Goal: Task Accomplishment & Management: Complete application form

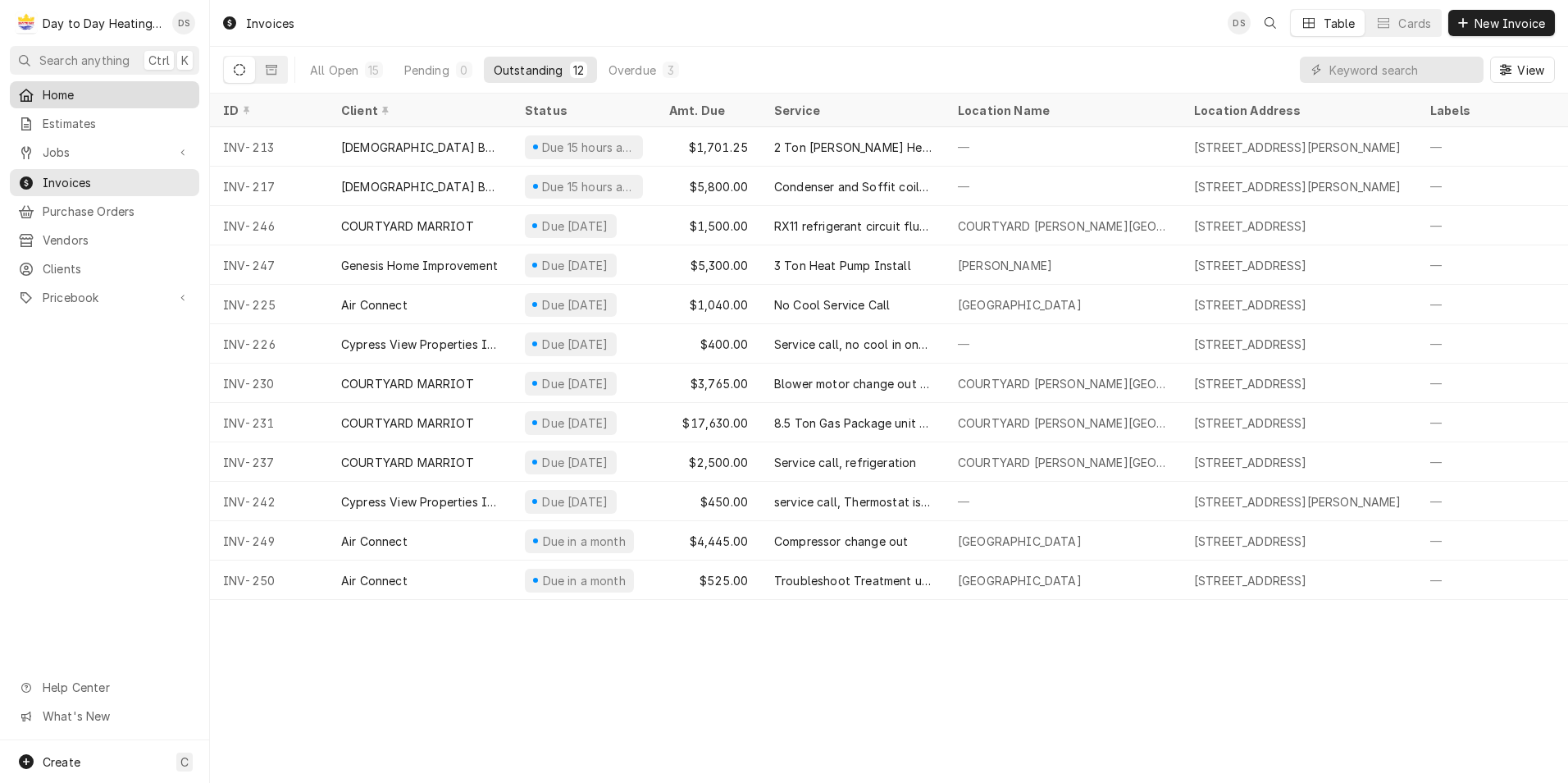
click at [102, 94] on span "Home" at bounding box center [116, 94] width 149 height 18
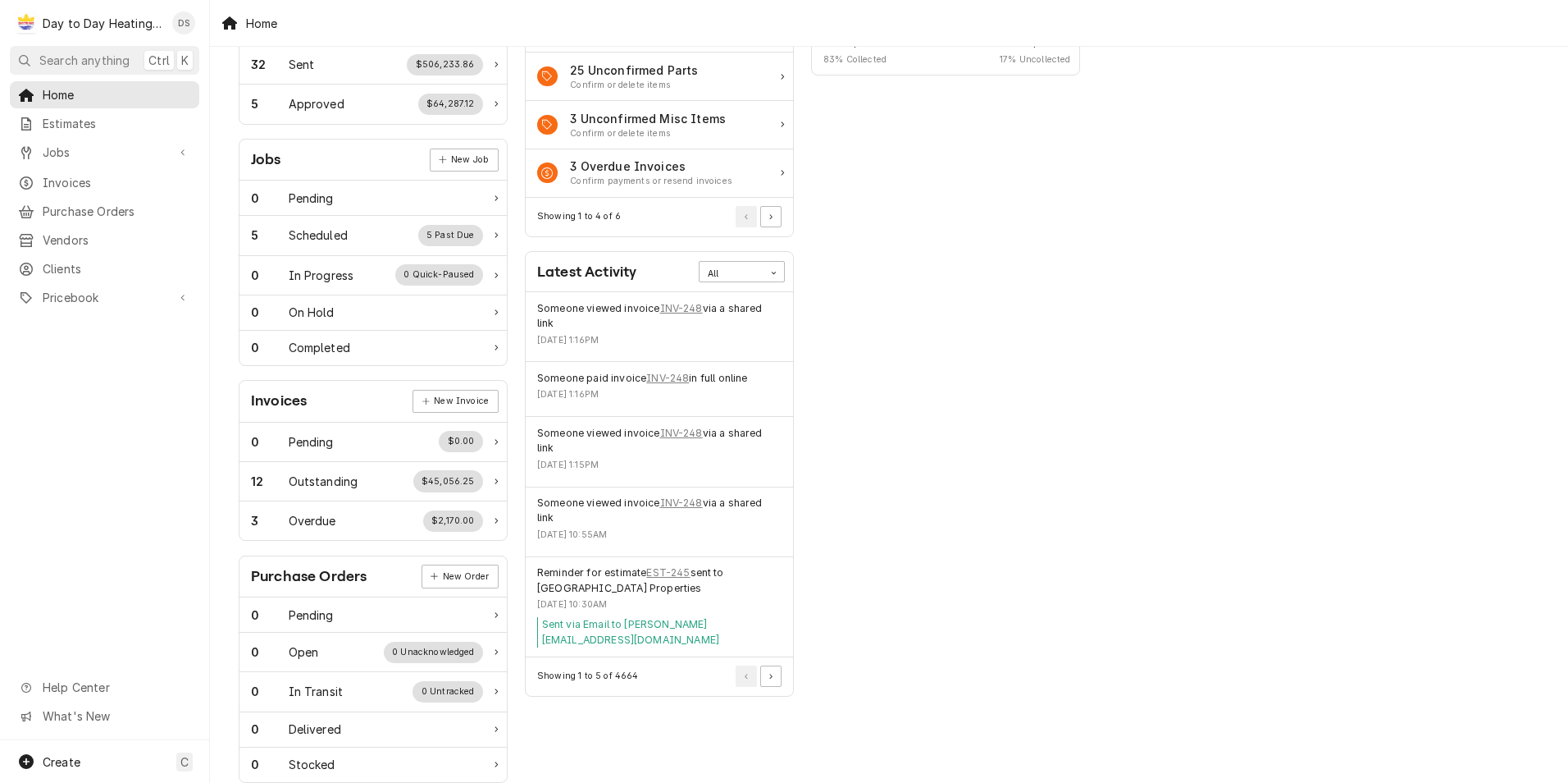
scroll to position [164, 0]
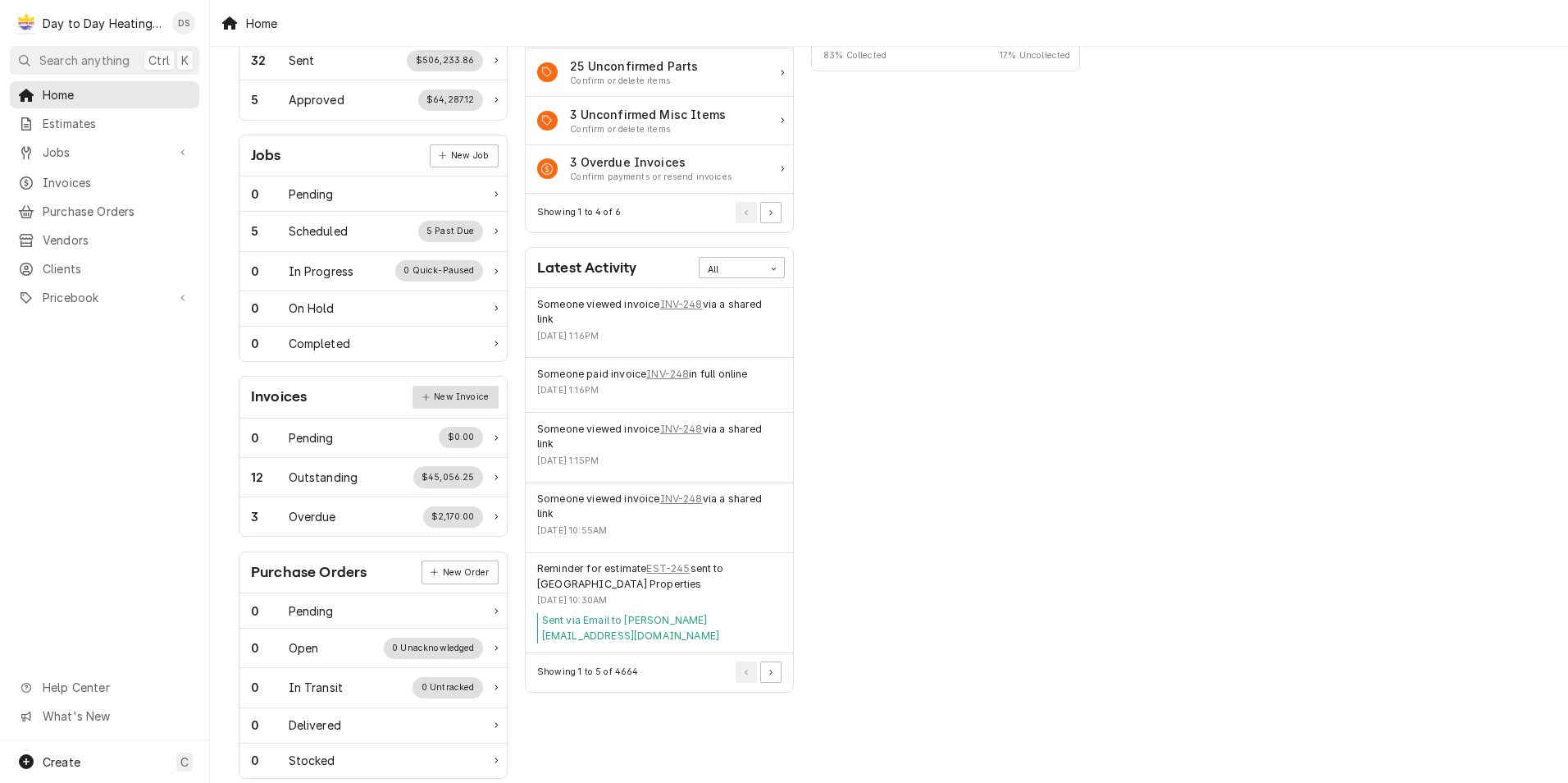
click at [446, 395] on link "New Invoice" at bounding box center [455, 397] width 85 height 23
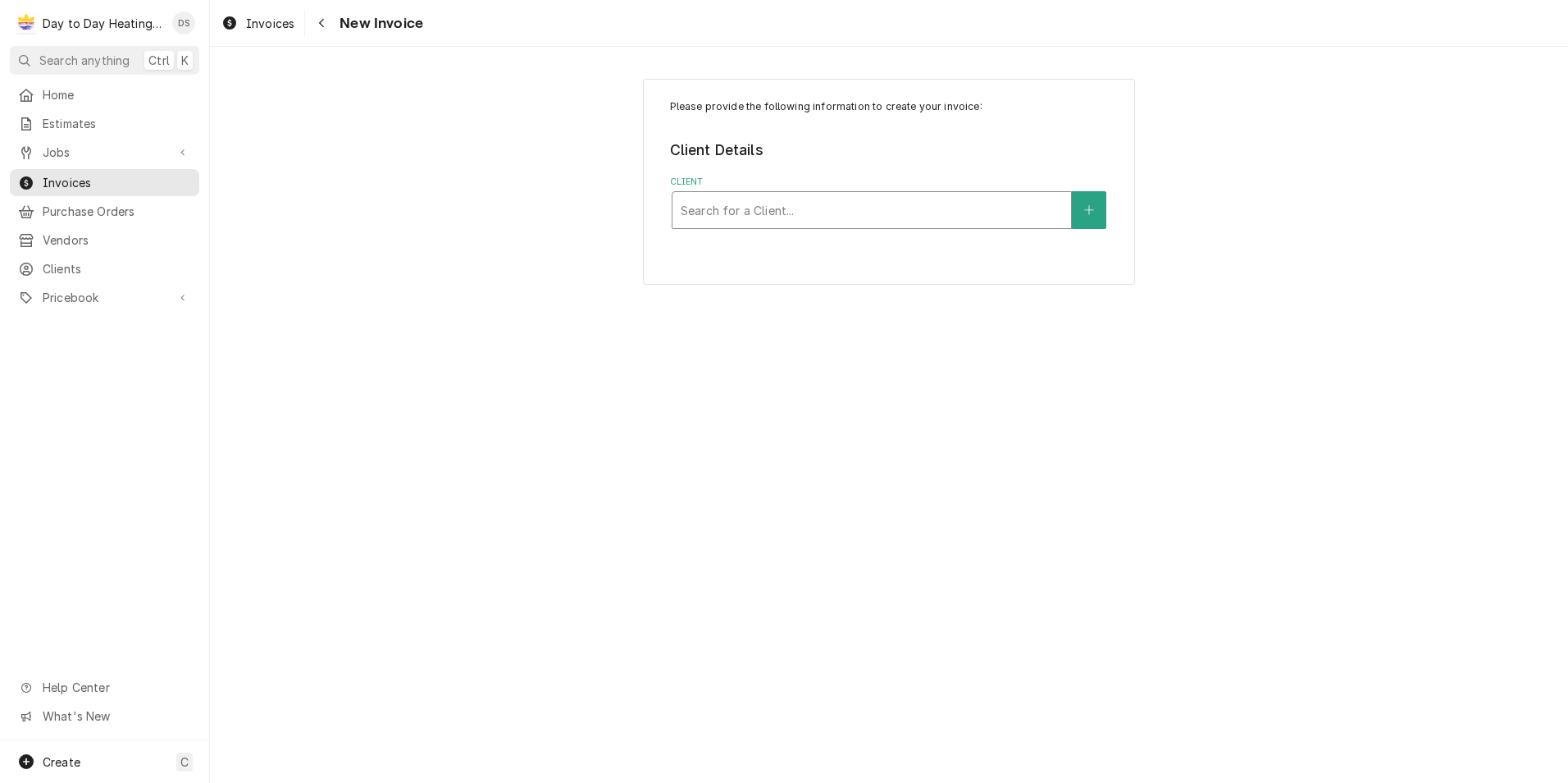
click at [806, 210] on div "Client" at bounding box center [871, 210] width 382 height 30
type input "marr"
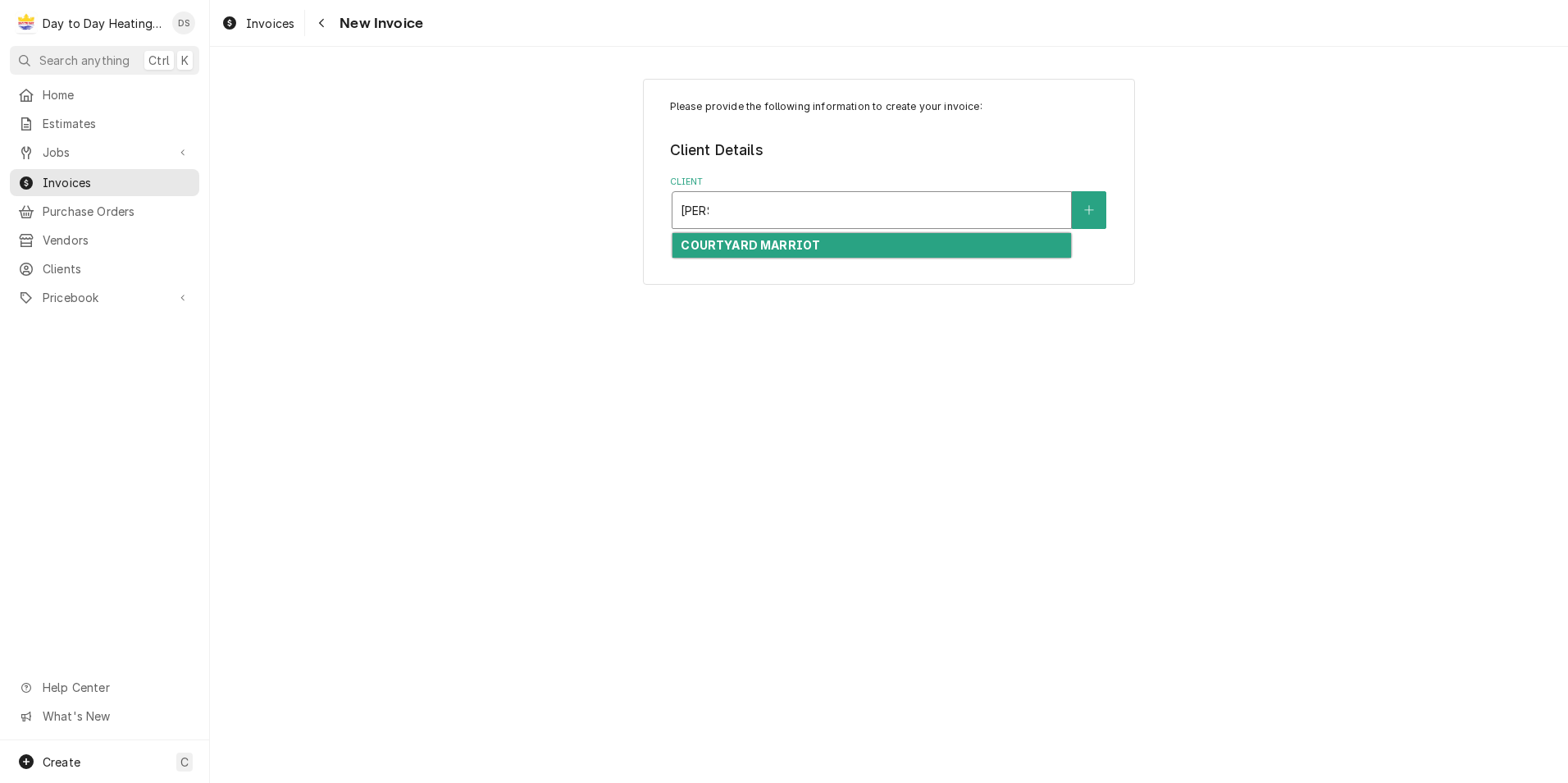
click at [796, 247] on strong "COURTYARD MARRIOT" at bounding box center [749, 245] width 139 height 14
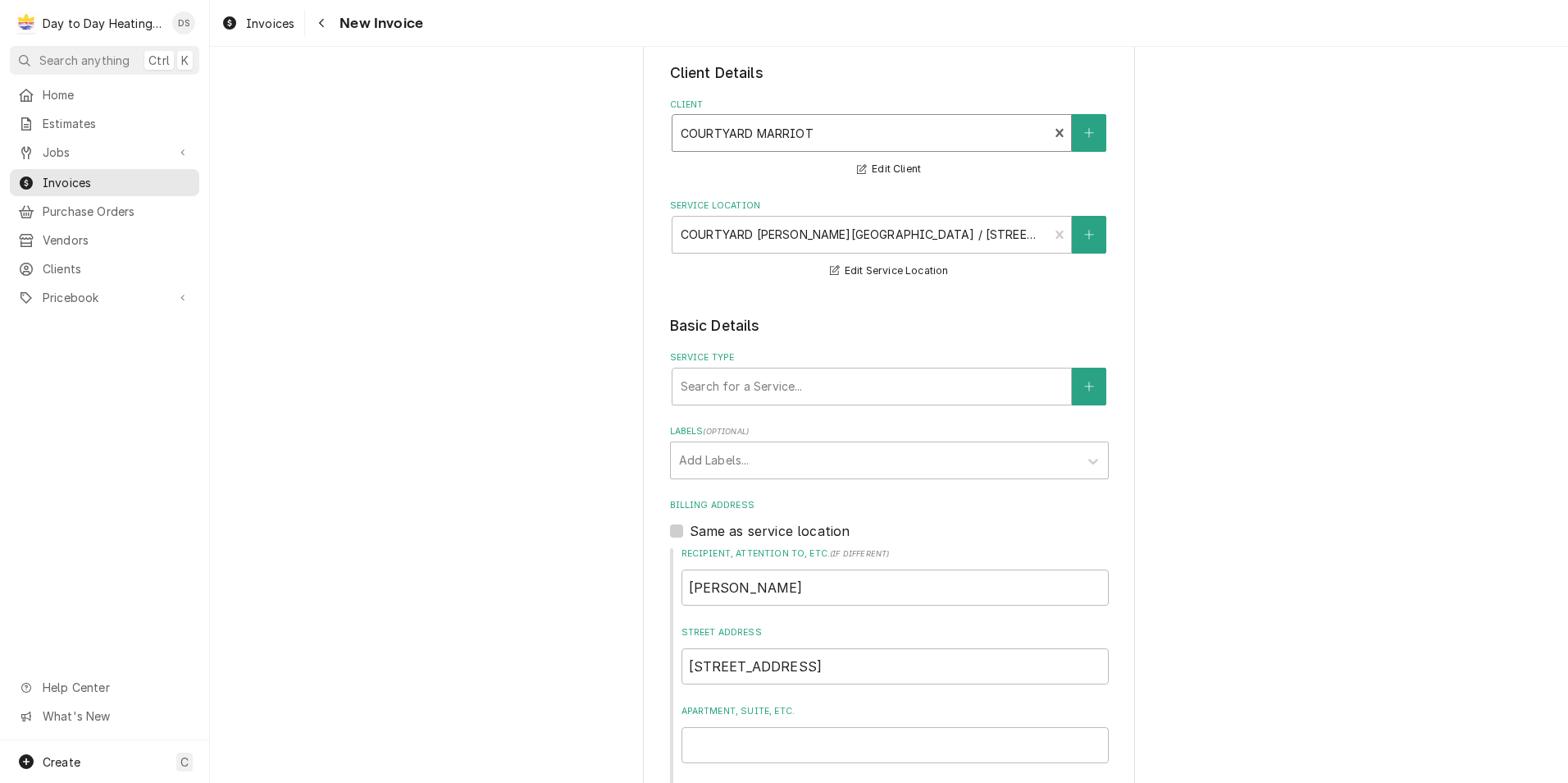
scroll to position [164, 0]
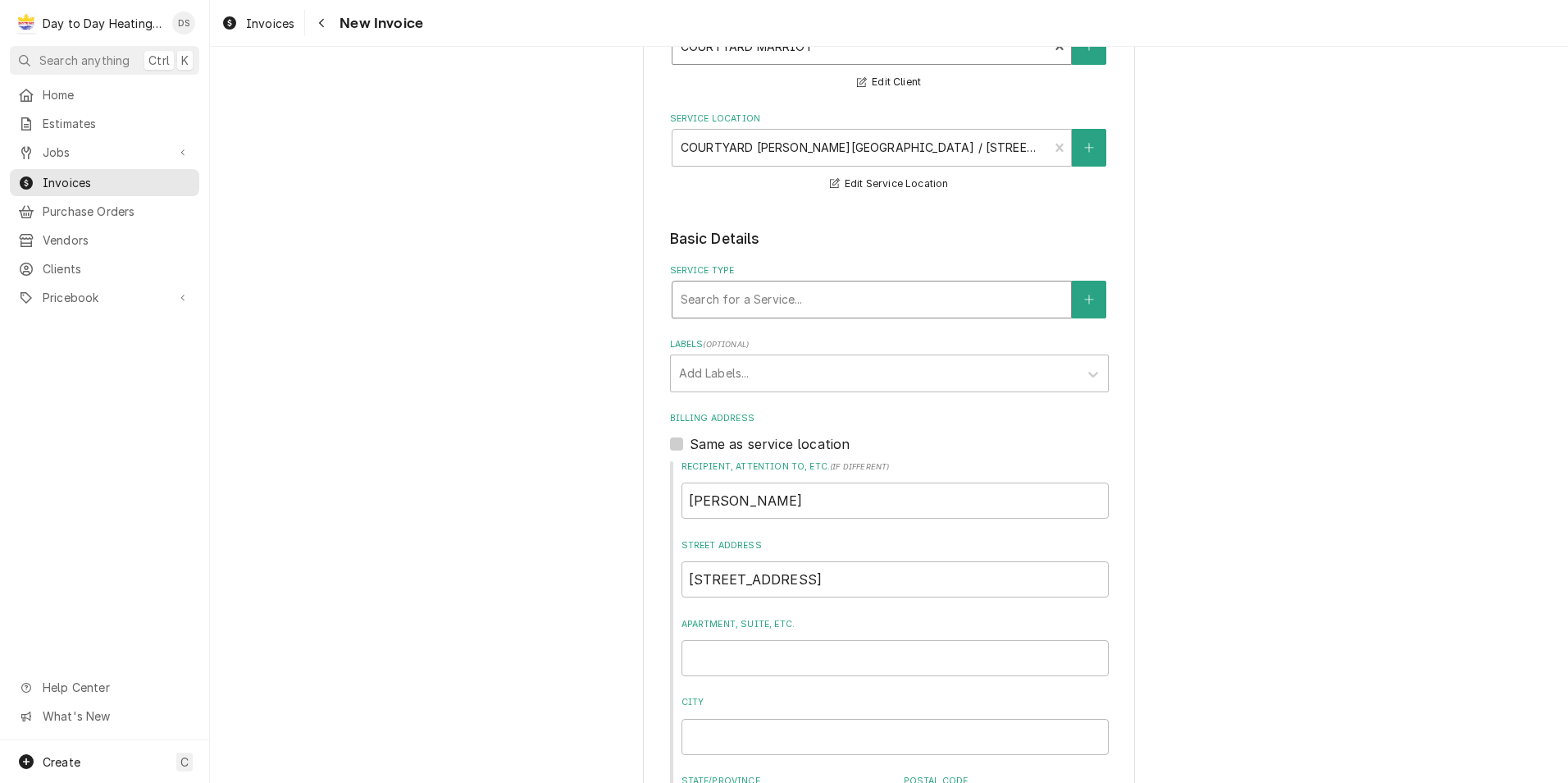
click at [960, 298] on div "Service Type" at bounding box center [871, 299] width 382 height 30
type input "service call"
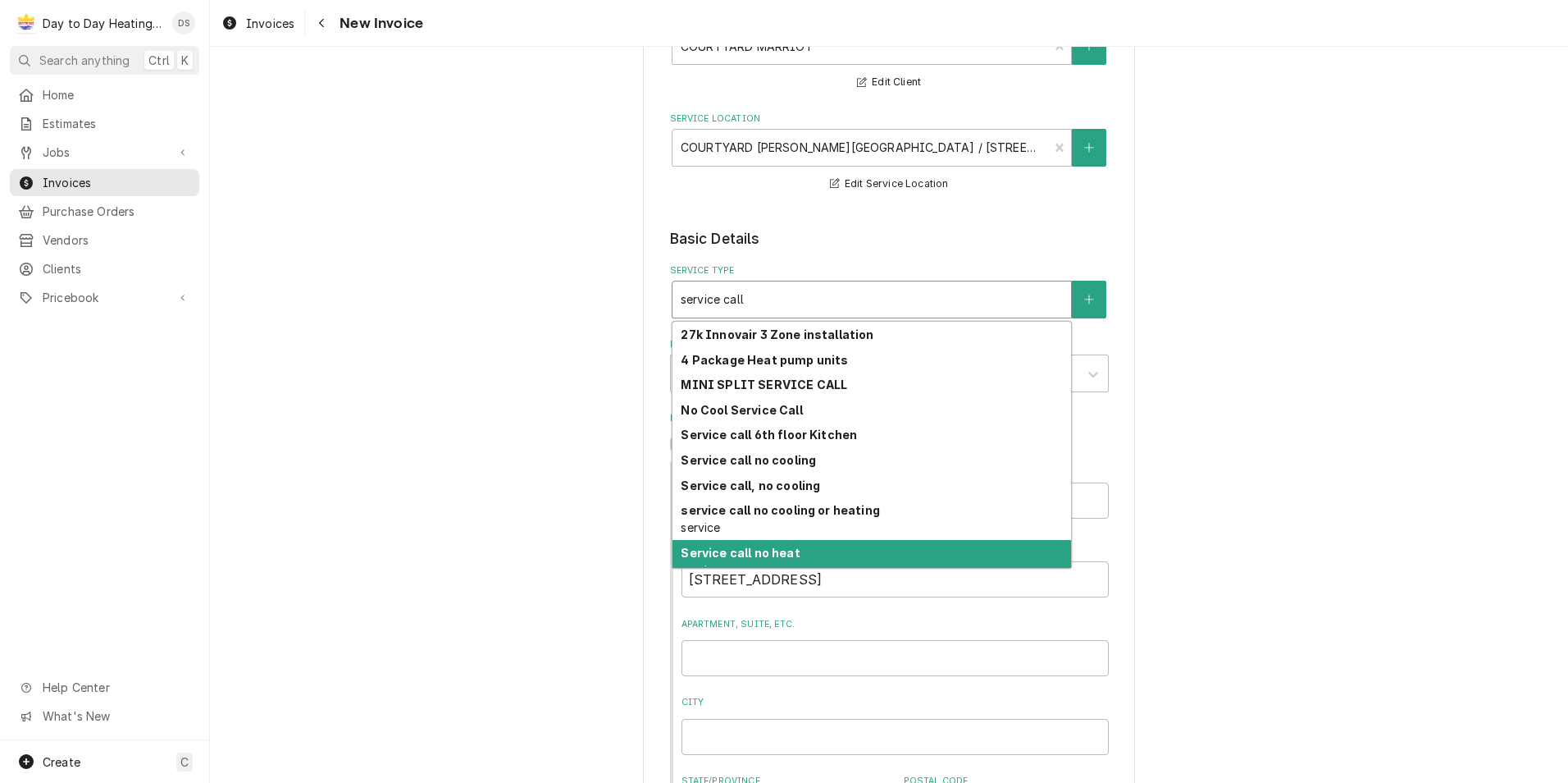
scroll to position [40, 0]
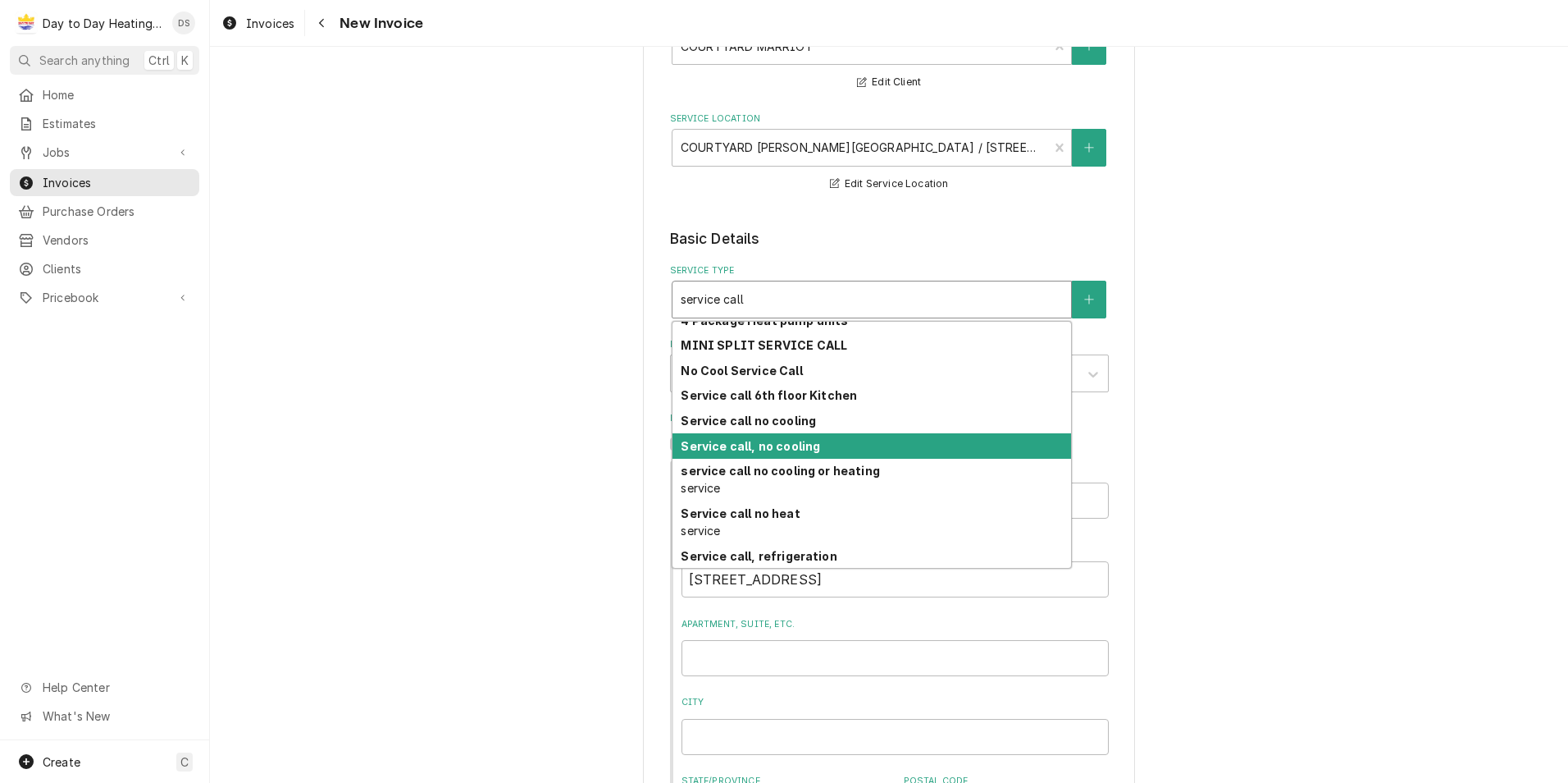
click at [808, 448] on strong "Service call, no cooling" at bounding box center [749, 445] width 139 height 14
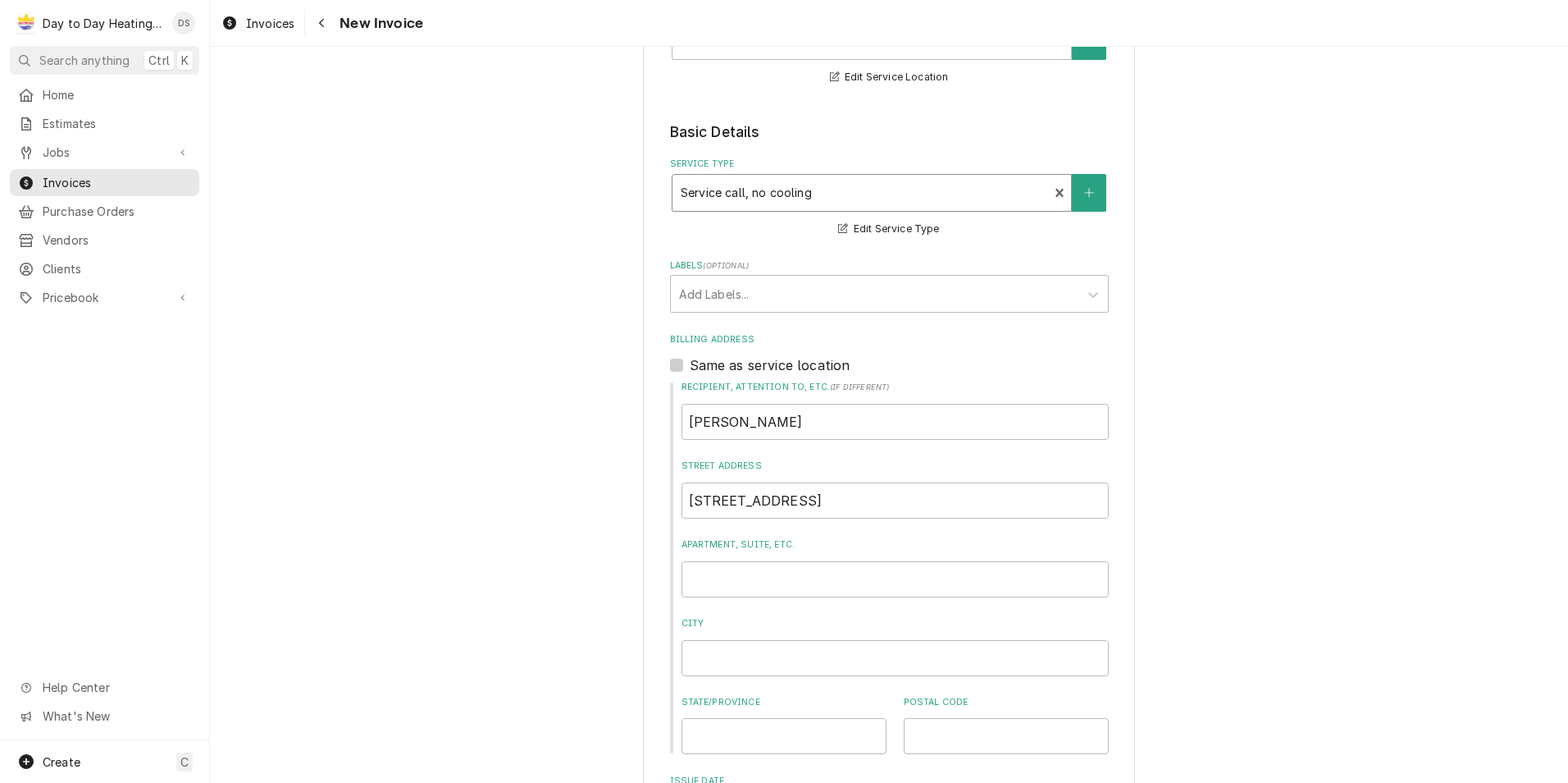
scroll to position [164, 0]
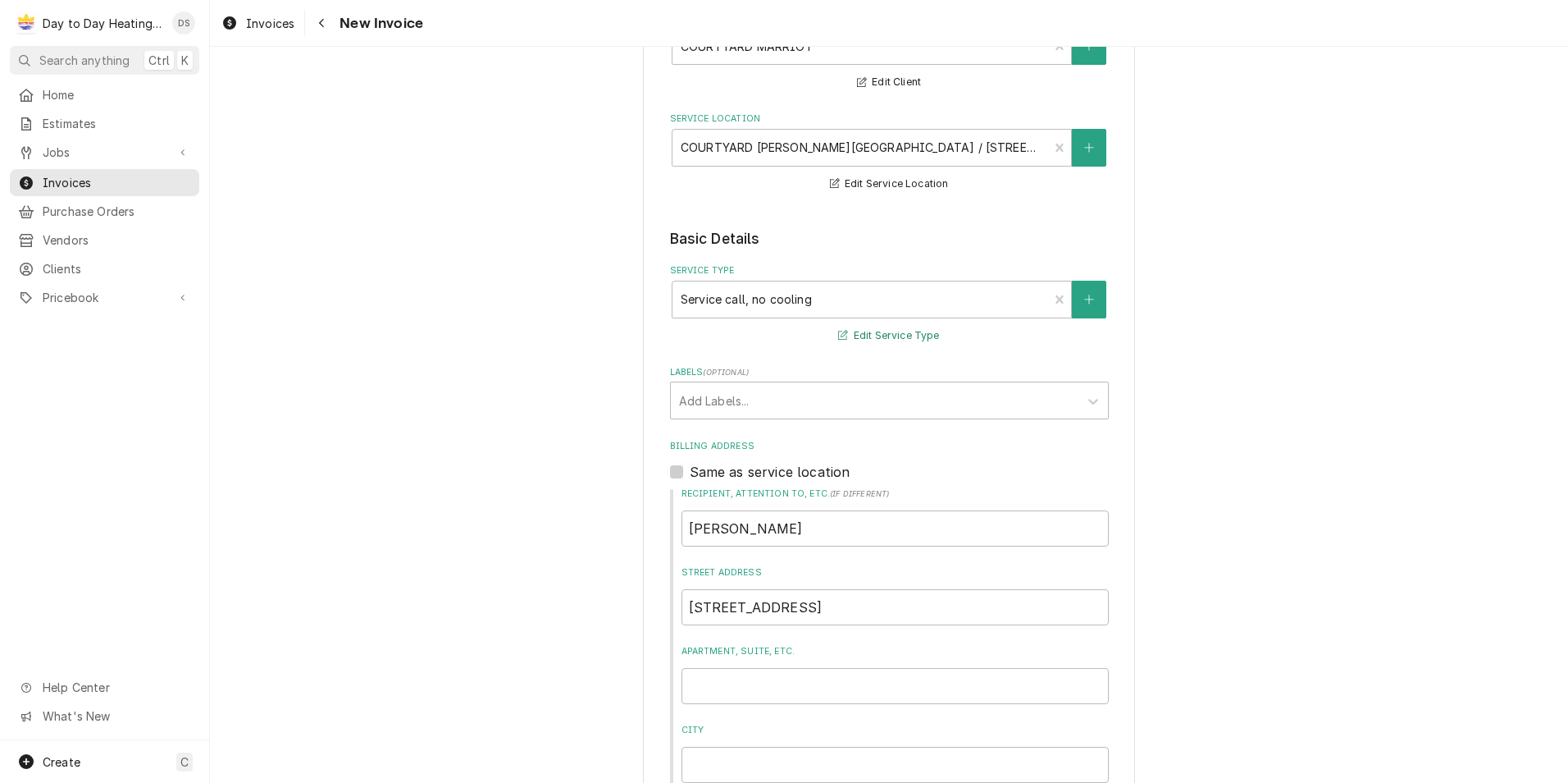
click at [876, 336] on button "Edit Service Type" at bounding box center [888, 336] width 106 height 20
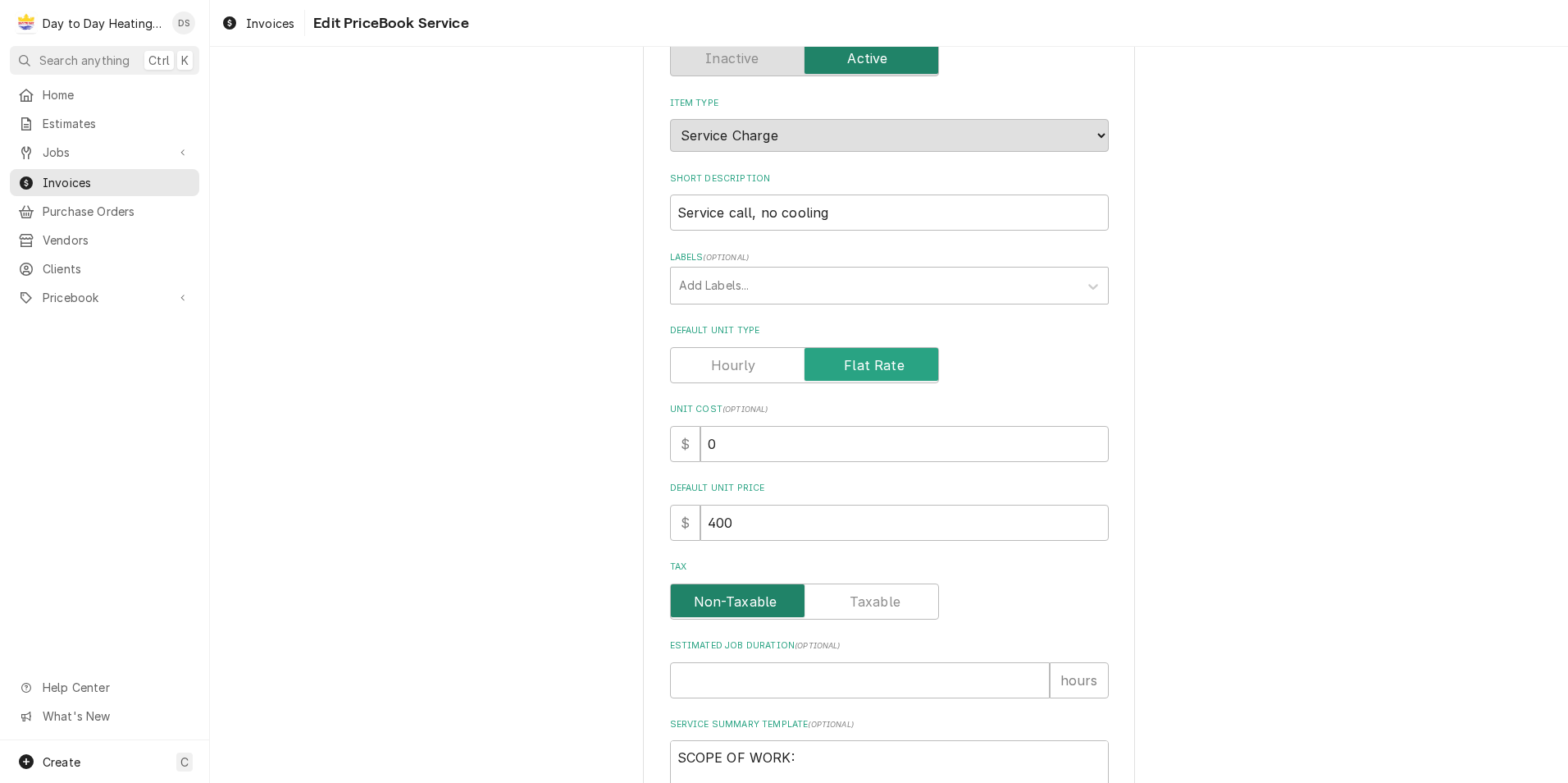
scroll to position [164, 0]
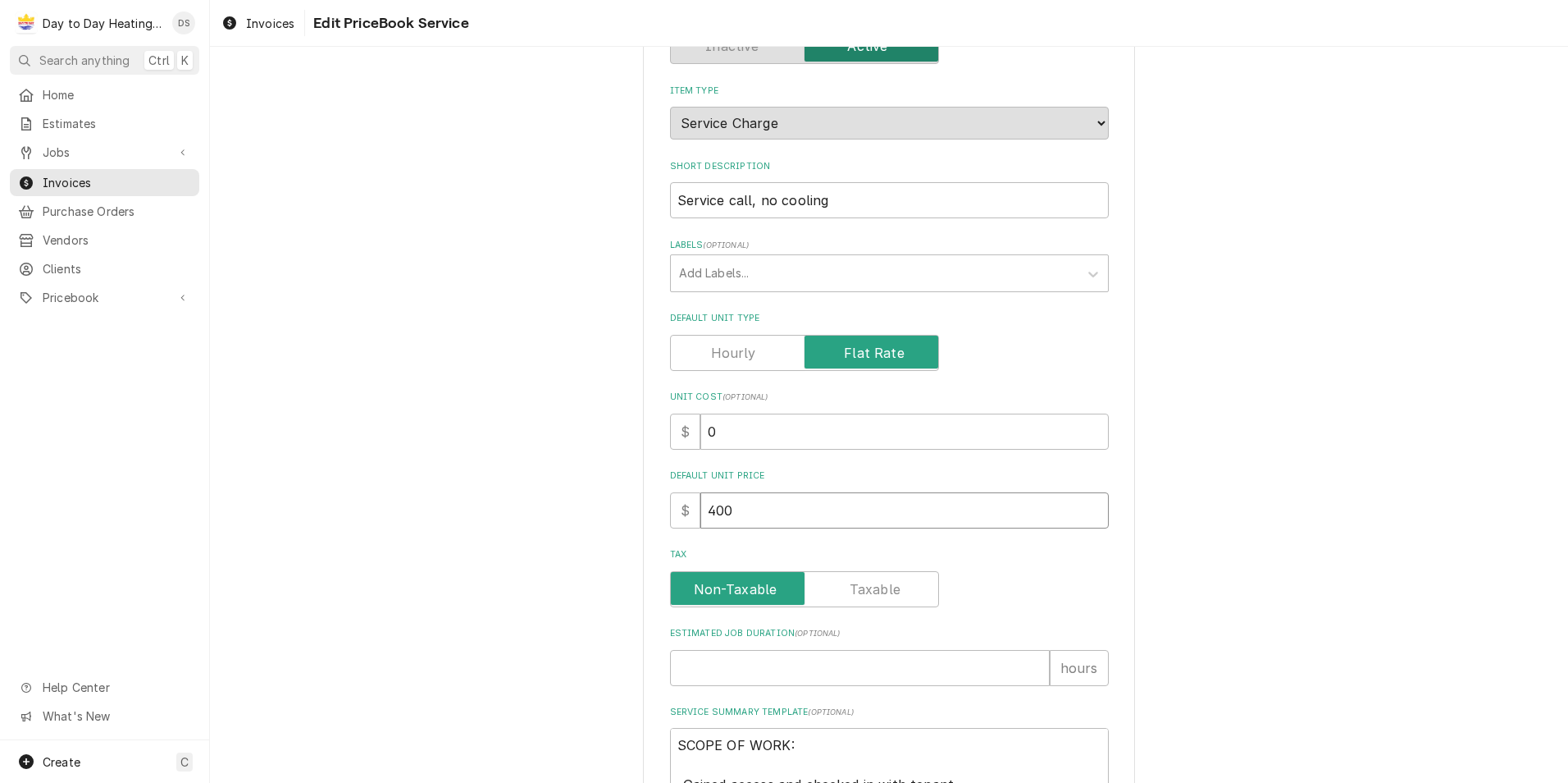
click at [737, 510] on input "400" at bounding box center [904, 510] width 408 height 36
type textarea "x"
type input "40"
type textarea "x"
type input "4"
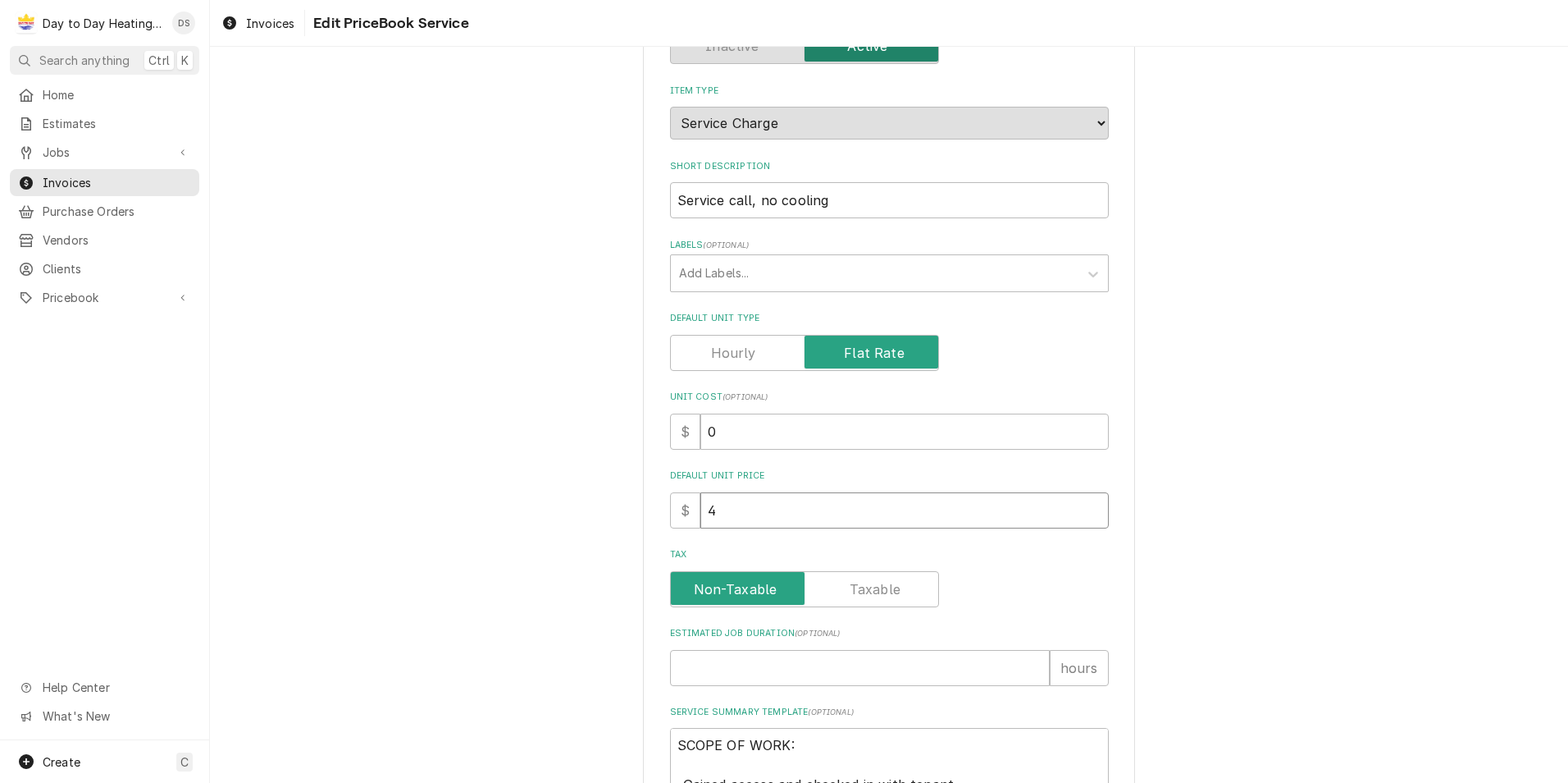
type textarea "x"
type input "45"
type textarea "x"
type input "450"
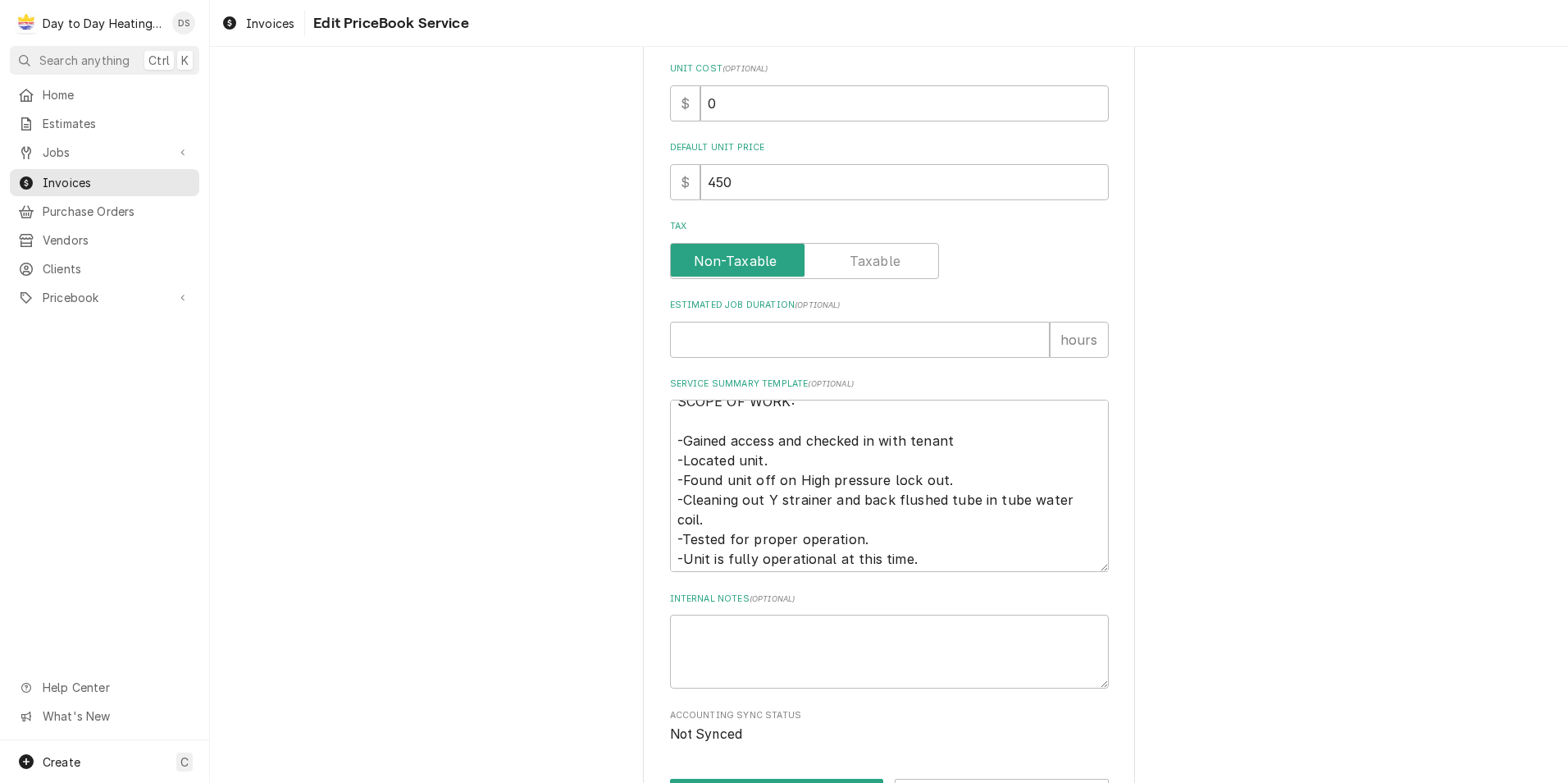
scroll to position [19, 0]
drag, startPoint x: 904, startPoint y: 556, endPoint x: 680, endPoint y: 438, distance: 253.2
click at [680, 438] on textarea "SCOPE OF WORK: -Gained access and checked in with tenant -Located unit. -Found …" at bounding box center [889, 486] width 438 height 173
type textarea "x"
type textarea "SCOPE OF WORK: -"
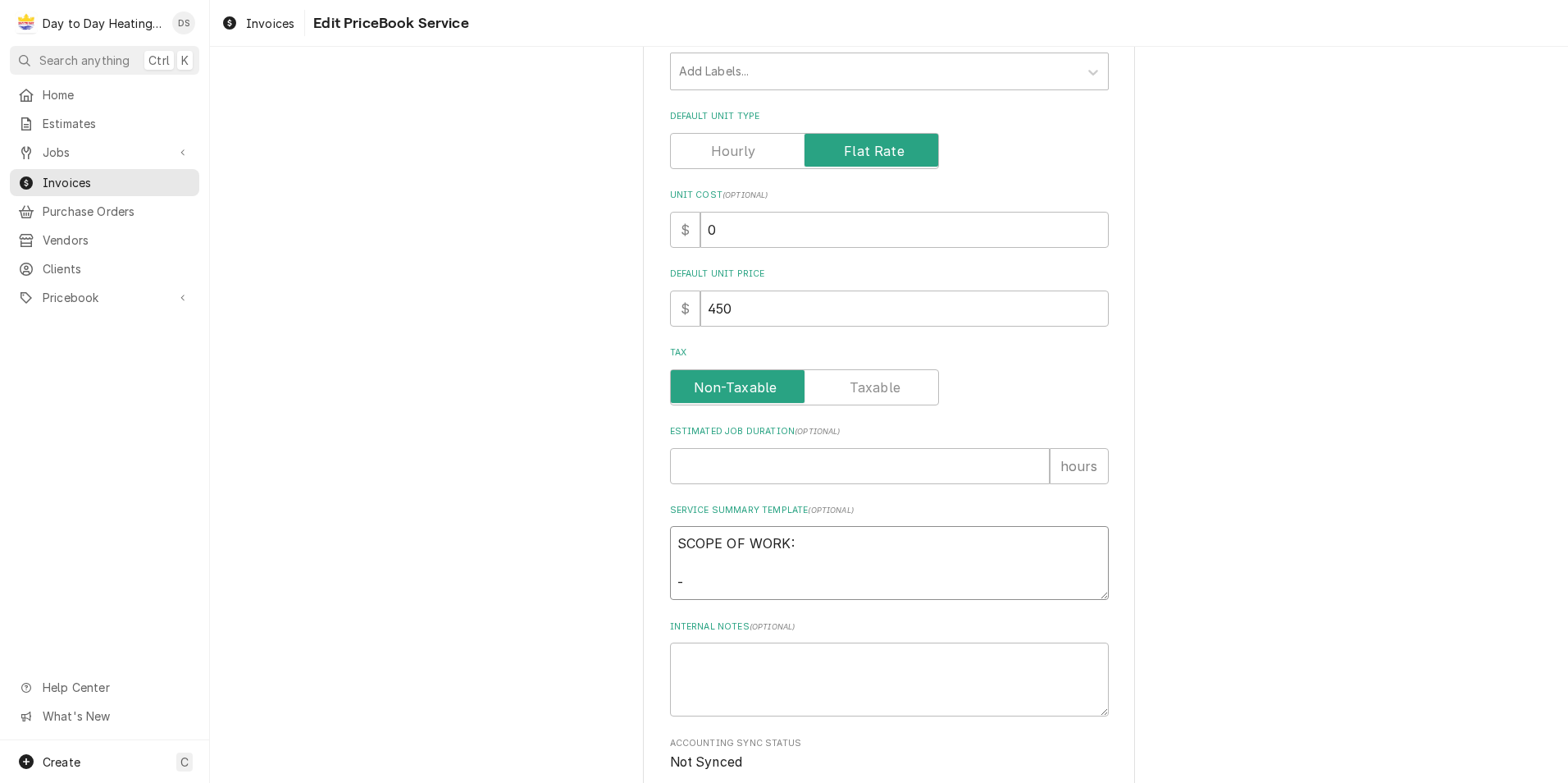
scroll to position [455, 0]
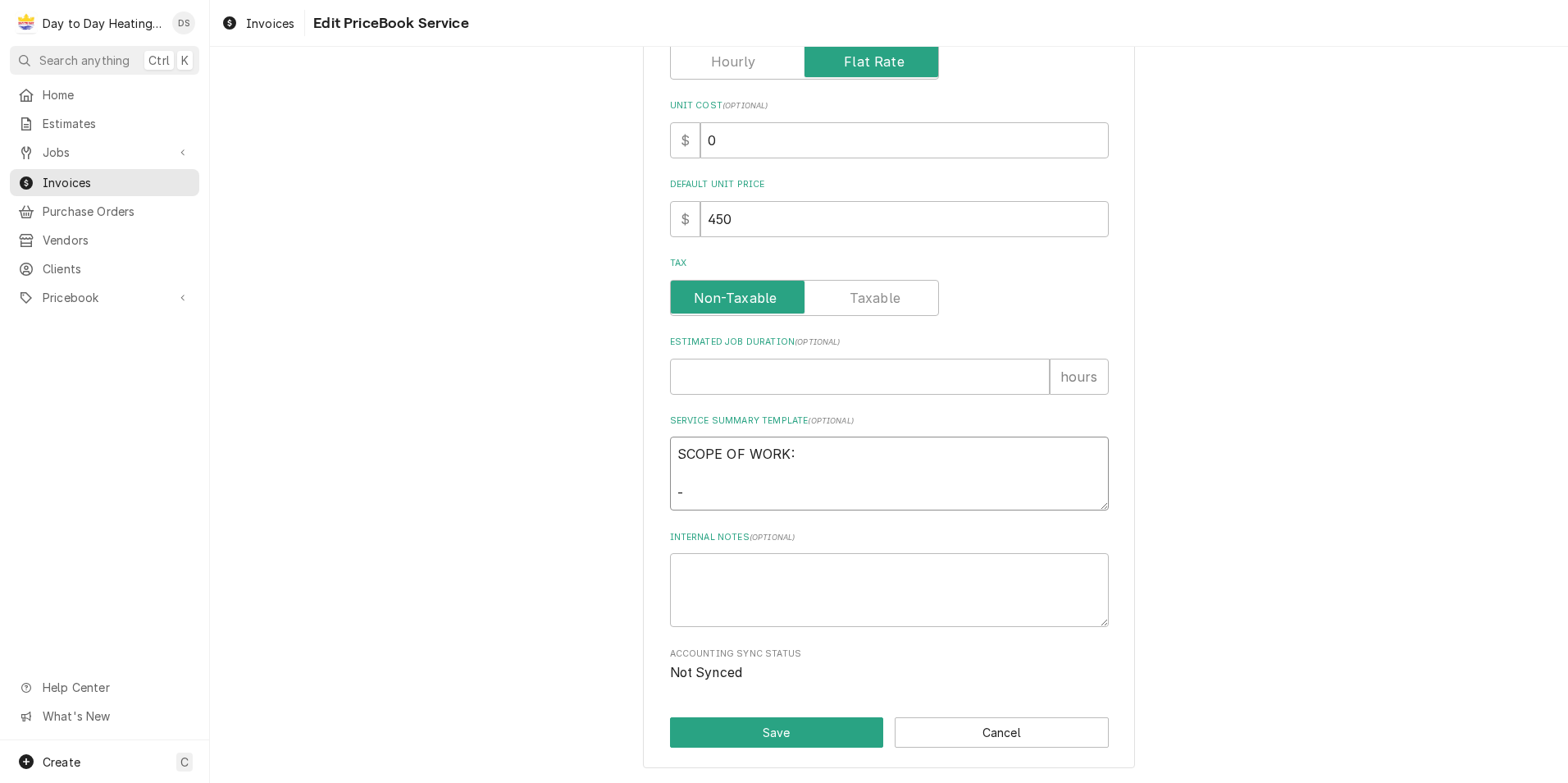
type textarea "x"
type textarea "SCOPE OF WORK: -U"
type textarea "x"
type textarea "SCOPE OF WORK: -Un"
type textarea "x"
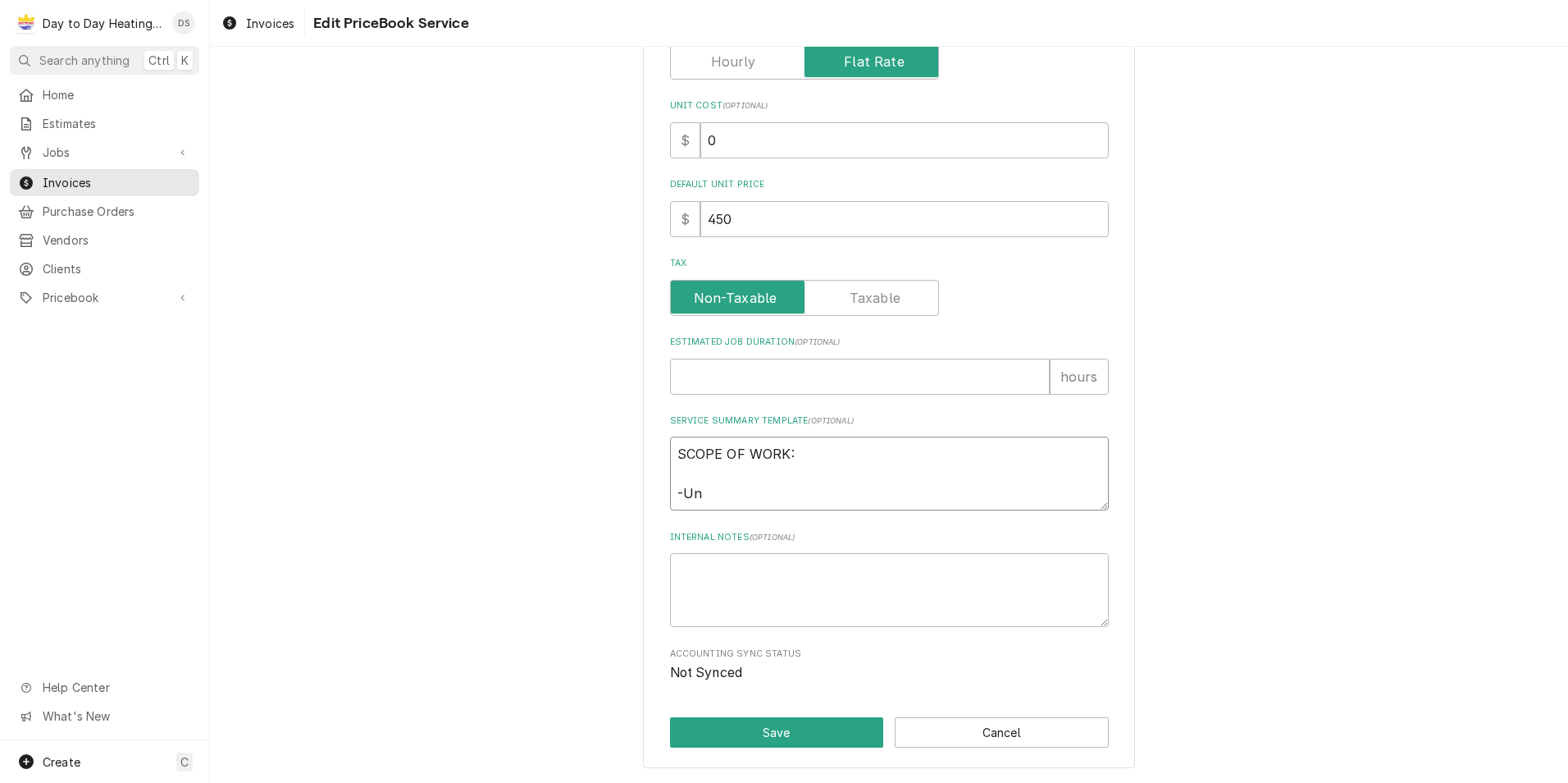
type textarea "SCOPE OF WORK: -Uni"
type textarea "x"
type textarea "SCOPE OF WORK: -Unit"
type textarea "x"
type textarea "SCOPE OF WORK: -Unit"
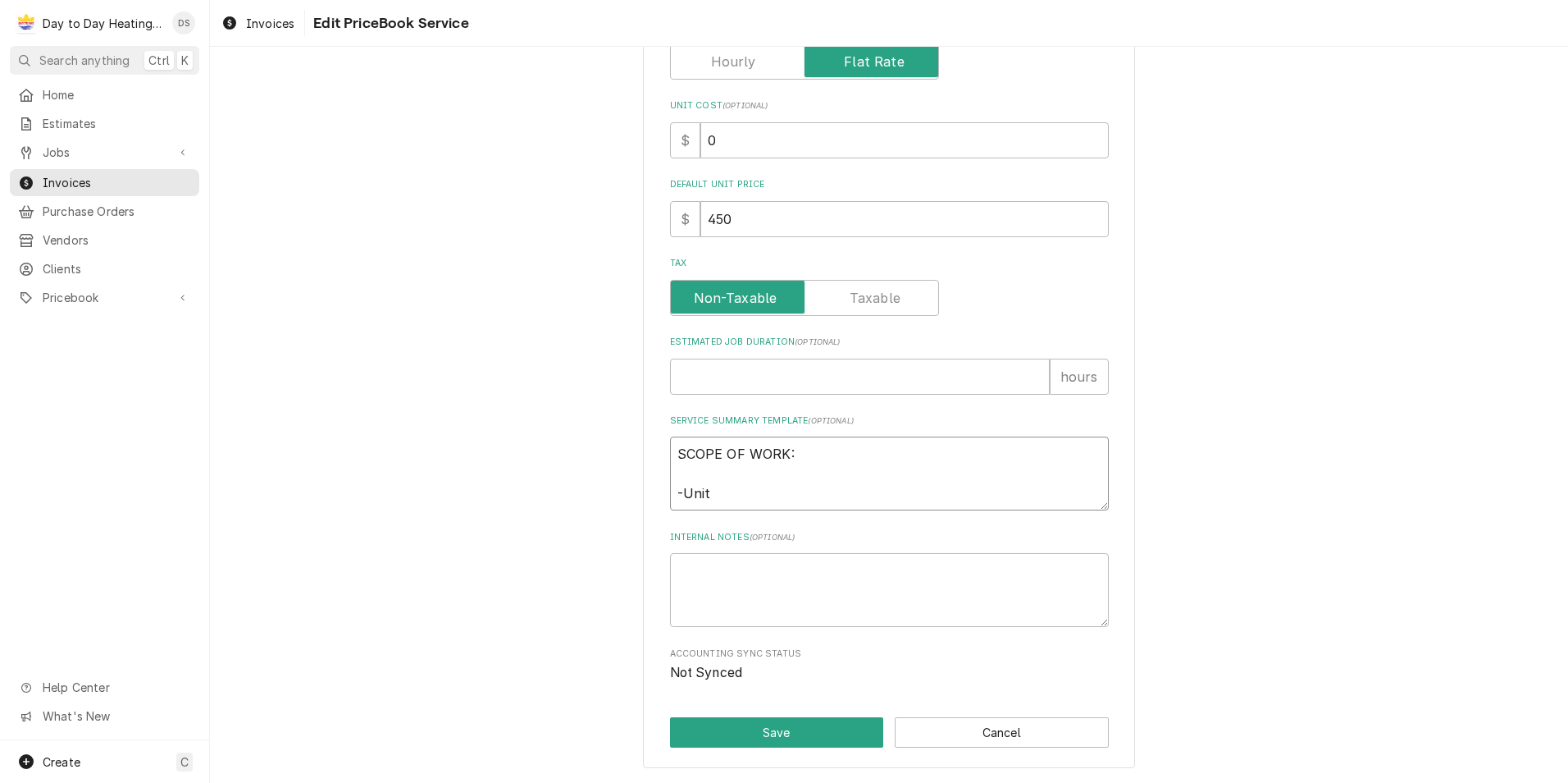
type textarea "x"
type textarea "SCOPE OF WORK: -Unit w"
type textarea "x"
type textarea "SCOPE OF WORK: -Unit wa"
type textarea "x"
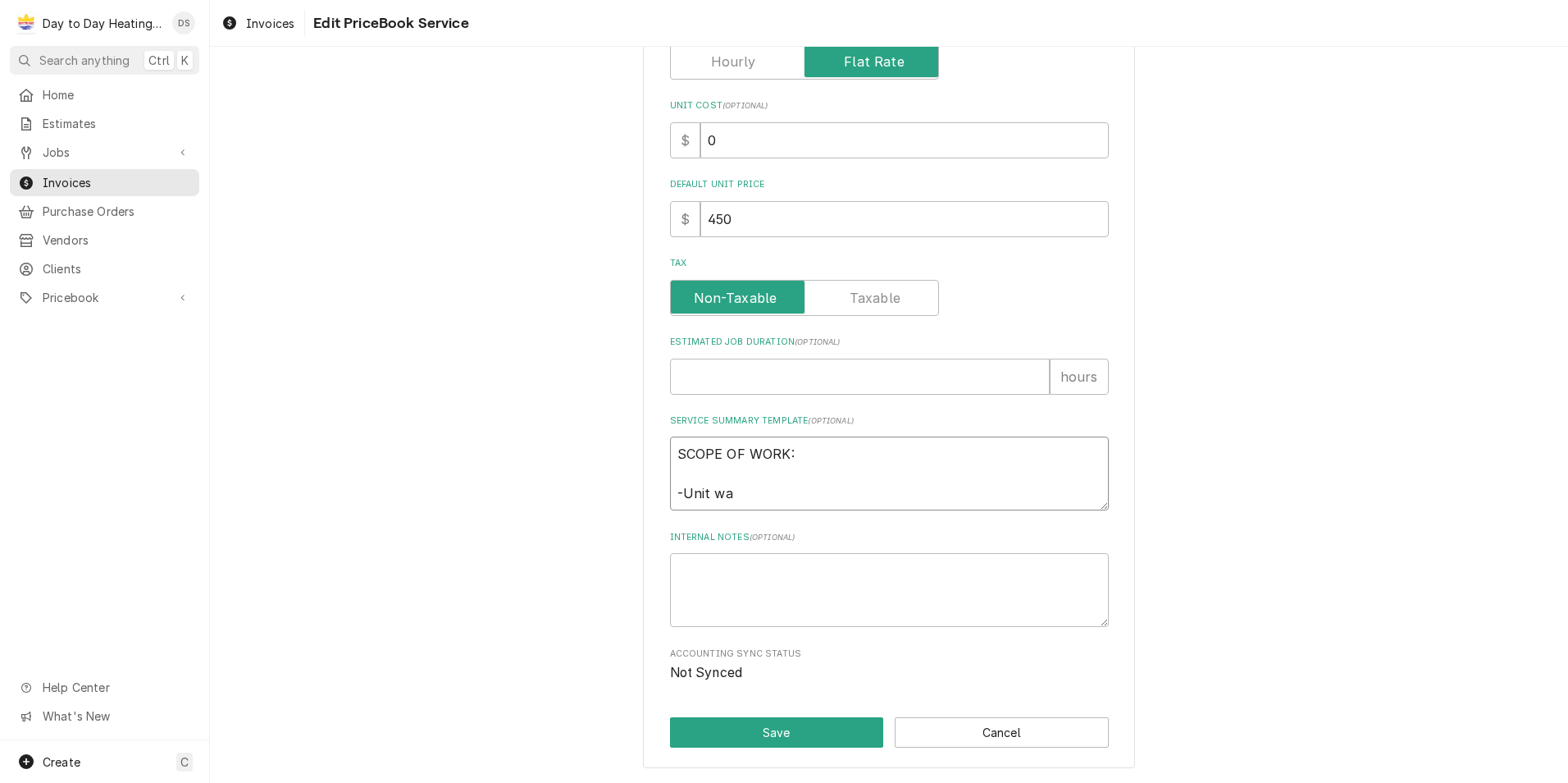
type textarea "SCOPE OF WORK: -Unit was"
type textarea "x"
type textarea "SCOPE OF WORK: -Unit was"
type textarea "x"
type textarea "SCOPE OF WORK: -Unit was s"
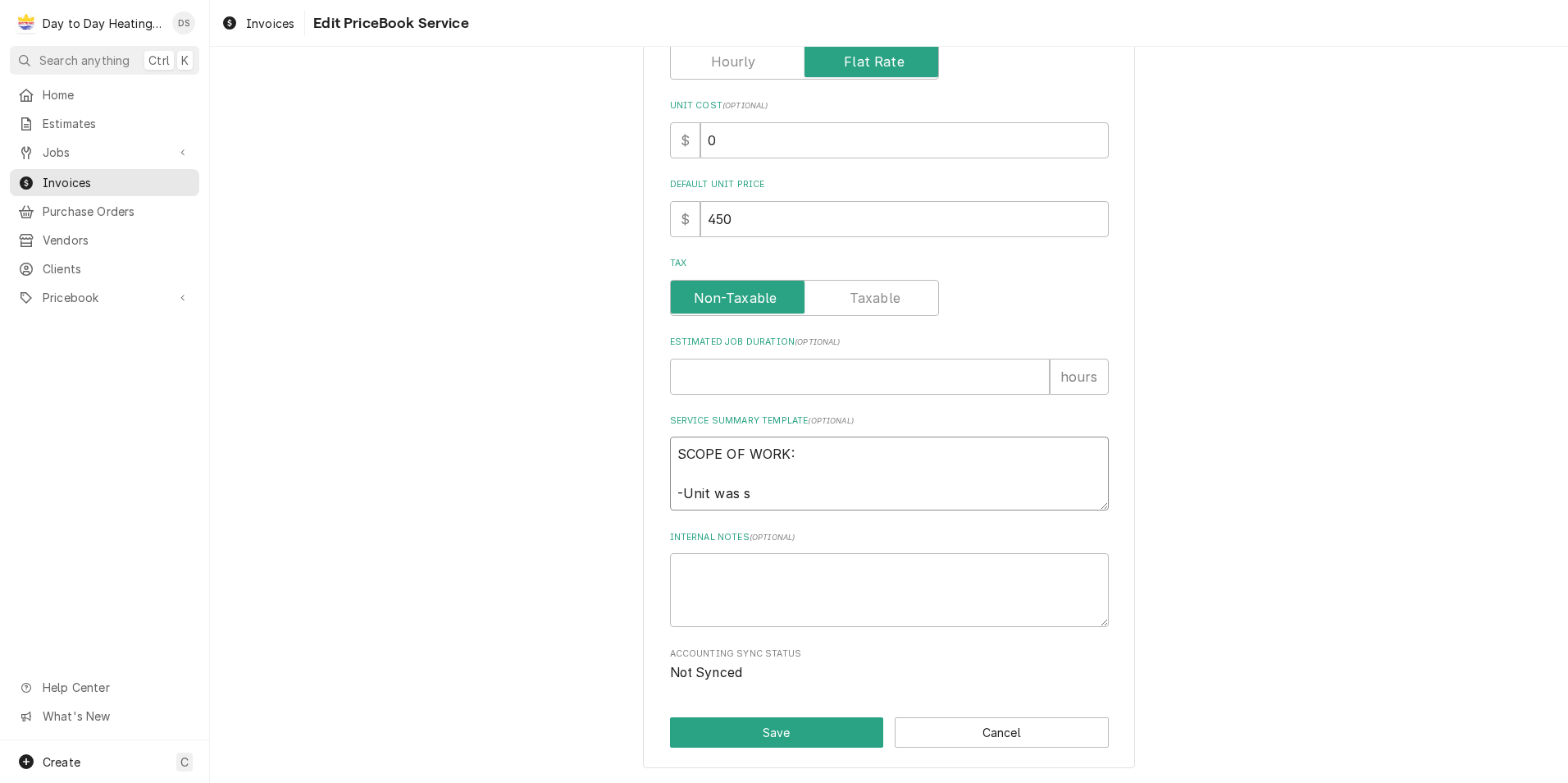
type textarea "x"
type textarea "SCOPE OF WORK: -Unit was st"
type textarea "x"
type textarea "SCOPE OF WORK: -Unit was stu"
type textarea "x"
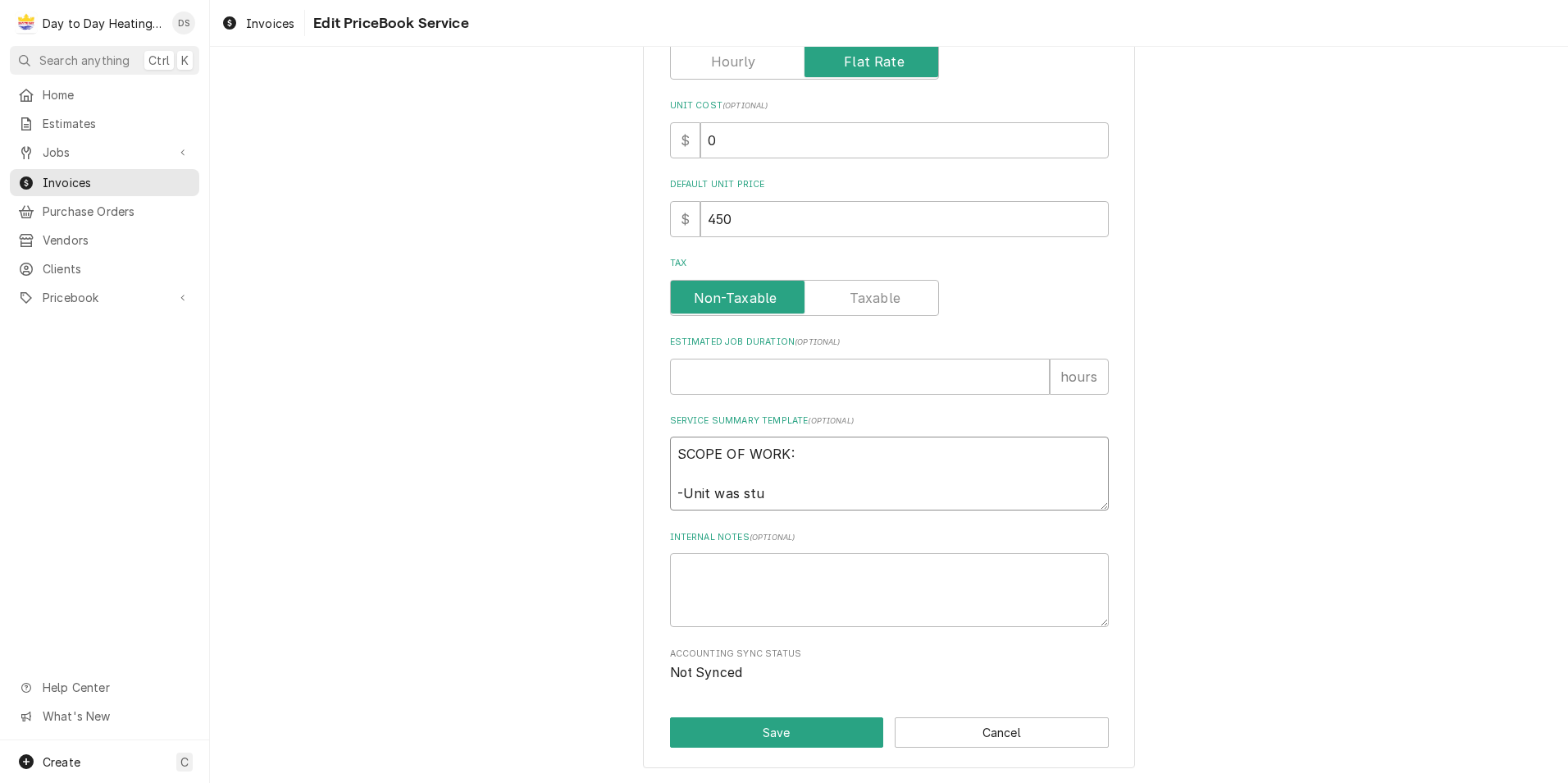
type textarea "SCOPE OF WORK: -Unit was stuc"
type textarea "x"
type textarea "SCOPE OF WORK: -Unit was stuck"
type textarea "x"
type textarea "SCOPE OF WORK: -Unit was stuck"
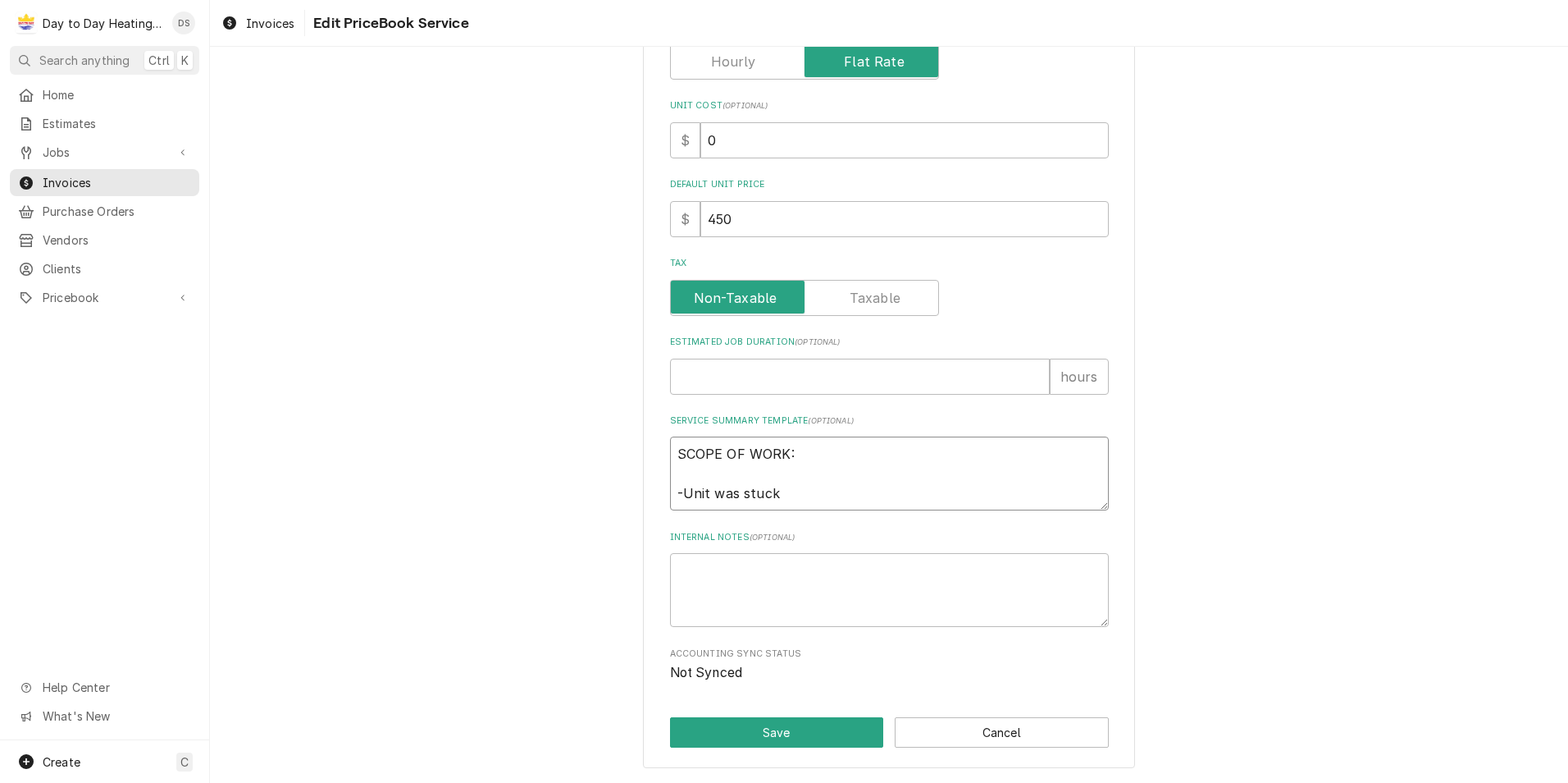
type textarea "x"
type textarea "SCOPE OF WORK: -Unit was stuck i"
type textarea "x"
type textarea "SCOPE OF WORK: -Unit was stuck in"
type textarea "x"
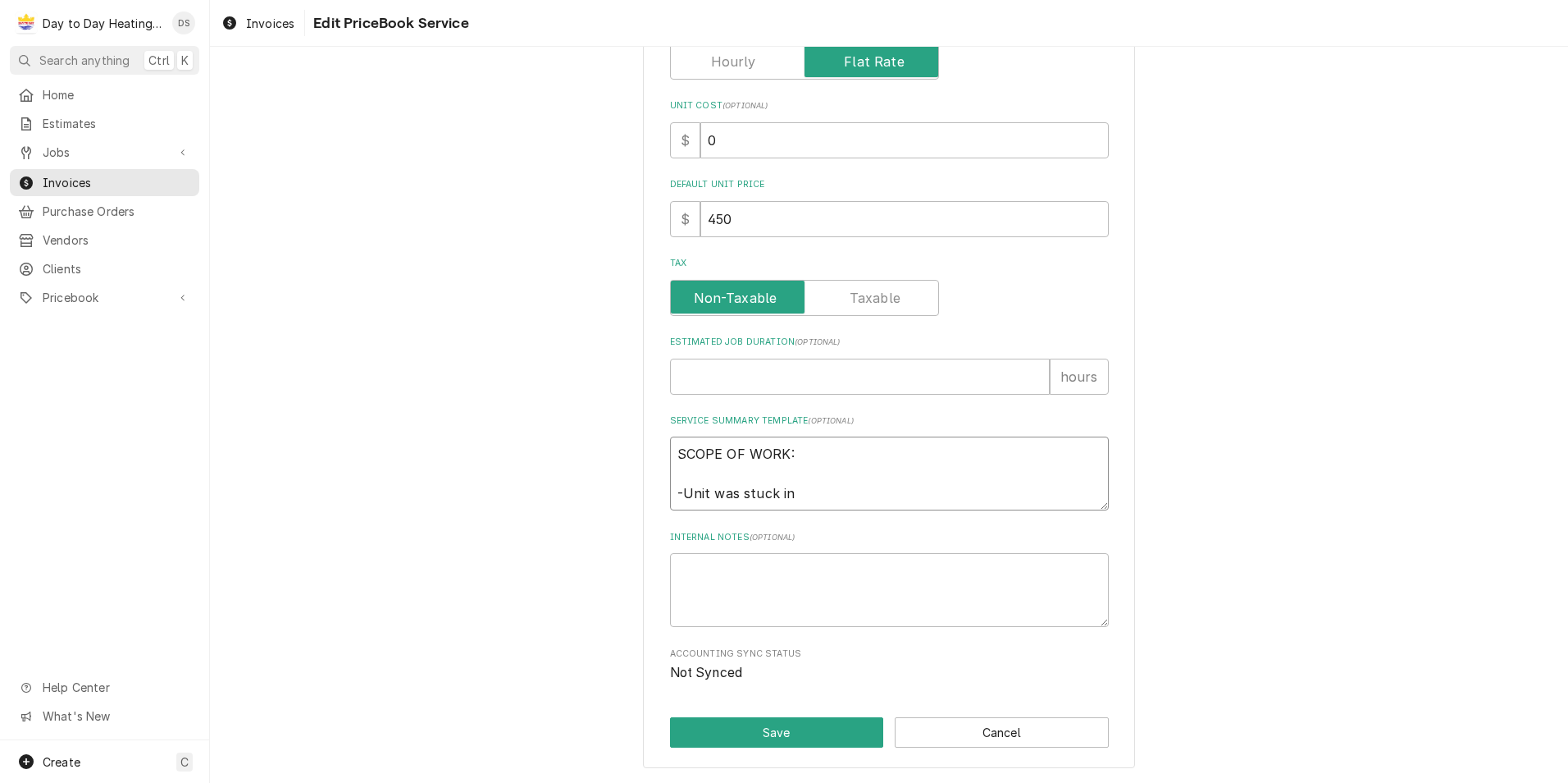
type textarea "SCOPE OF WORK: -Unit was stuck in"
type textarea "x"
type textarea "SCOPE OF WORK: -Unit was stuck in h"
type textarea "x"
type textarea "SCOPE OF WORK: -Unit was stuck in he"
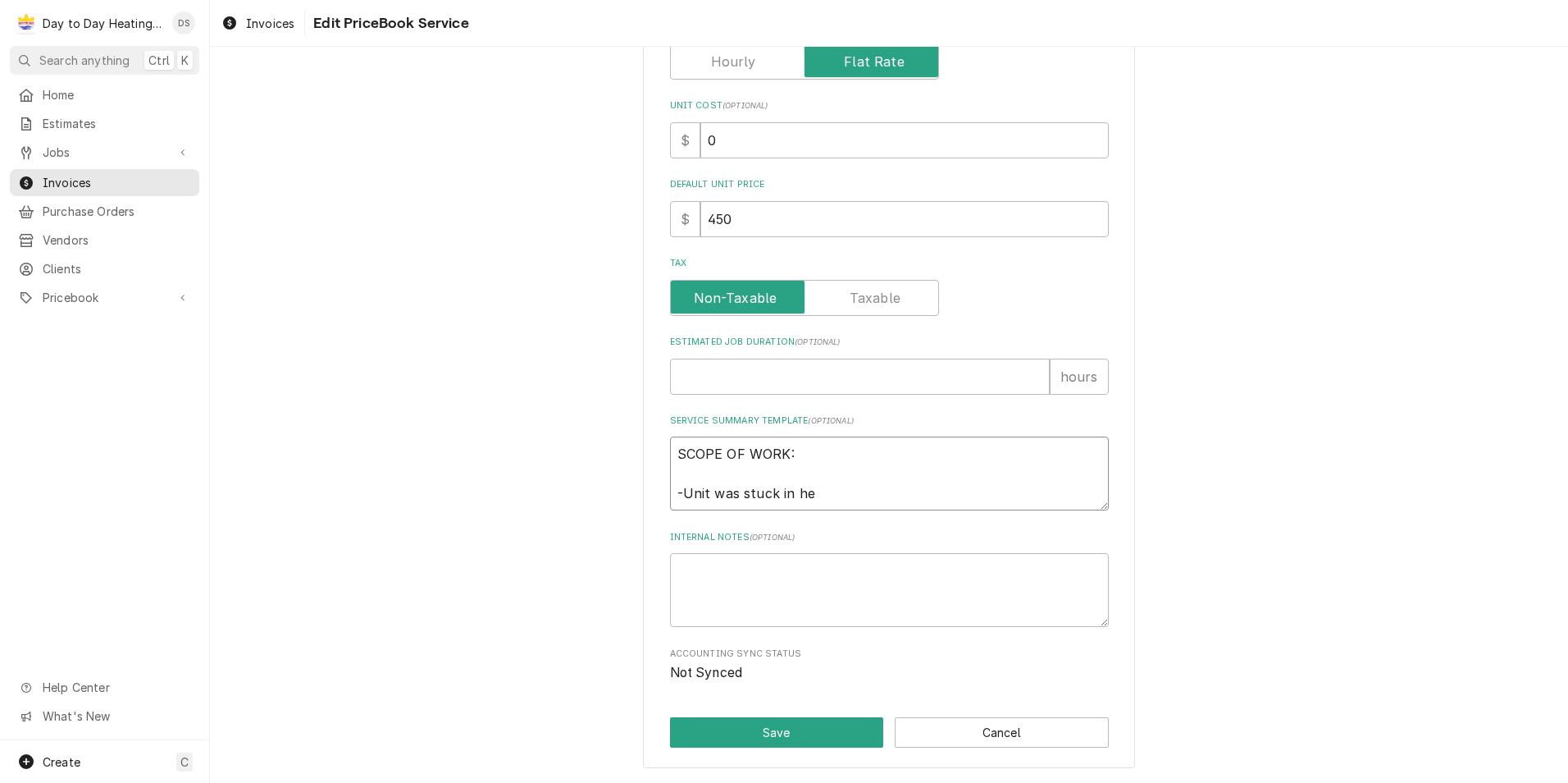
type textarea "x"
type textarea "SCOPE OF WORK: -Unit was stuck in hea"
type textarea "x"
type textarea "SCOPE OF WORK: -Unit was stuck in heat"
type textarea "x"
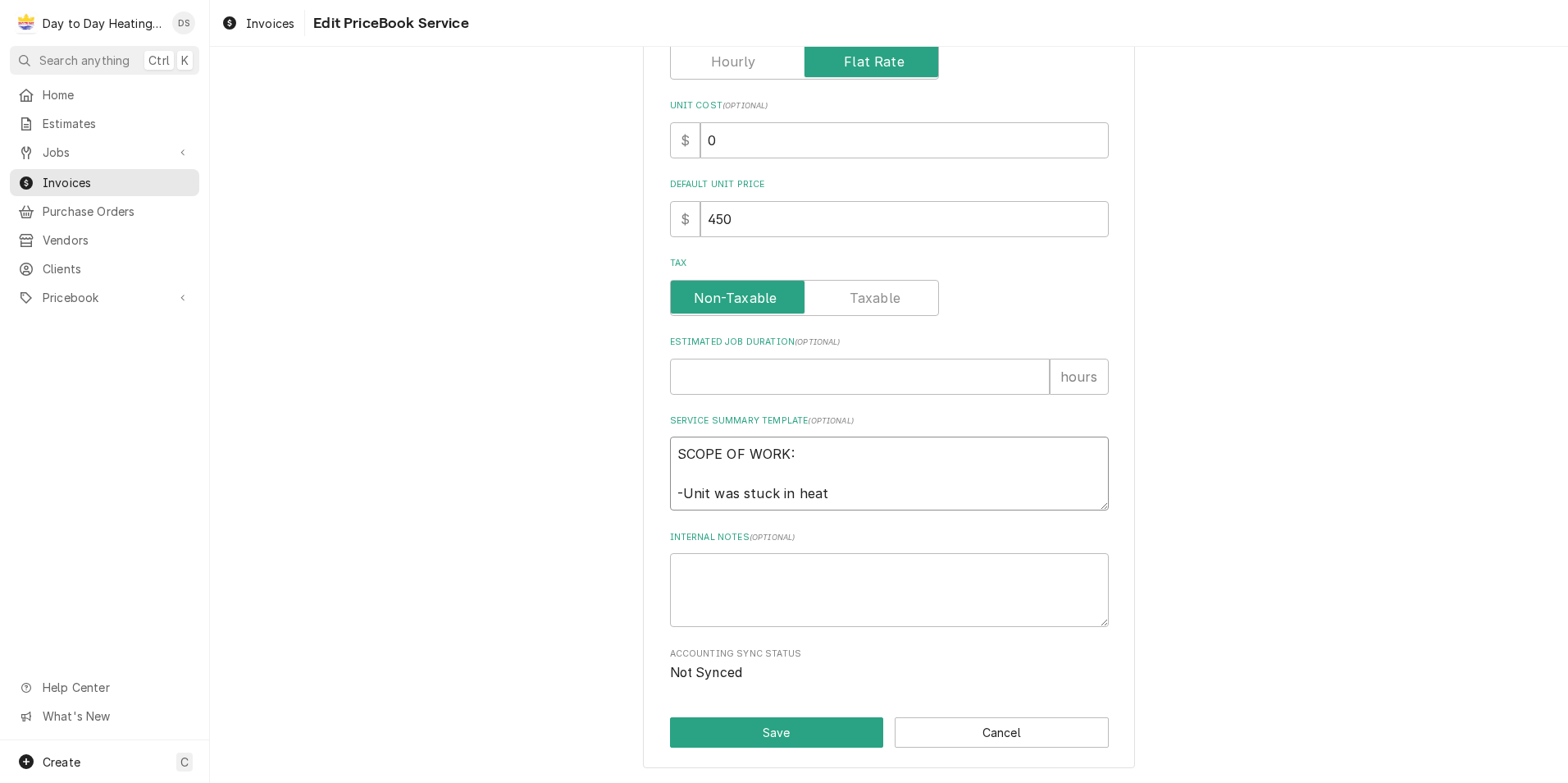
type textarea "SCOPE OF WORK: -Unit was stuck in heati"
type textarea "x"
type textarea "SCOPE OF WORK: -Unit was stuck in heatin"
type textarea "x"
type textarea "SCOPE OF WORK: -Unit was stuck in heating"
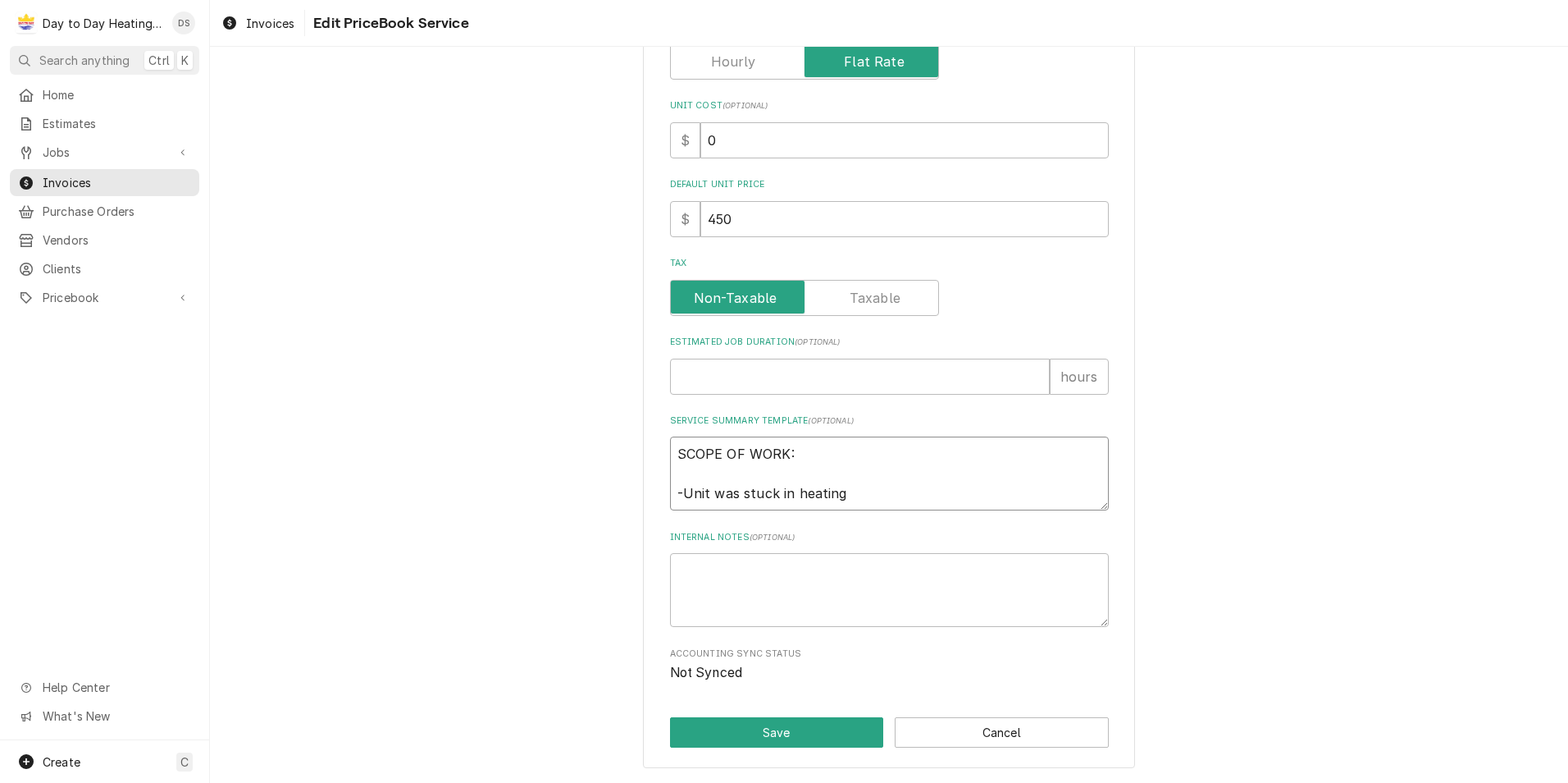
type textarea "x"
type textarea "SCOPE OF WORK: -Unit was stuck in heating"
type textarea "x"
type textarea "SCOPE OF WORK: -Unit was stuck in heating"
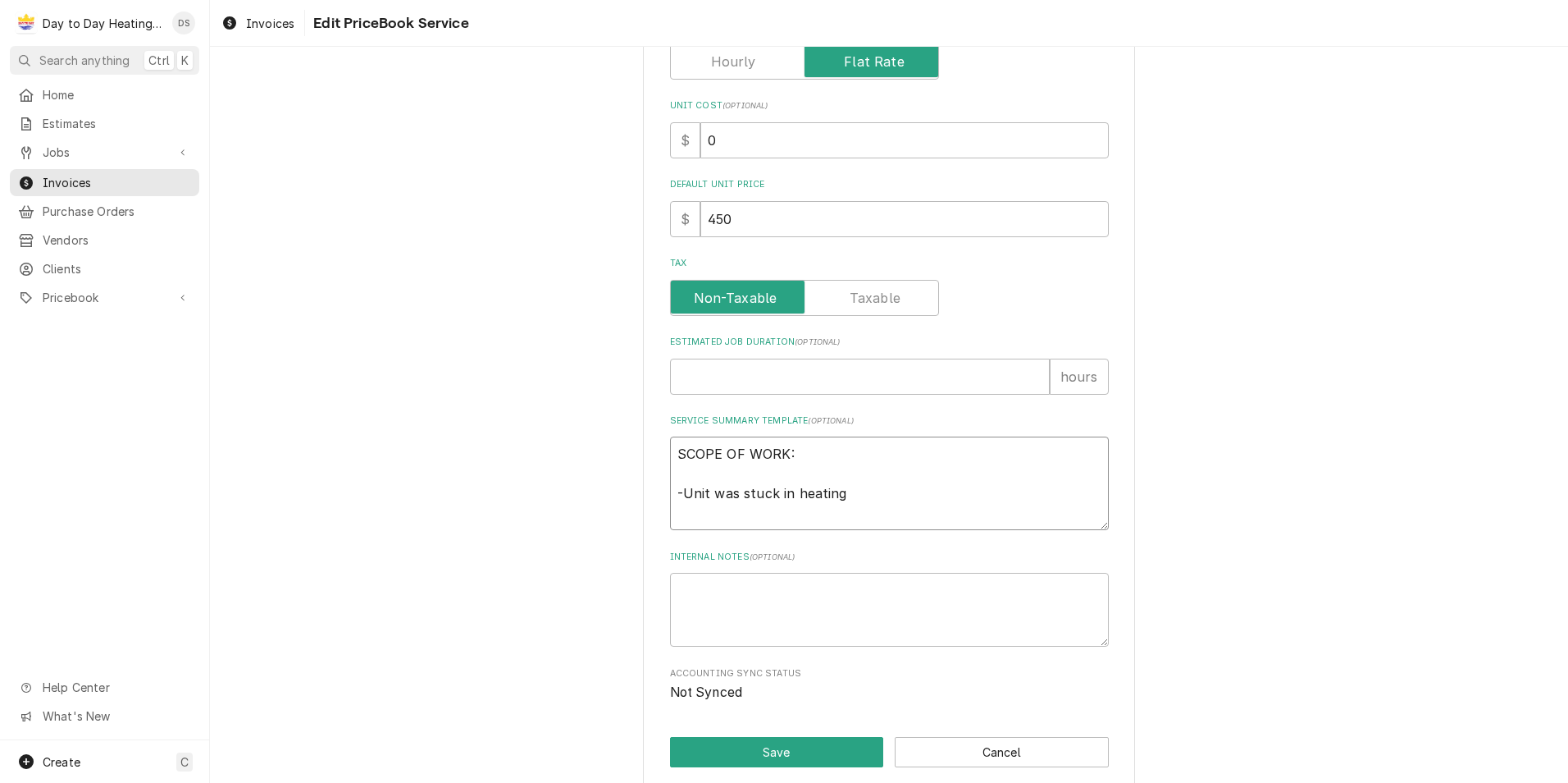
type textarea "x"
type textarea "SCOPE OF WORK: -Unit was stuck in heating -"
type textarea "x"
type textarea "SCOPE OF WORK: -Unit was stuck in heating -F"
type textarea "x"
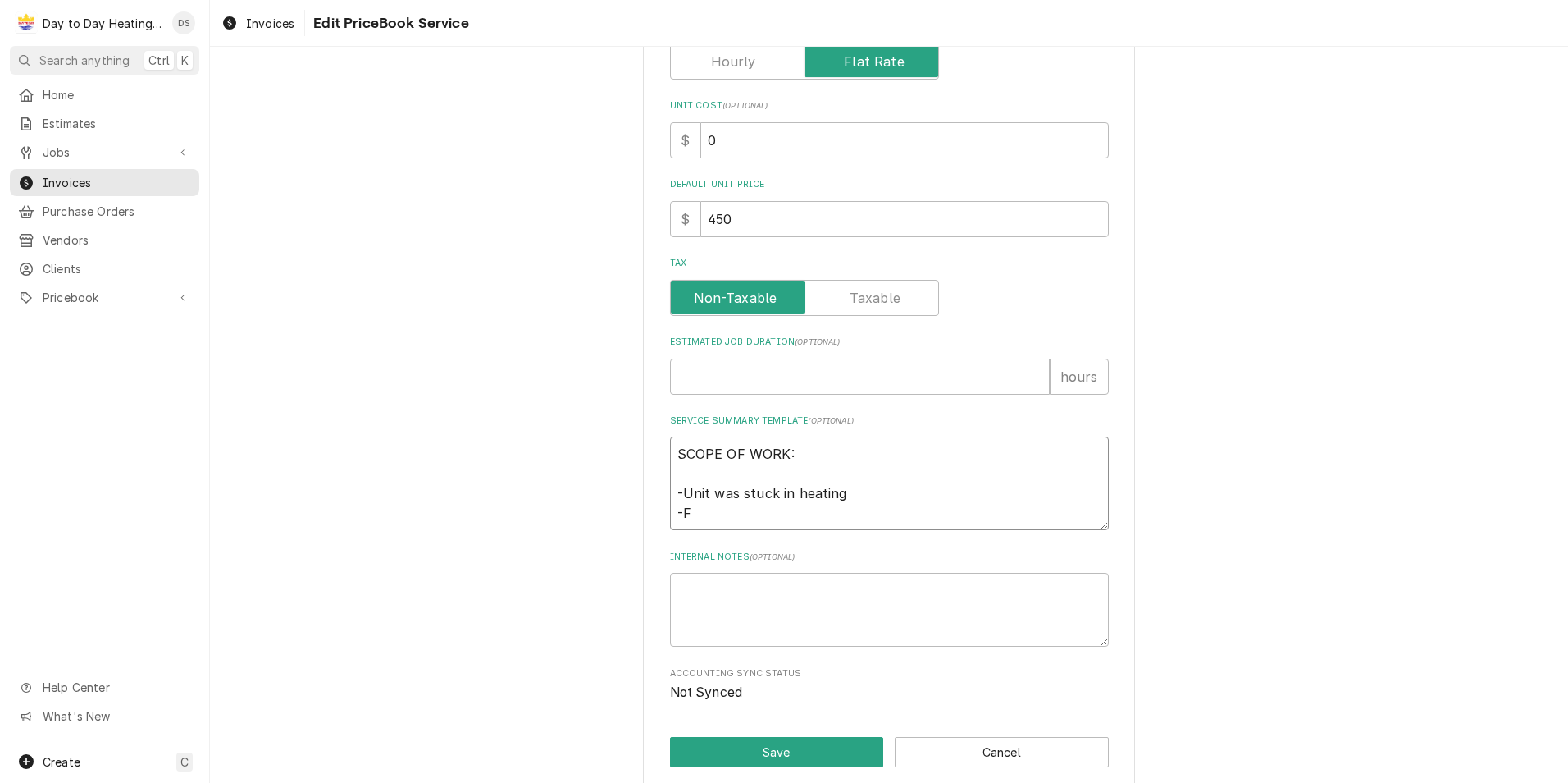
type textarea "SCOPE OF WORK: -Unit was stuck in heating -Fo"
type textarea "x"
type textarea "SCOPE OF WORK: -Unit was stuck in heating -Fou"
type textarea "x"
type textarea "SCOPE OF WORK: -Unit was stuck in heating -Foun"
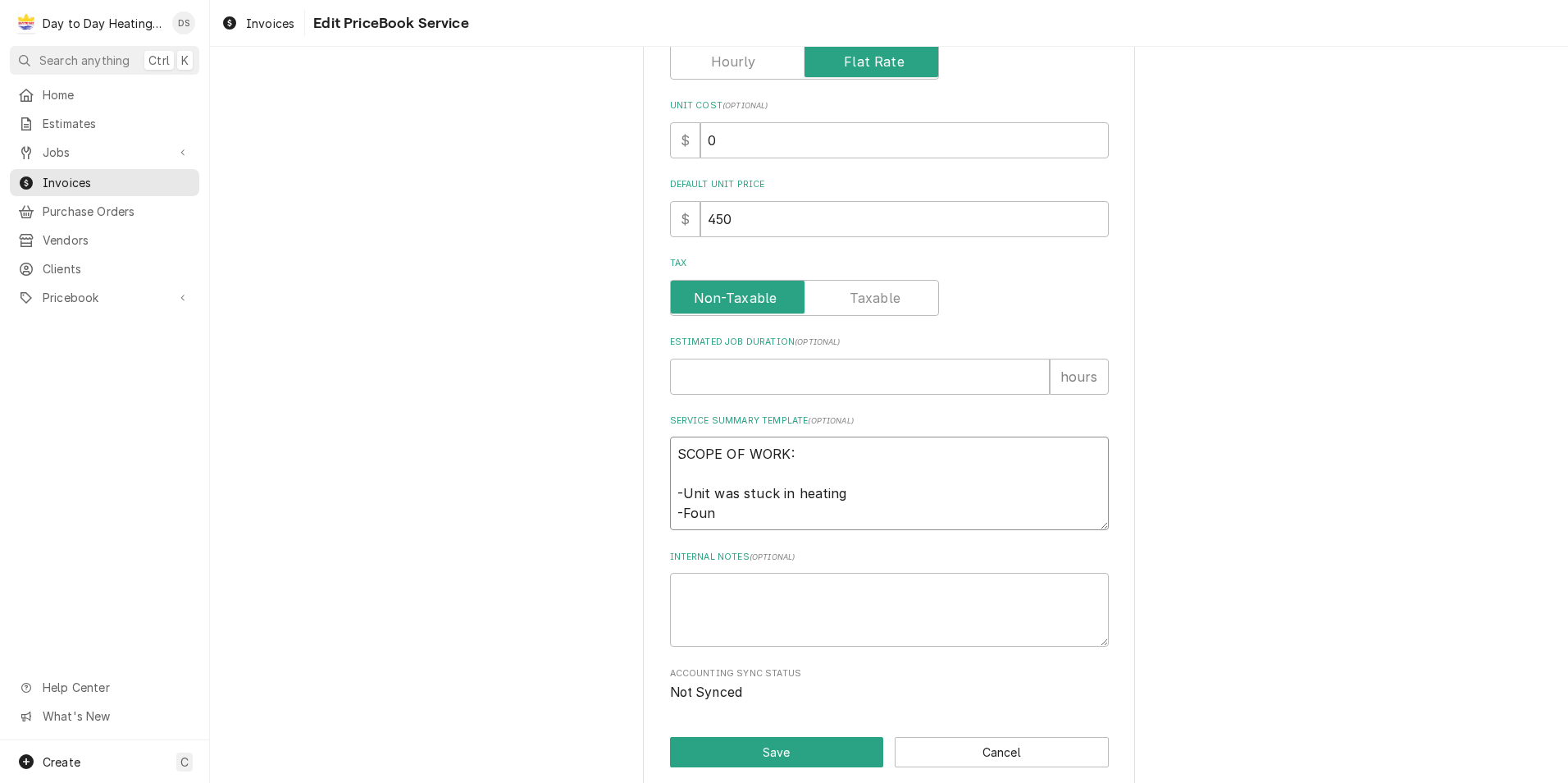
type textarea "x"
type textarea "SCOPE OF WORK: -Unit was stuck in heating -Founh"
type textarea "x"
type textarea "SCOPE OF WORK: -Unit was stuck in heating -Founhd"
type textarea "x"
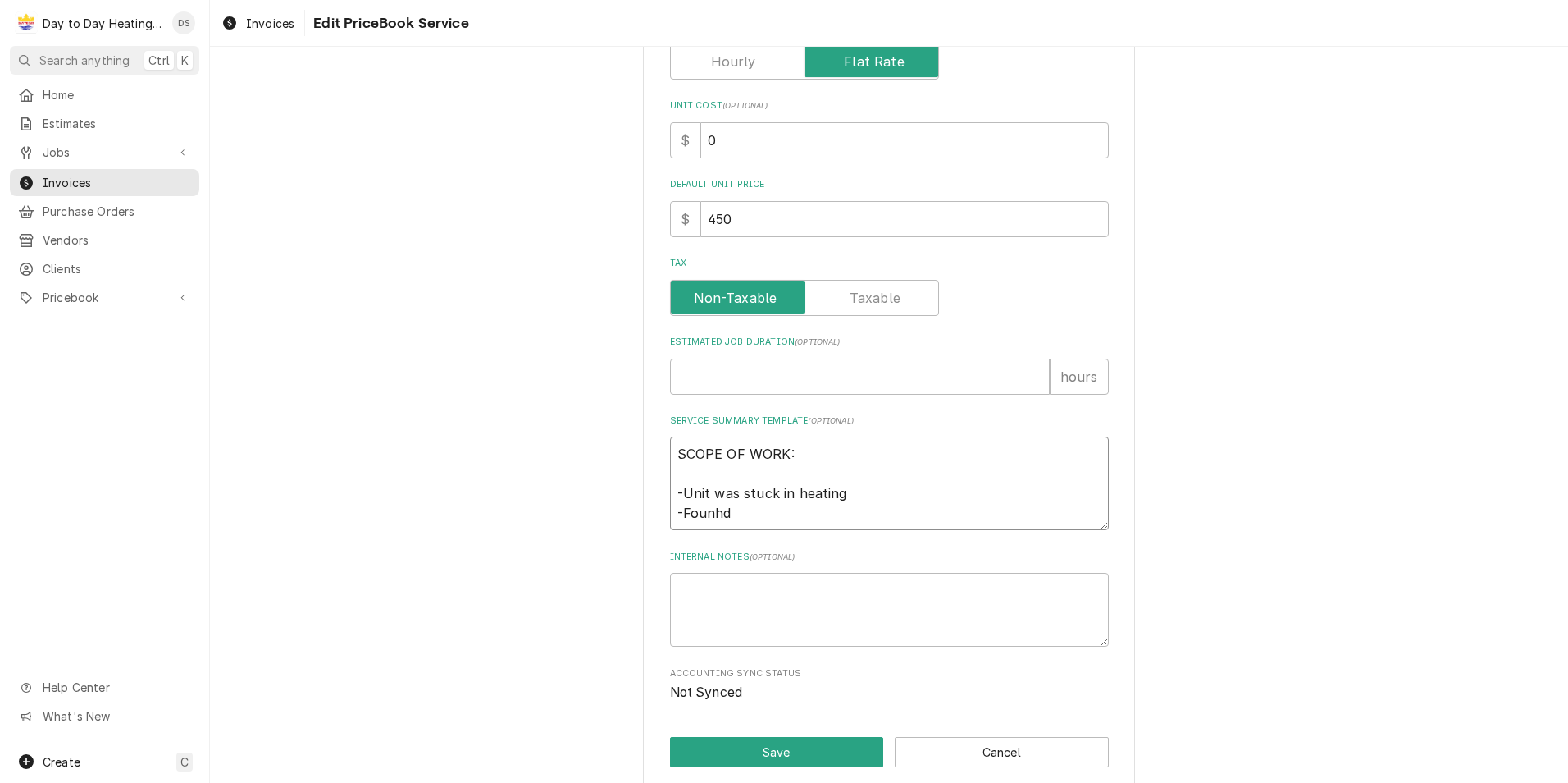
type textarea "SCOPE OF WORK: -Unit was stuck in heating -Founhd"
type textarea "x"
type textarea "SCOPE OF WORK: -Unit was stuck in heating -Founhd n"
type textarea "x"
type textarea "SCOPE OF WORK: -Unit was stuck in heating -Founhd no"
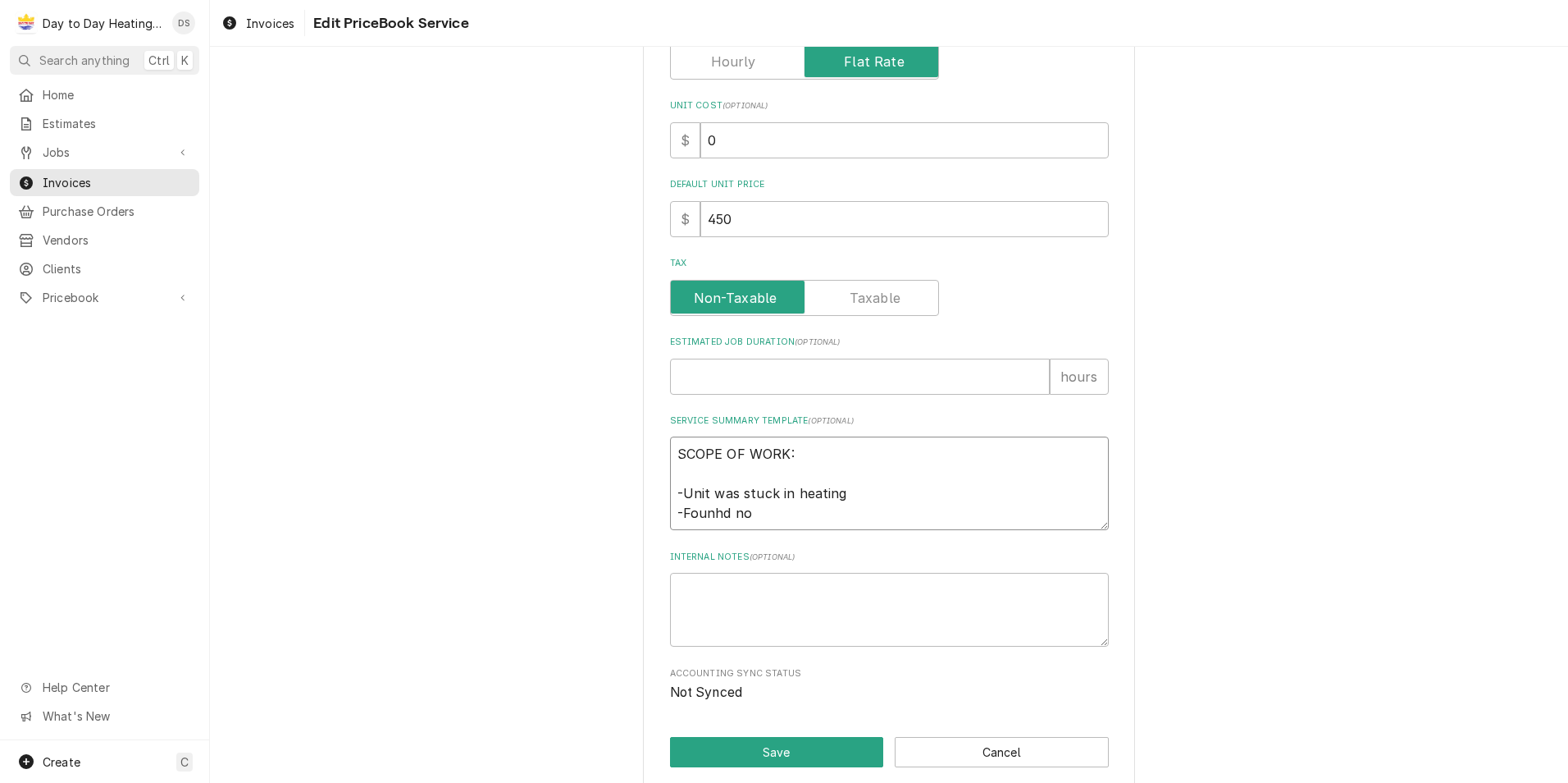
type textarea "x"
type textarea "SCOPE OF WORK: -Unit was stuck in heating -Founhd no"
type textarea "x"
type textarea "SCOPE OF WORK: -Unit was stuck in heating -Founhd no"
type textarea "x"
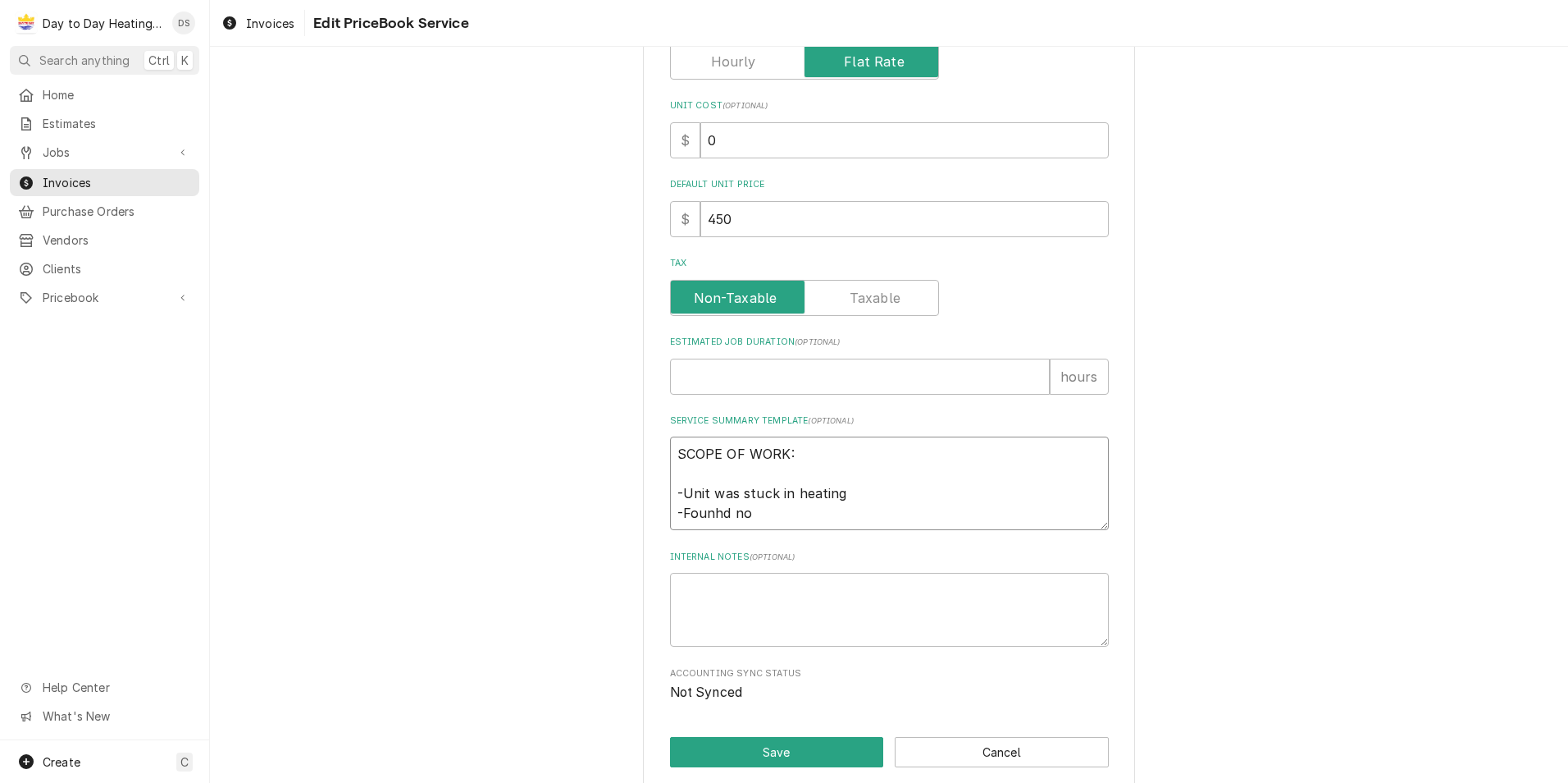
type textarea "SCOPE OF WORK: -Unit was stuck in heating -Founhd n"
type textarea "x"
type textarea "SCOPE OF WORK: -Unit was stuck in heating -Founhd"
type textarea "x"
type textarea "SCOPE OF WORK: -Unit was stuck in heating -Founhd"
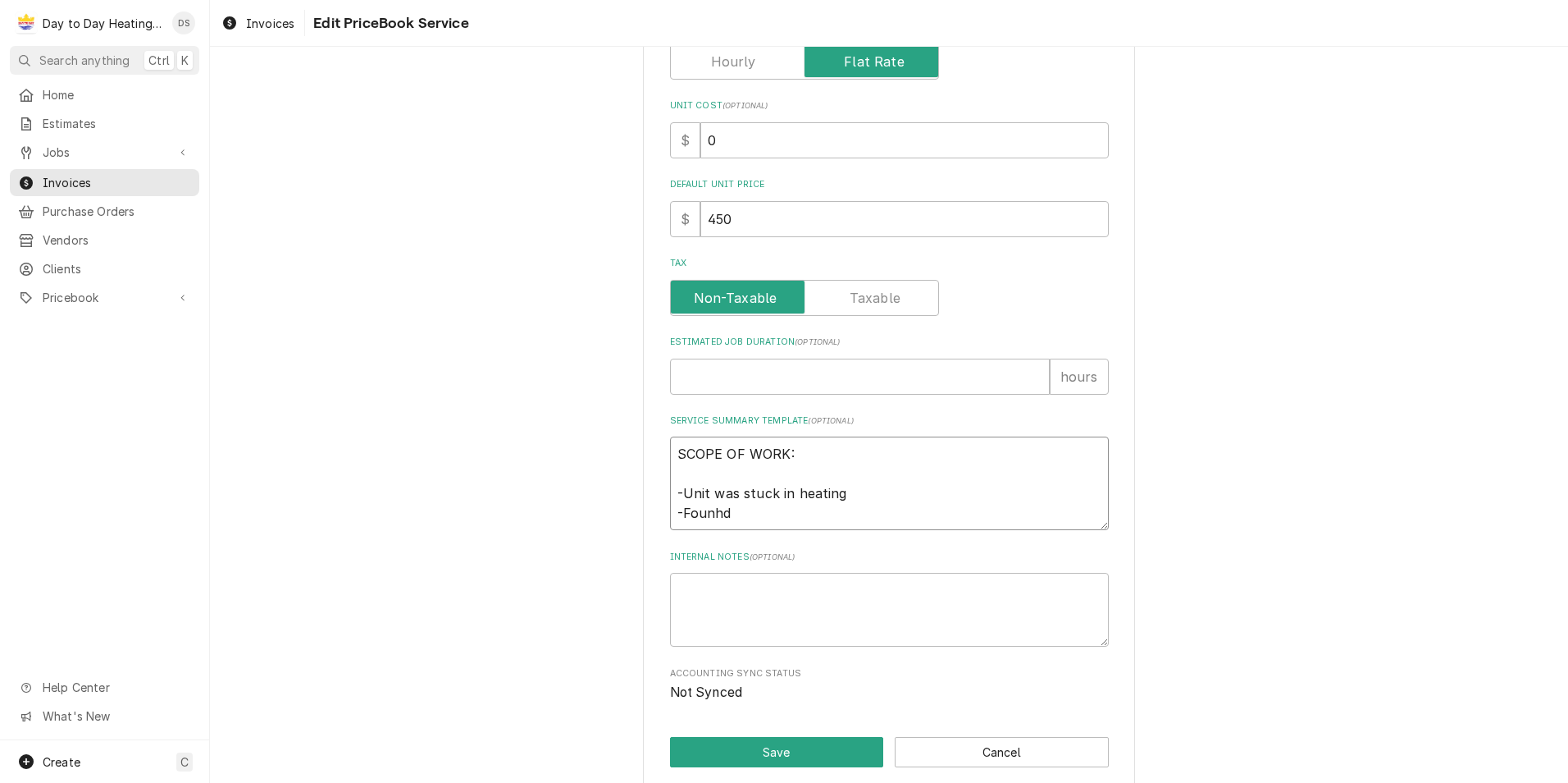
type textarea "x"
type textarea "SCOPE OF WORK: -Unit was stuck in heating -Founh"
type textarea "x"
type textarea "SCOPE OF WORK: -Unit was stuck in heating -Foun"
type textarea "x"
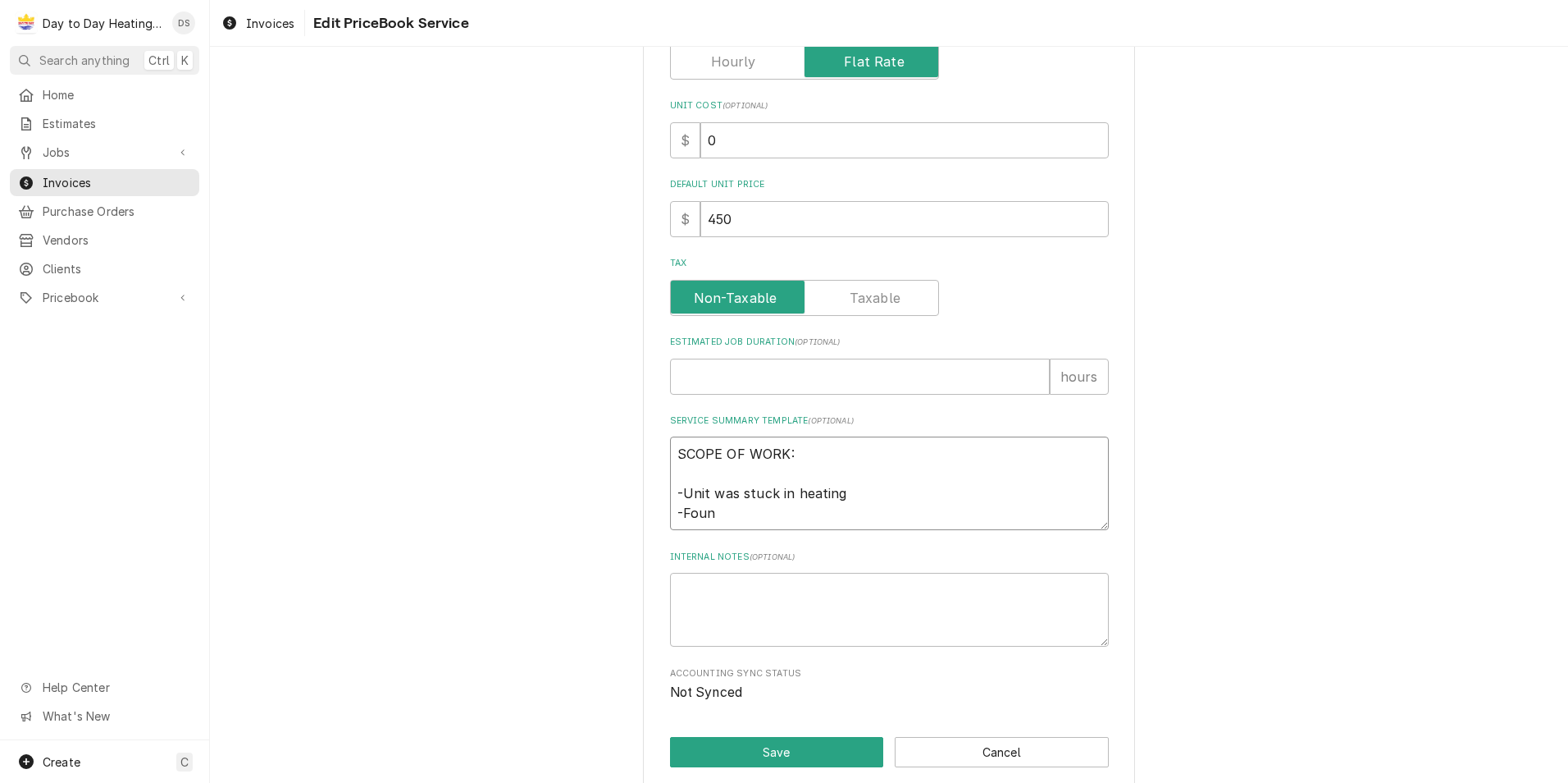
type textarea "SCOPE OF WORK: -Unit was stuck in heating -Fou"
type textarea "x"
type textarea "SCOPE OF WORK: -Unit was stuck in heating -Foun"
type textarea "x"
type textarea "SCOPE OF WORK: -Unit was stuck in heating -Founf"
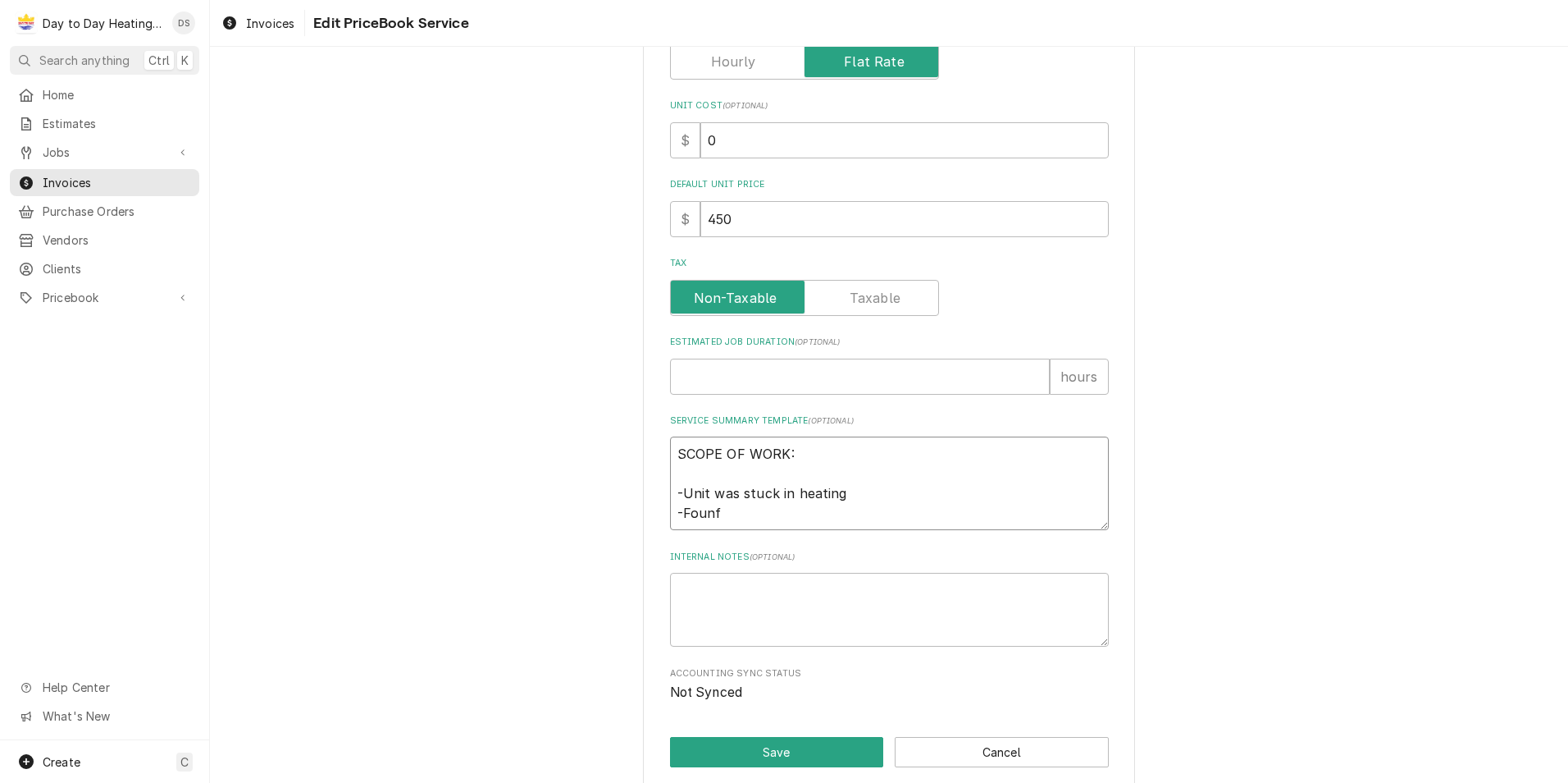
type textarea "x"
type textarea "SCOPE OF WORK: -Unit was stuck in heating -Founf"
type textarea "x"
type textarea "SCOPE OF WORK: -Unit was stuck in heating -Founf"
type textarea "x"
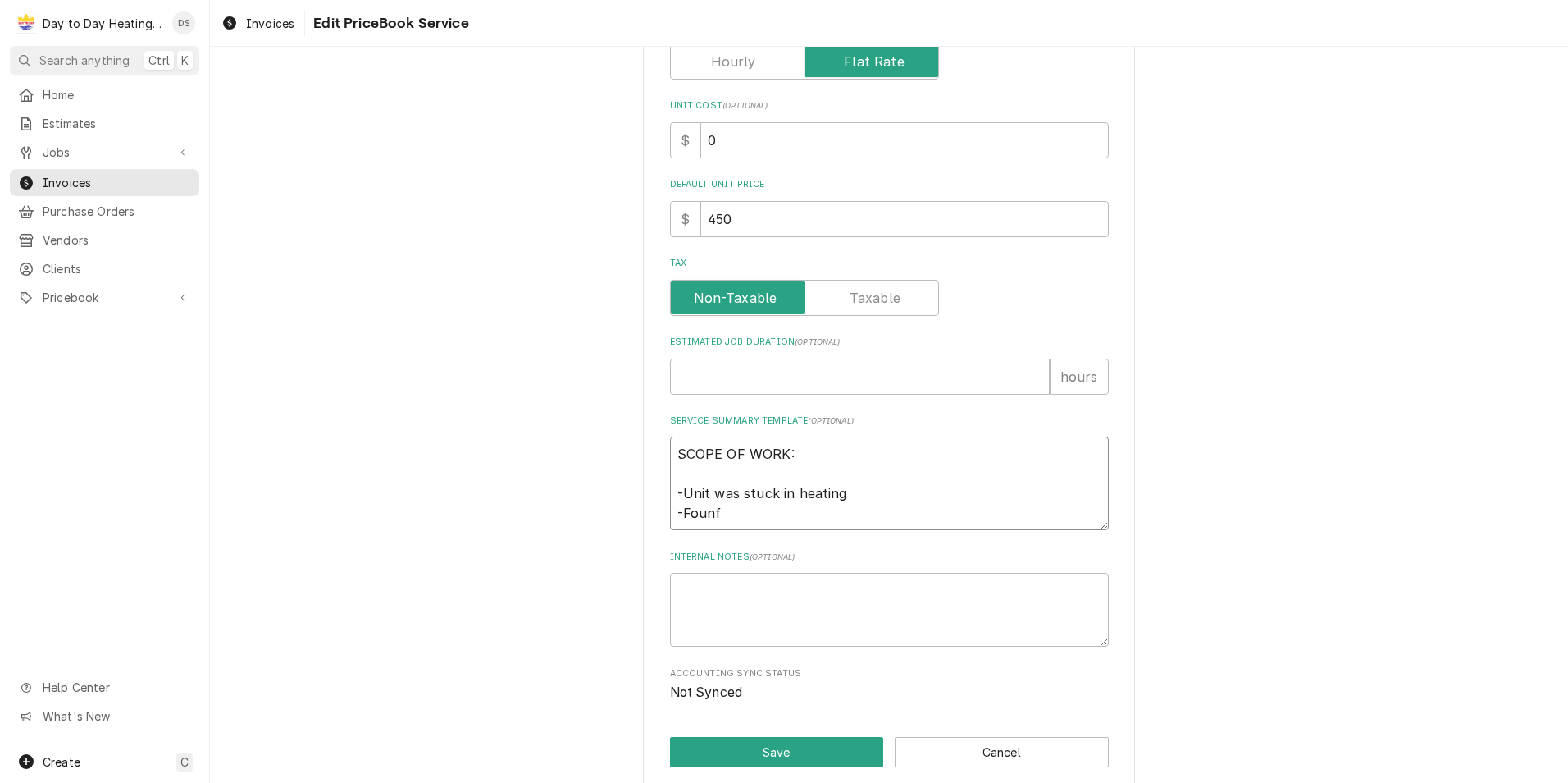
type textarea "SCOPE OF WORK: -Unit was stuck in heating -Foun"
type textarea "x"
type textarea "SCOPE OF WORK: -Unit was stuck in heating -Found"
type textarea "x"
type textarea "SCOPE OF WORK: -Unit was stuck in heating -Found"
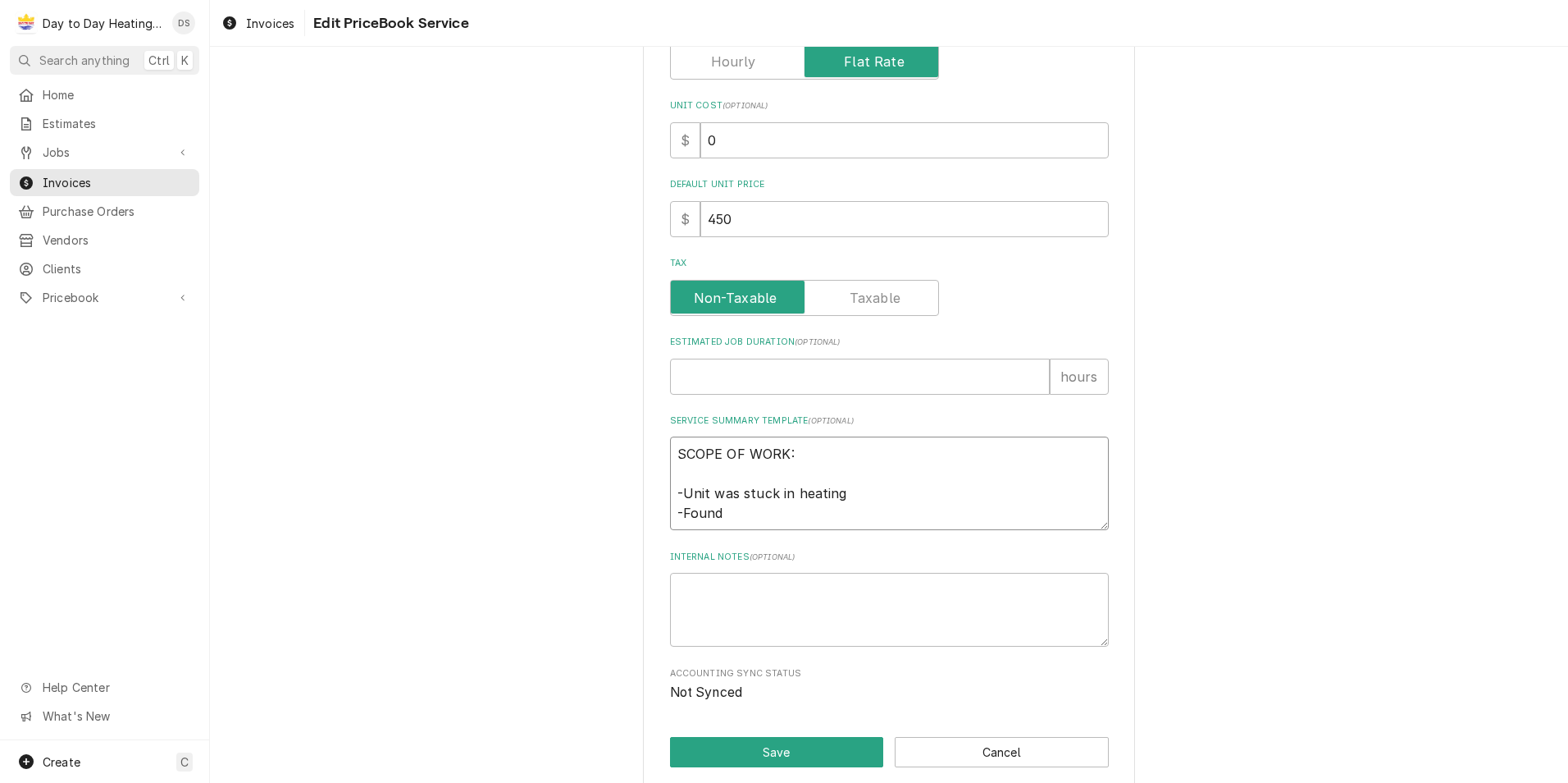
type textarea "x"
type textarea "SCOPE OF WORK: -Unit was stuck in heating -Found t"
type textarea "x"
type textarea "SCOPE OF WORK: -Unit was stuck in heating -Found to"
type textarea "x"
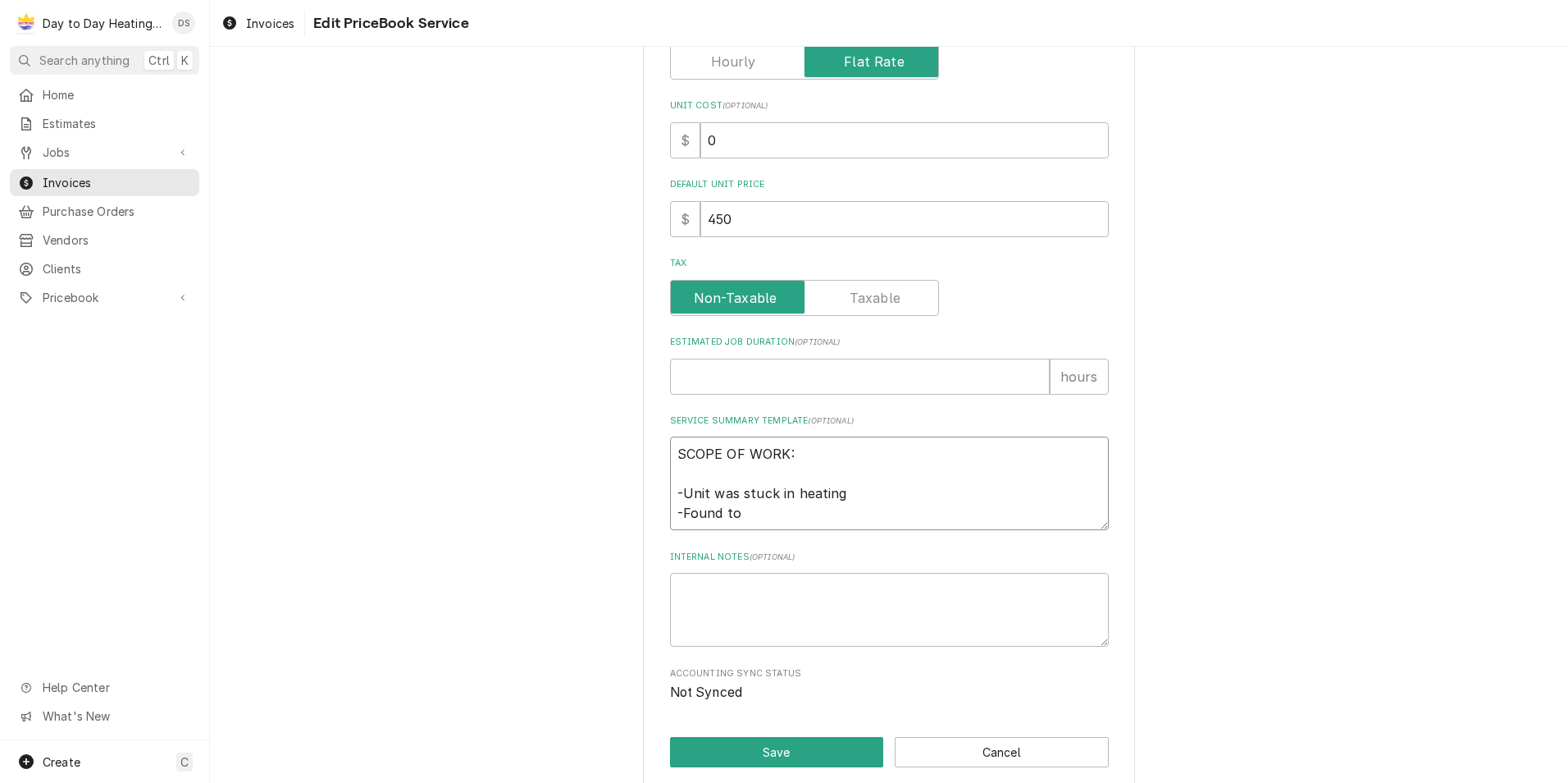
type textarea "SCOPE OF WORK: -Unit was stuck in heating -Found to"
type textarea "x"
type textarea "SCOPE OF WORK: -Unit was stuck in heating -Found to 2"
type textarea "x"
type textarea "SCOPE OF WORK: -Unit was stuck in heating -Found to 24"
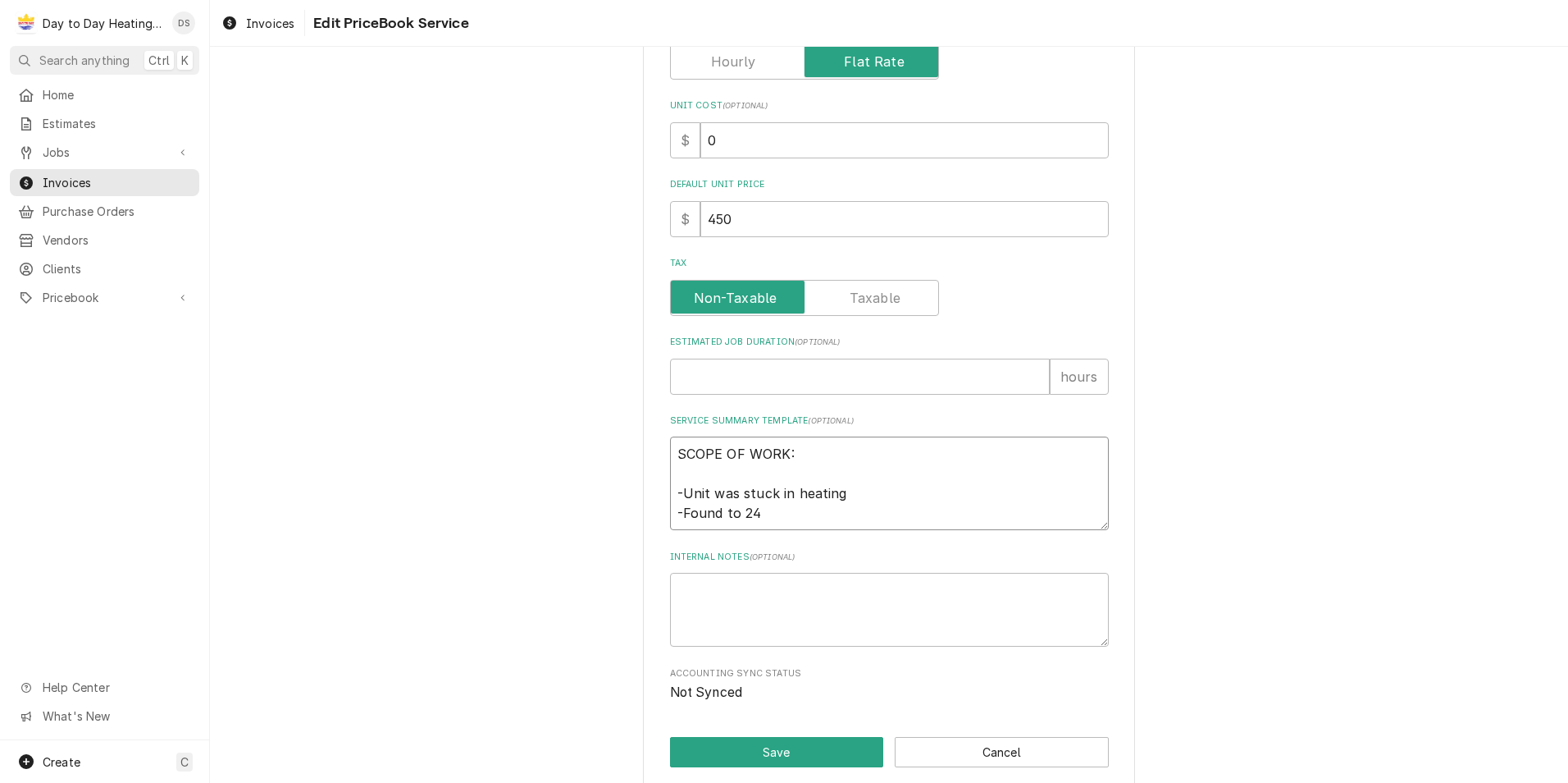
type textarea "x"
type textarea "SCOPE OF WORK: -Unit was stuck in heating -Found to 24v"
type textarea "x"
type textarea "SCOPE OF WORK: -Unit was stuck in heating -Found to 24v"
click at [718, 511] on textarea "SCOPE OF WORK: -Unit was stuck in heating -Found to 24v" at bounding box center [889, 483] width 438 height 93
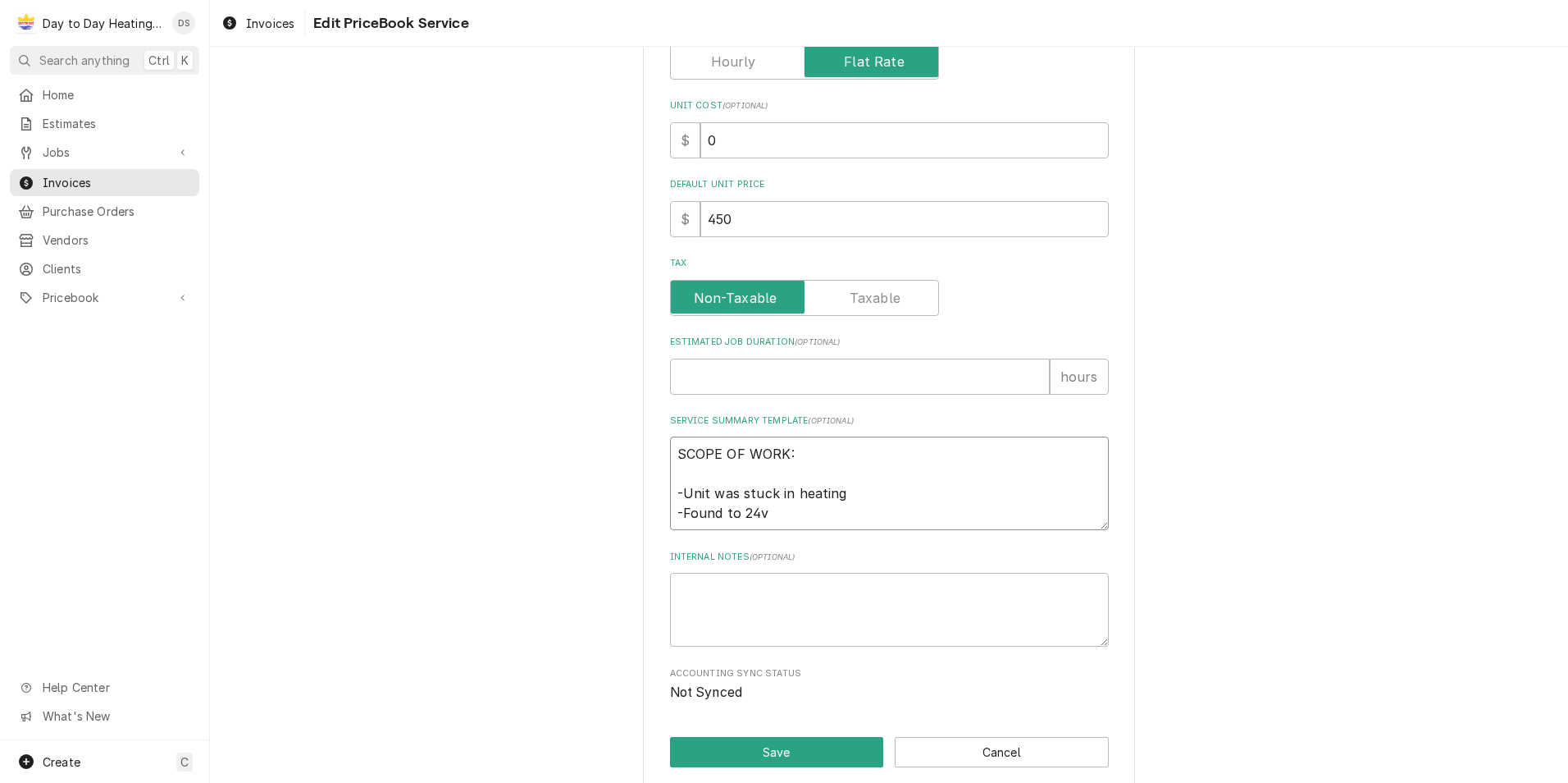
click at [737, 515] on textarea "SCOPE OF WORK: -Unit was stuck in heating -Found to 24v" at bounding box center [889, 483] width 438 height 93
type textarea "x"
type textarea "SCOPE OF WORK: -Unit was stuck in heating -Found to24v"
type textarea "x"
type textarea "SCOPE OF WORK: -Unit was stuck in heating -Found t24v"
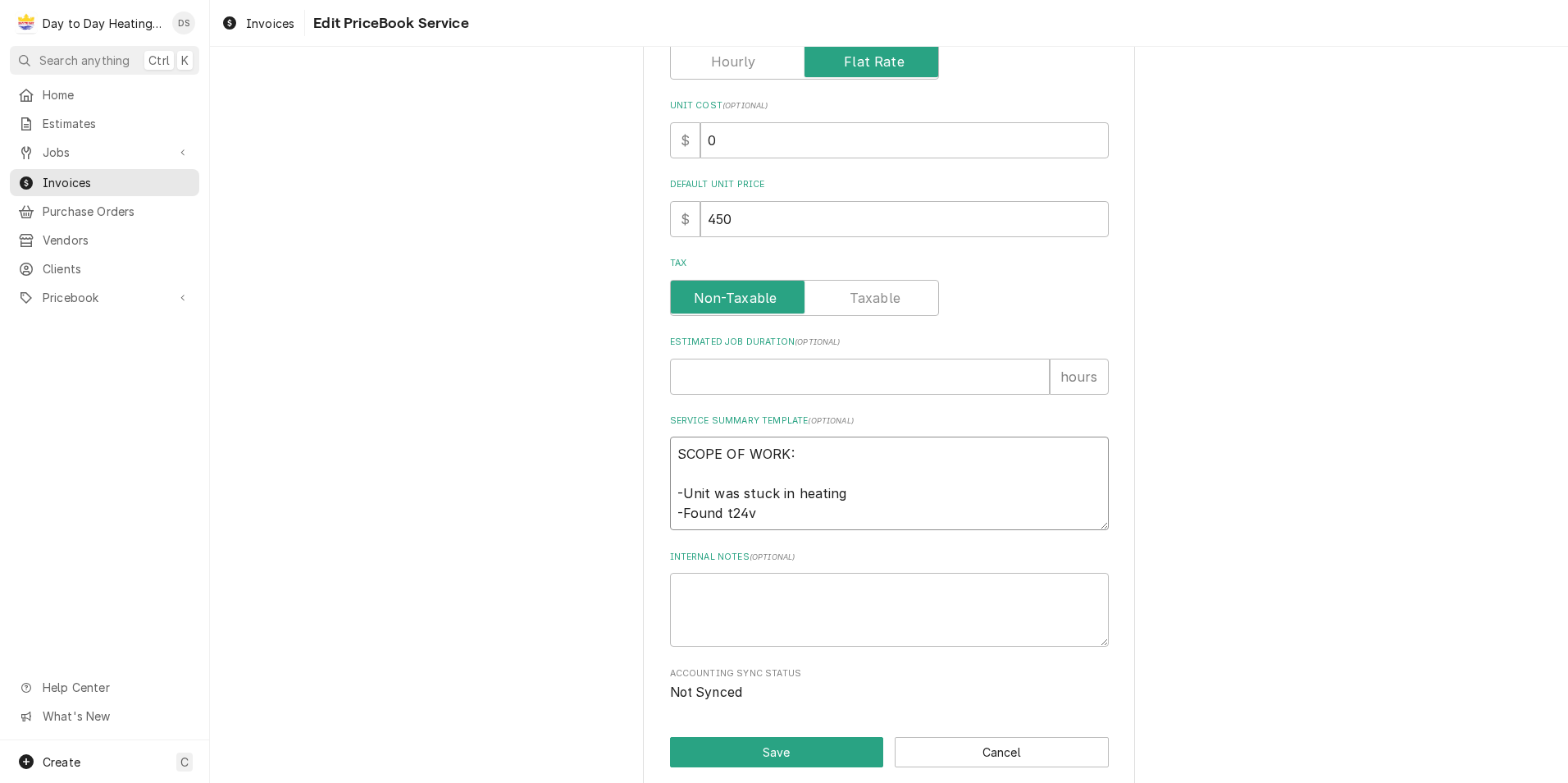
type textarea "x"
type textarea "SCOPE OF WORK: -Unit was stuck in heating -Found 24v"
type textarea "x"
type textarea "SCOPE OF WORK: -Unit was stuck in heating -Found n24v"
type textarea "x"
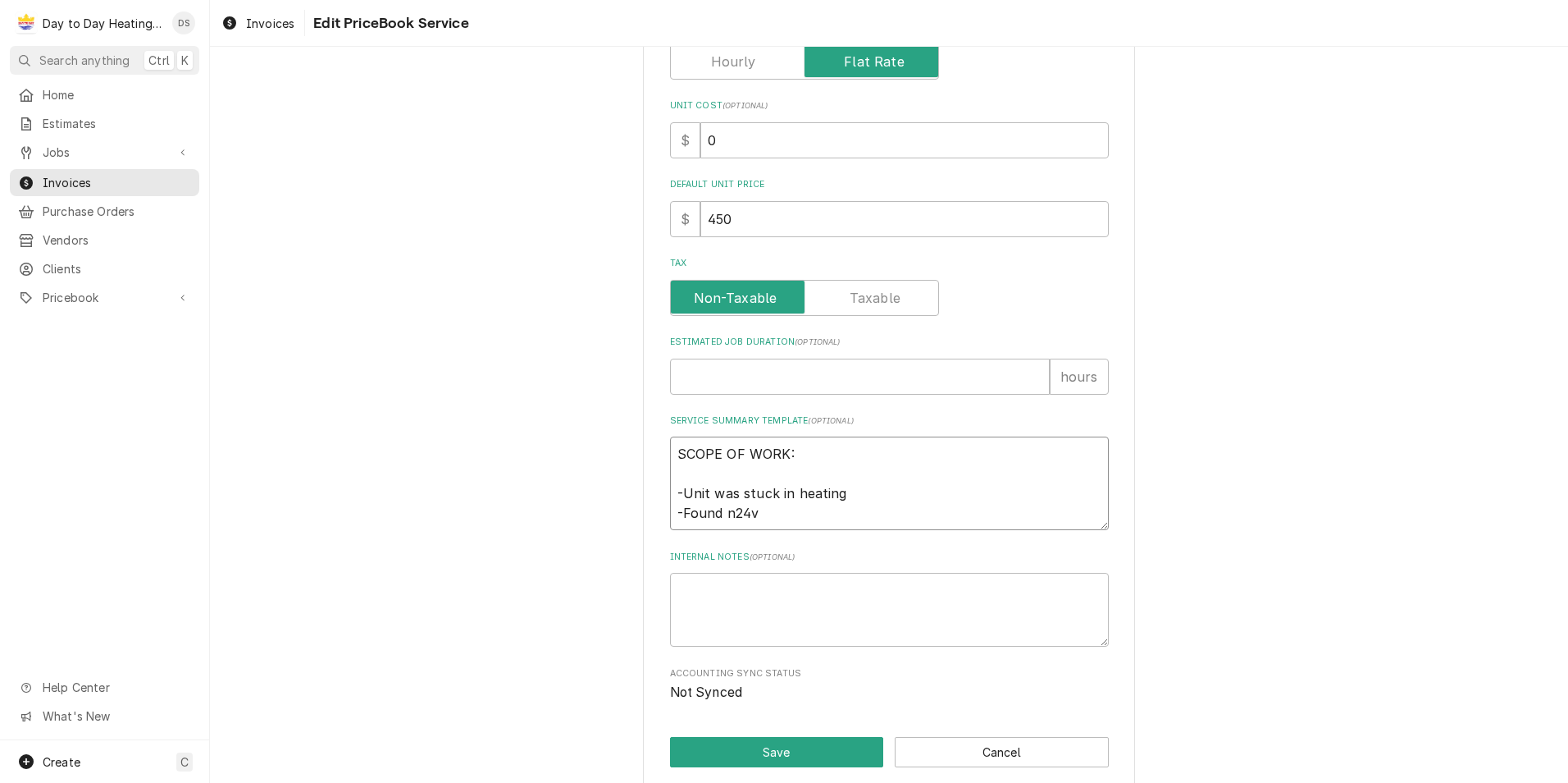
type textarea "SCOPE OF WORK: -Unit was stuck in heating -Found no24v"
type textarea "x"
type textarea "SCOPE OF WORK: -Unit was stuck in heating -Found no 24v"
click at [782, 512] on textarea "SCOPE OF WORK: -Unit was stuck in heating -Found no 24v" at bounding box center [889, 483] width 438 height 93
type textarea "x"
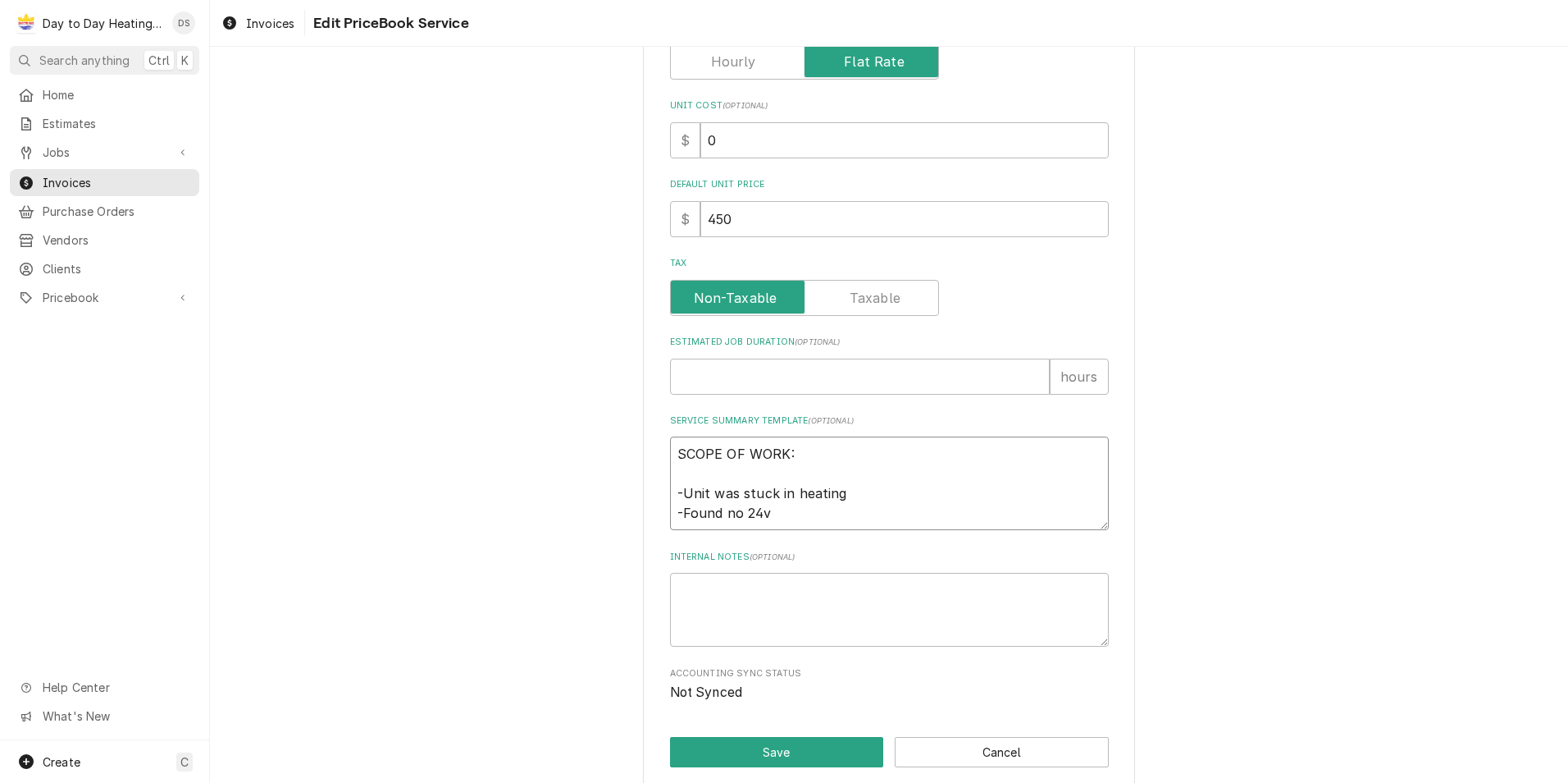
type textarea "SCOPE OF WORK: -Unit was stuck in heating -Found no 24v t"
type textarea "x"
type textarea "SCOPE OF WORK: -Unit was stuck in heating -Found no 24v to"
type textarea "x"
type textarea "SCOPE OF WORK: -Unit was stuck in heating -Found no 24v to"
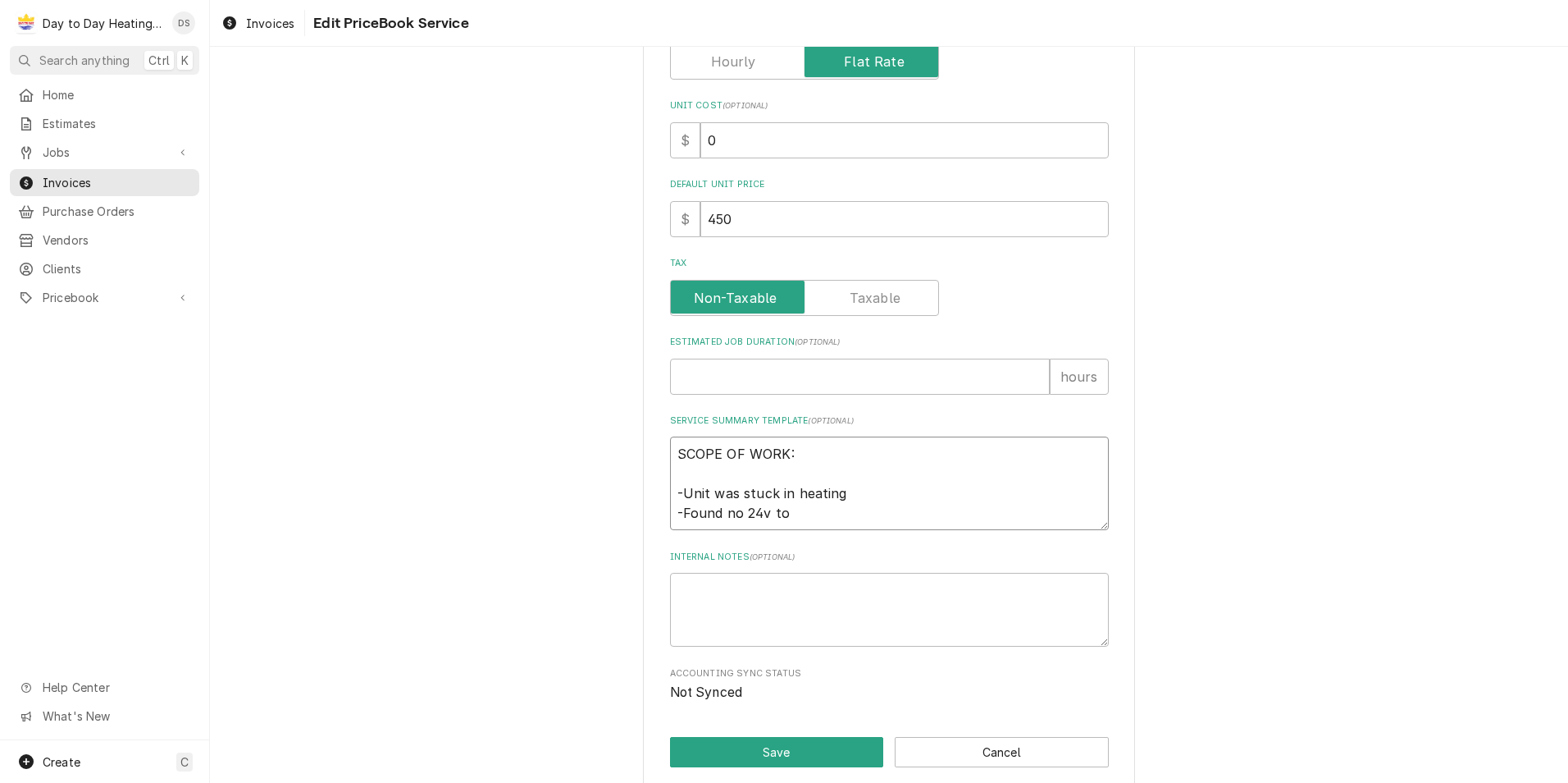
type textarea "x"
type textarea "SCOPE OF WORK: -Unit was stuck in heating -Found no 24v to r"
type textarea "x"
type textarea "SCOPE OF WORK: -Unit was stuck in heating -Found no 24v to re"
type textarea "x"
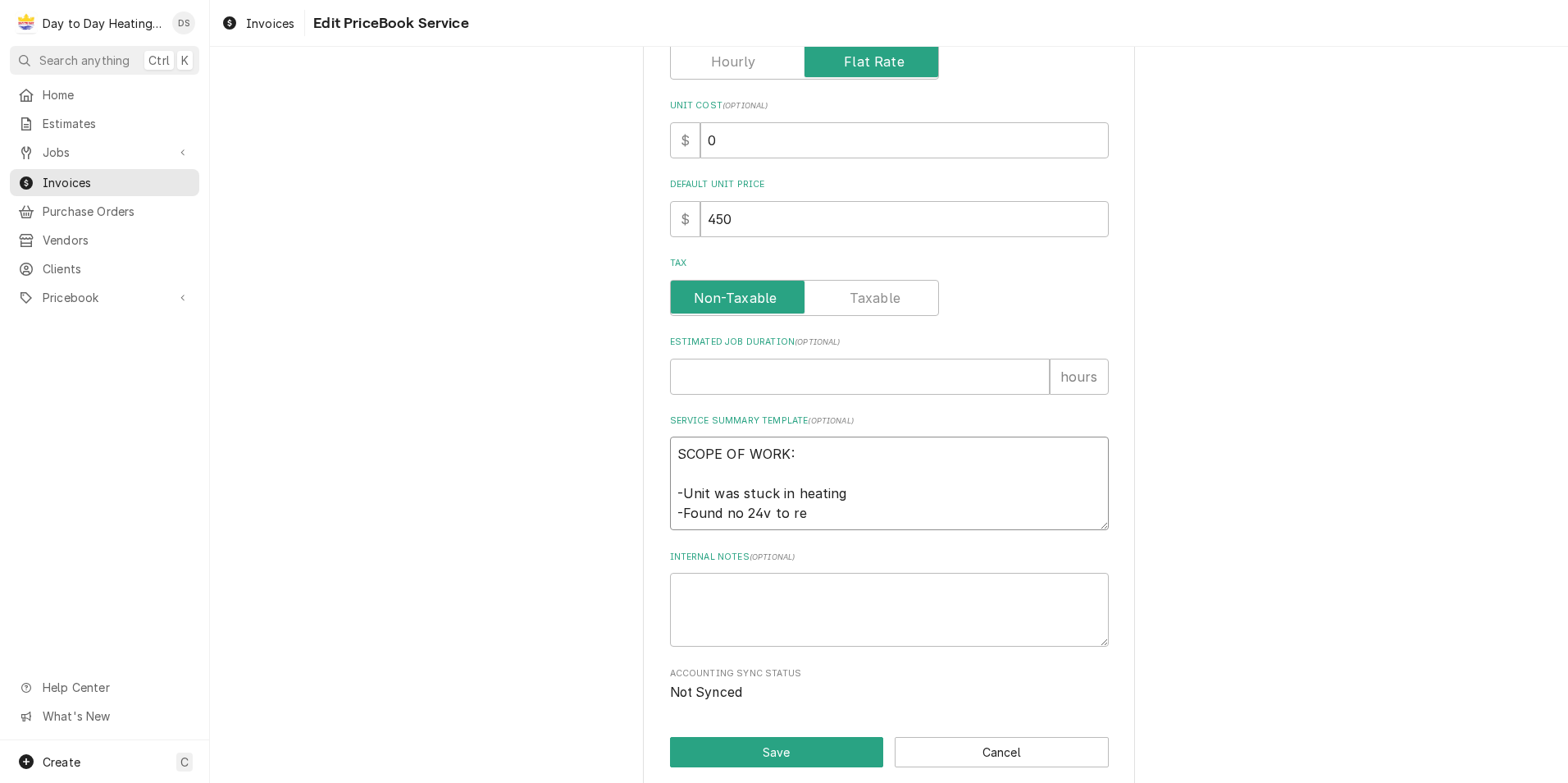
type textarea "SCOPE OF WORK: -Unit was stuck in heating -Found no 24v to rev"
type textarea "x"
type textarea "SCOPE OF WORK: -Unit was stuck in heating -Found no 24v to reve"
type textarea "x"
type textarea "SCOPE OF WORK: -Unit was stuck in heating -Found no 24v to rever"
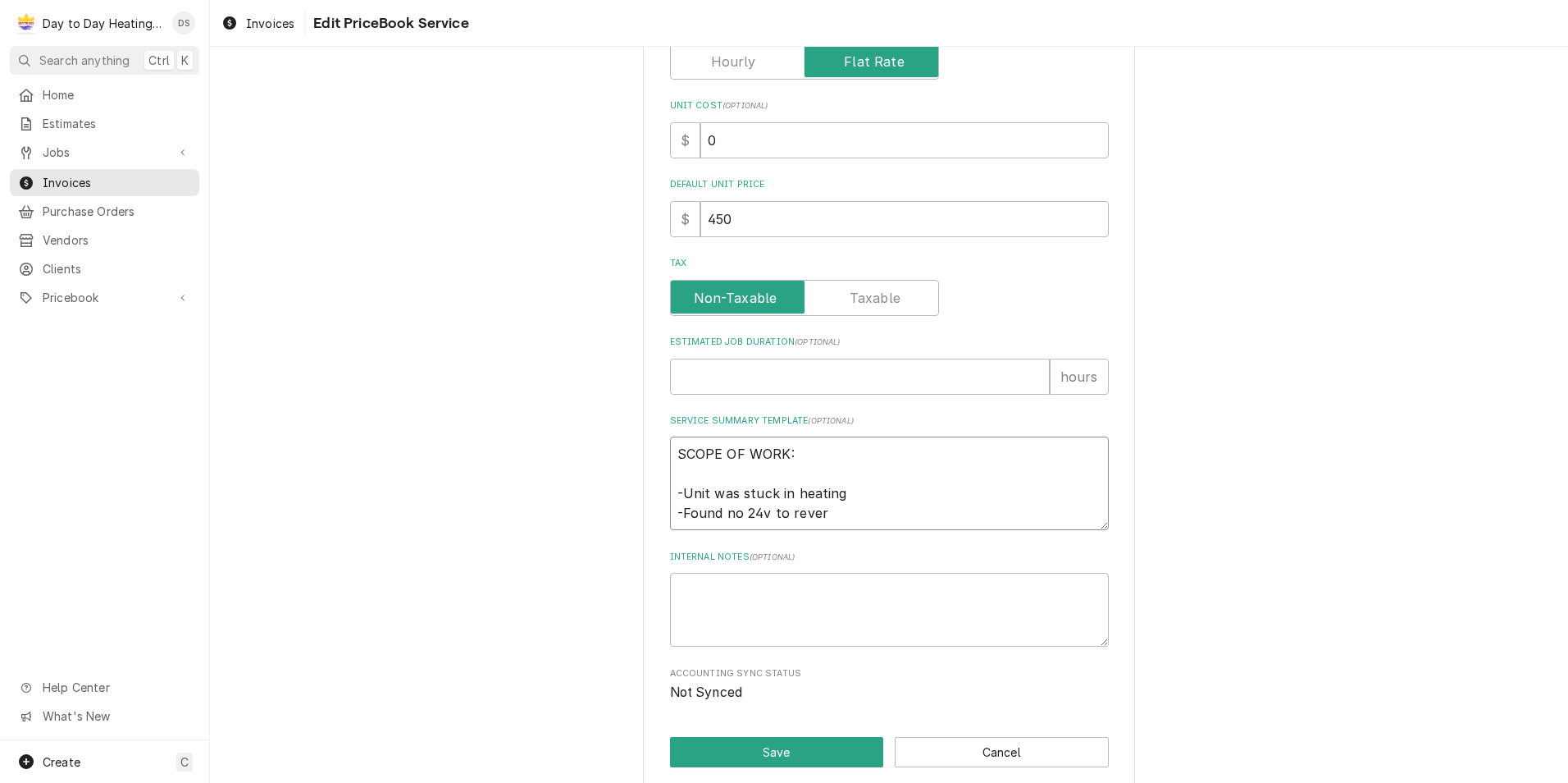
type textarea "x"
type textarea "SCOPE OF WORK: -Unit was stuck in heating -Found no 24v to revers"
type textarea "x"
type textarea "SCOPE OF WORK: -Unit was stuck in heating -Found no 24v to reversi"
type textarea "x"
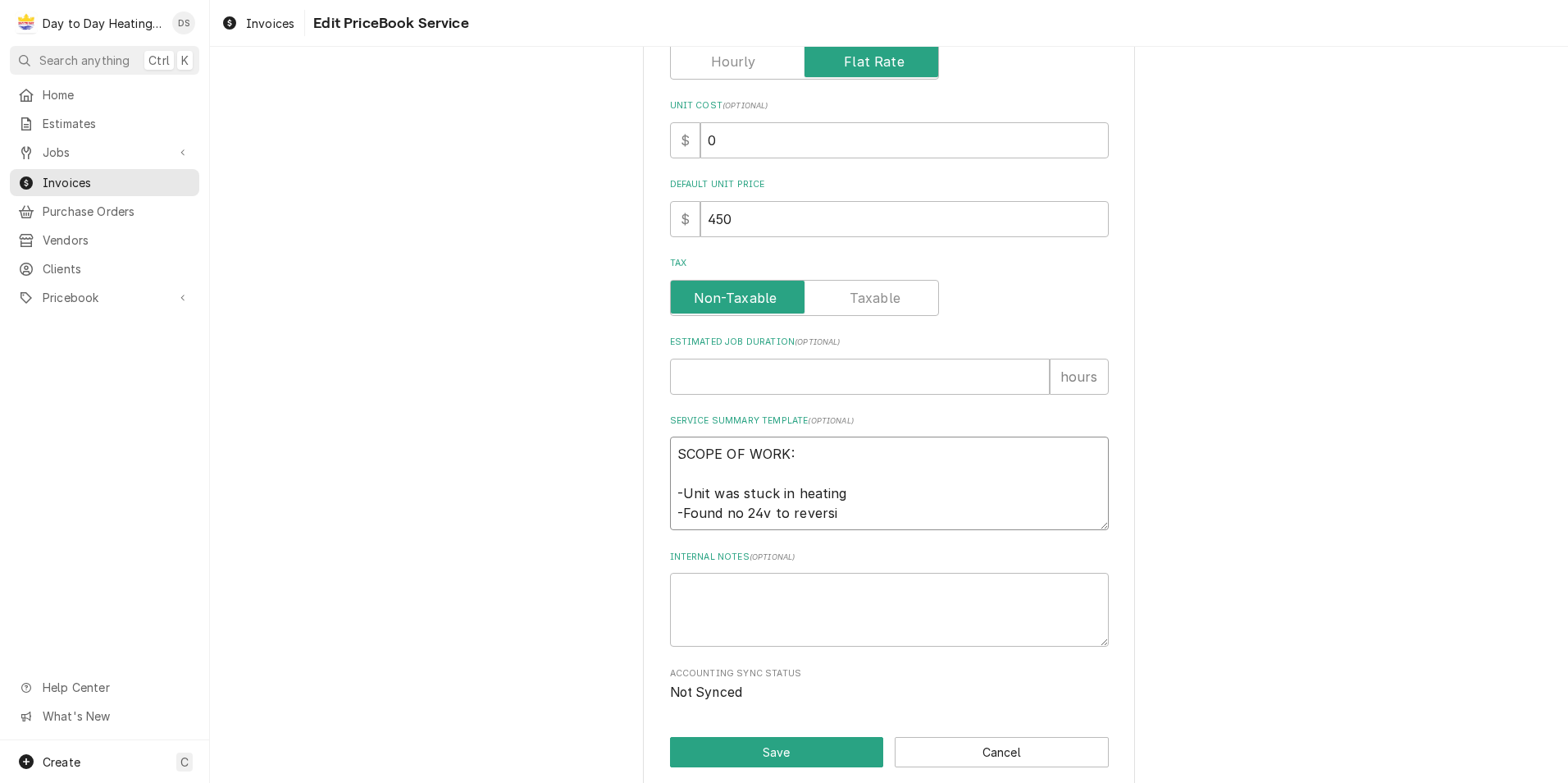
type textarea "SCOPE OF WORK: -Unit was stuck in heating -Found no 24v to reversin"
type textarea "x"
type textarea "SCOPE OF WORK: -Unit was stuck in heating -Found no 24v to reversing"
type textarea "x"
type textarea "SCOPE OF WORK: -Unit was stuck in heating -Found no 24v to reversing"
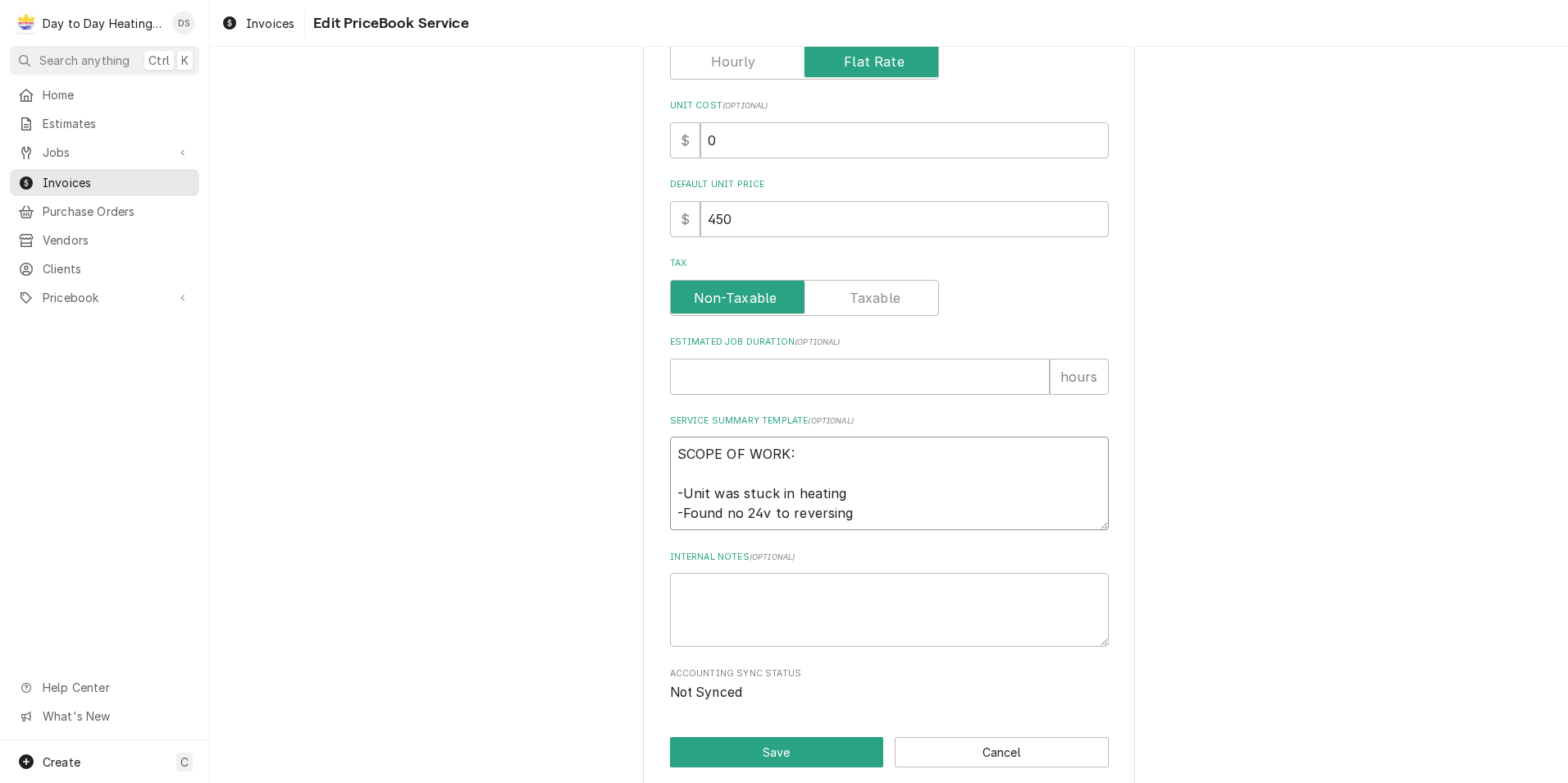
type textarea "x"
type textarea "SCOPE OF WORK: -Unit was stuck in heating -Found no 24v to reversing v"
type textarea "x"
type textarea "SCOPE OF WORK: -Unit was stuck in heating -Found no 24v to reversing va"
type textarea "x"
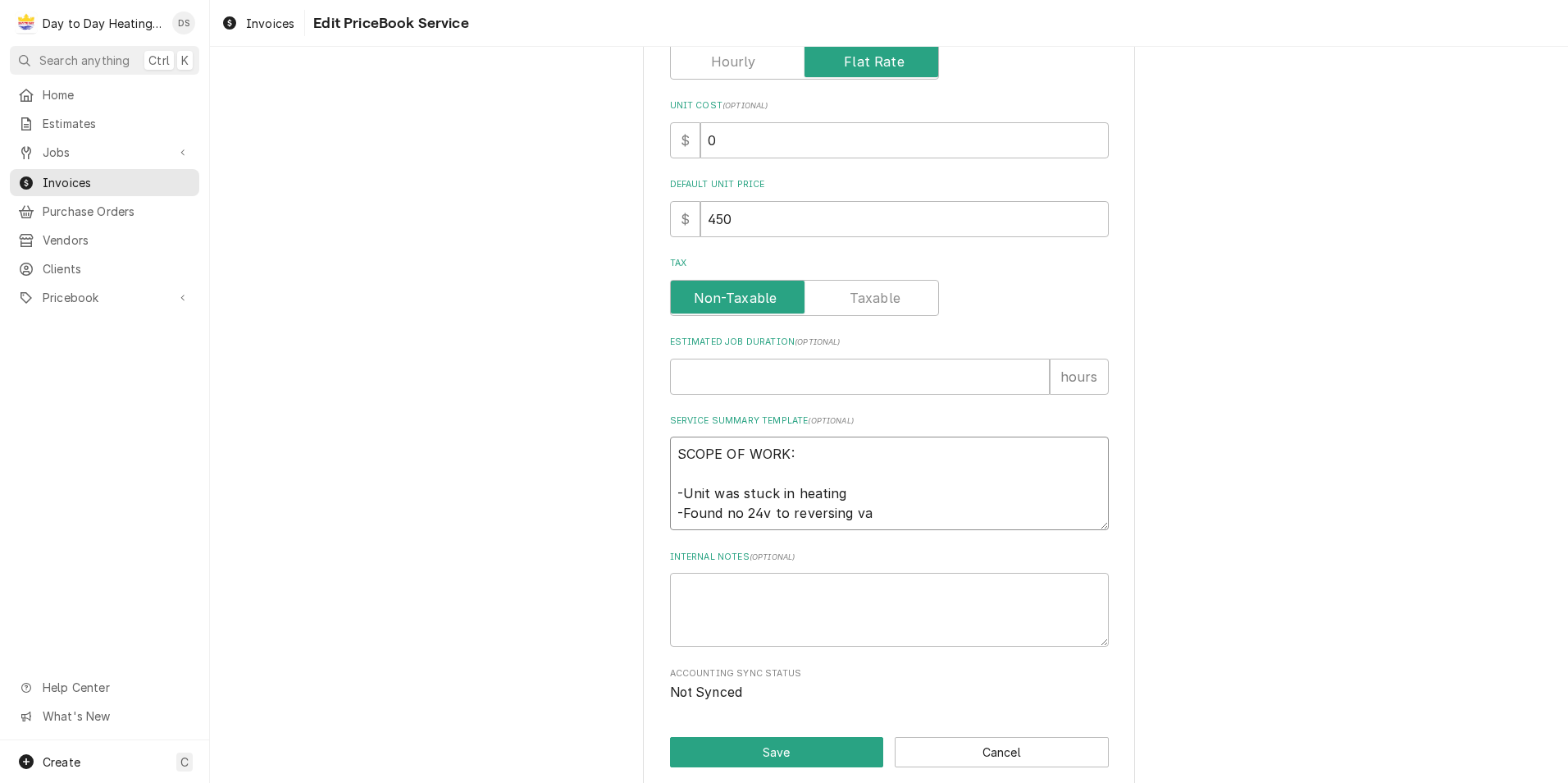
type textarea "SCOPE OF WORK: -Unit was stuck in heating -Found no 24v to reversing val"
type textarea "x"
type textarea "SCOPE OF WORK: -Unit was stuck in heating -Found no 24v to reversing valv"
type textarea "x"
type textarea "SCOPE OF WORK: -Unit was stuck in heating -Found no 24v to reversing valve"
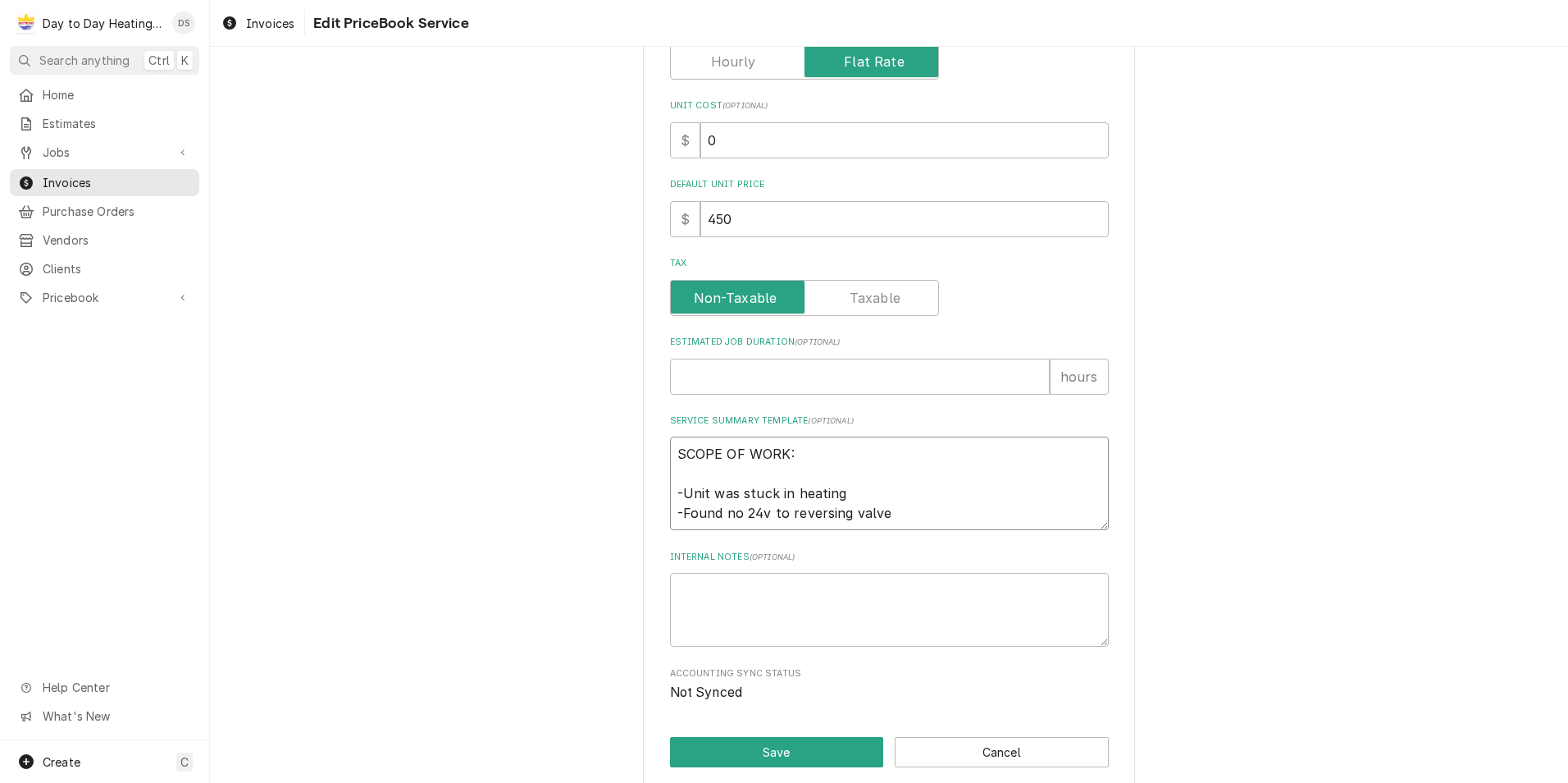
type textarea "x"
type textarea "SCOPE OF WORK: -Unit was stuck in heating -Found no 24v to reversing valve"
type textarea "x"
type textarea "SCOPE OF WORK: -Unit was stuck in heating -Found no 24v to reversing valve"
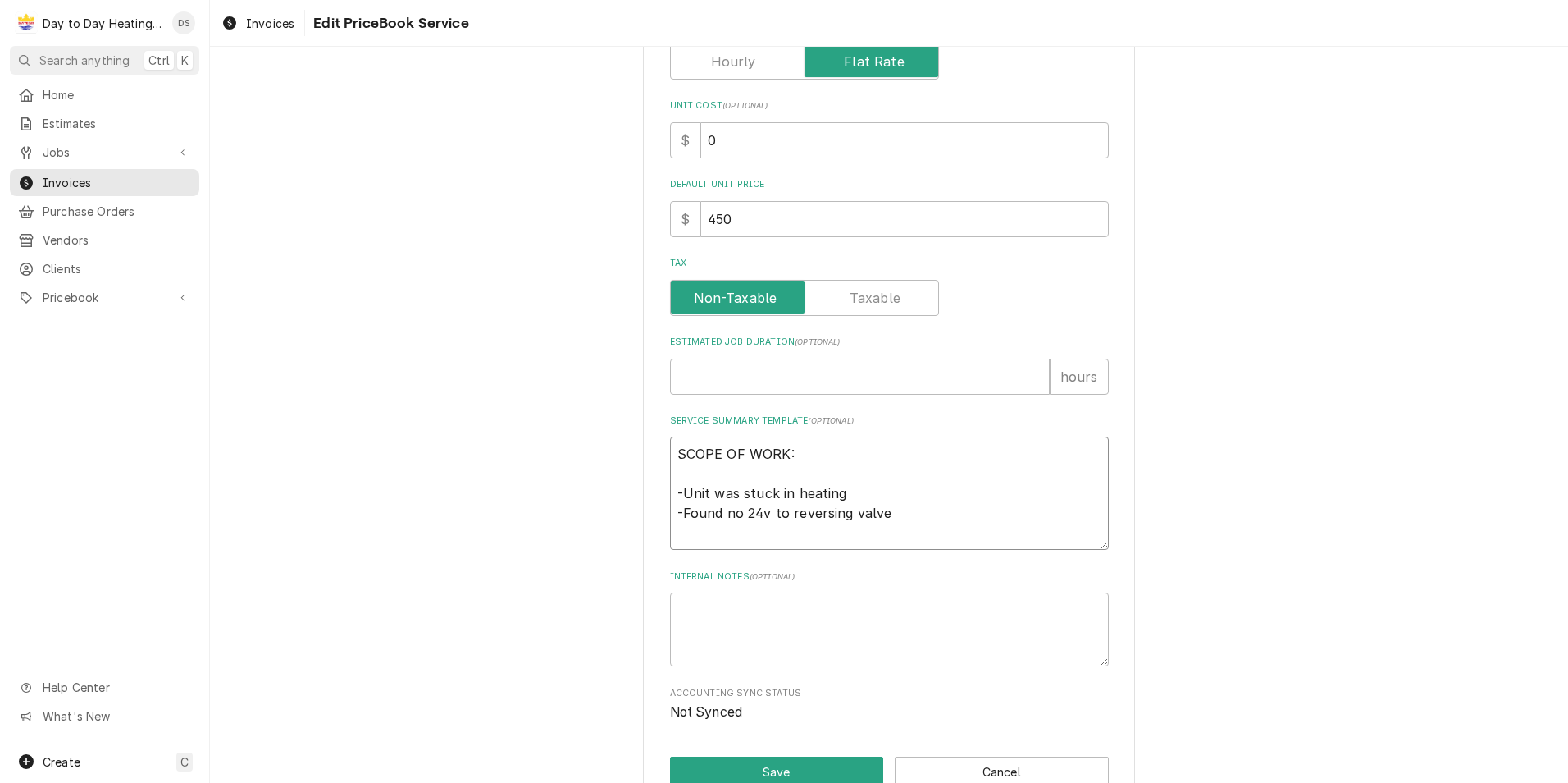
type textarea "x"
type textarea "SCOPE OF WORK: -Unit was stuck in heating -Found no 24v to reversing valve -"
type textarea "x"
type textarea "SCOPE OF WORK: -Unit was stuck in heating -Found no 24v to reversing valve -F"
type textarea "x"
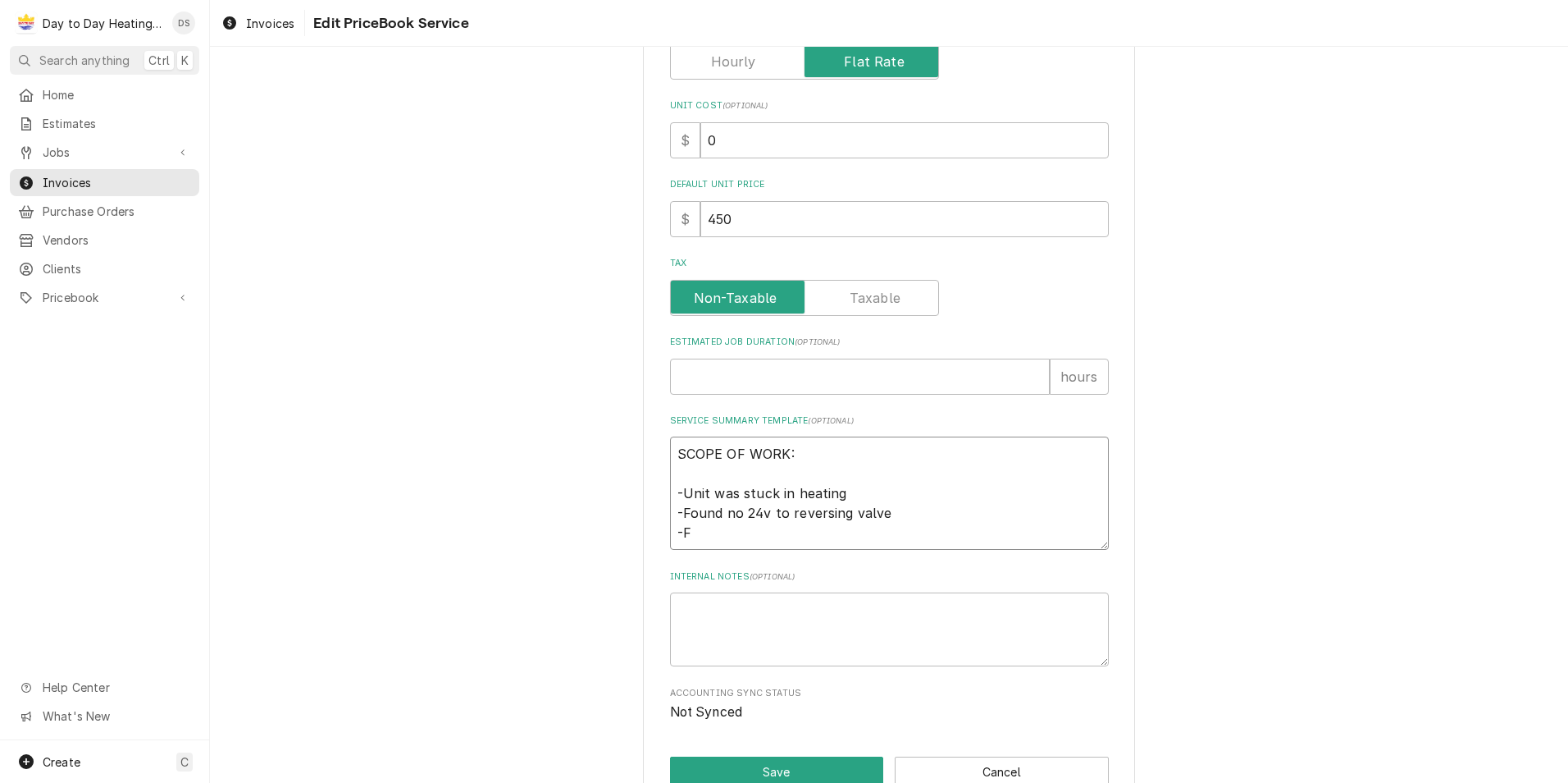
type textarea "SCOPE OF WORK: -Unit was stuck in heating -Found no 24v to reversing valve -Fa"
type textarea "x"
type textarea "SCOPE OF WORK: -Unit was stuck in heating -Found no 24v to reversing valve -Fao"
type textarea "x"
type textarea "SCOPE OF WORK: -Unit was stuck in heating -Found no 24v to reversing valve -Faoi"
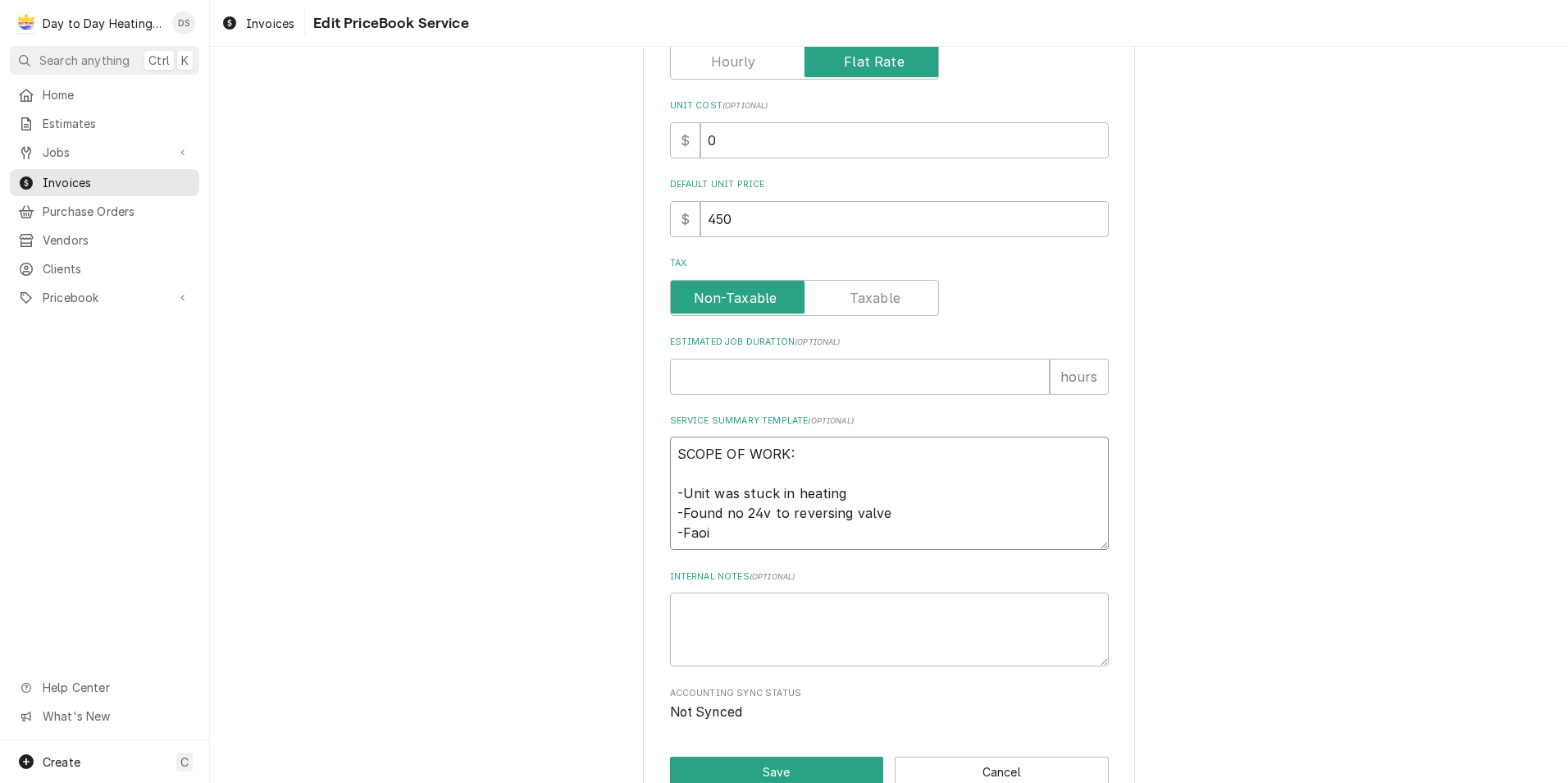
type textarea "x"
type textarea "SCOPE OF WORK: -Unit was stuck in heating -Found no 24v to reversing valve -Fao"
type textarea "x"
type textarea "SCOPE OF WORK: -Unit was stuck in heating -Found no 24v to reversing valve -Fa"
type textarea "x"
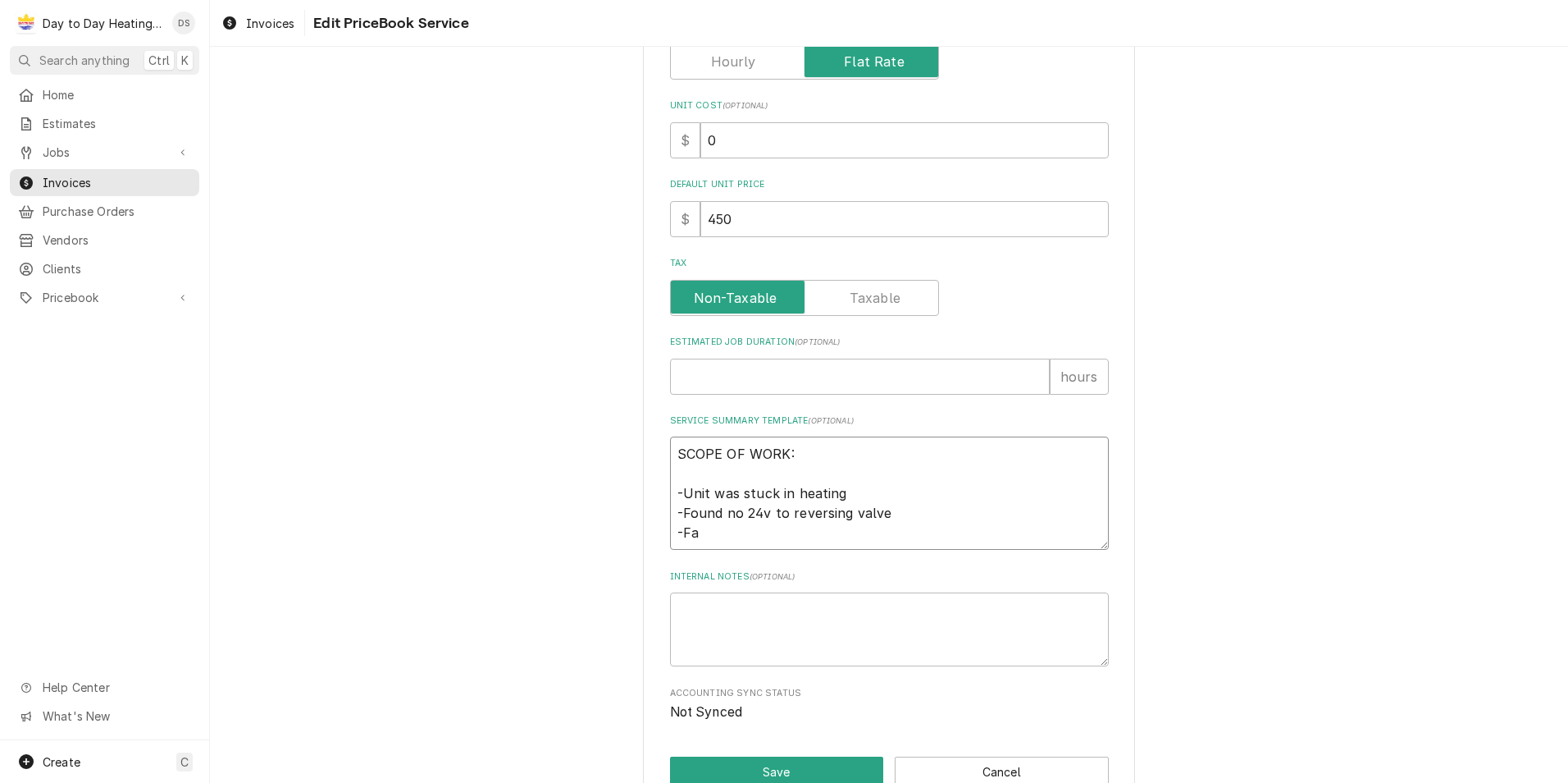
type textarea "SCOPE OF WORK: -Unit was stuck in heating -Found no 24v to reversing valve -F"
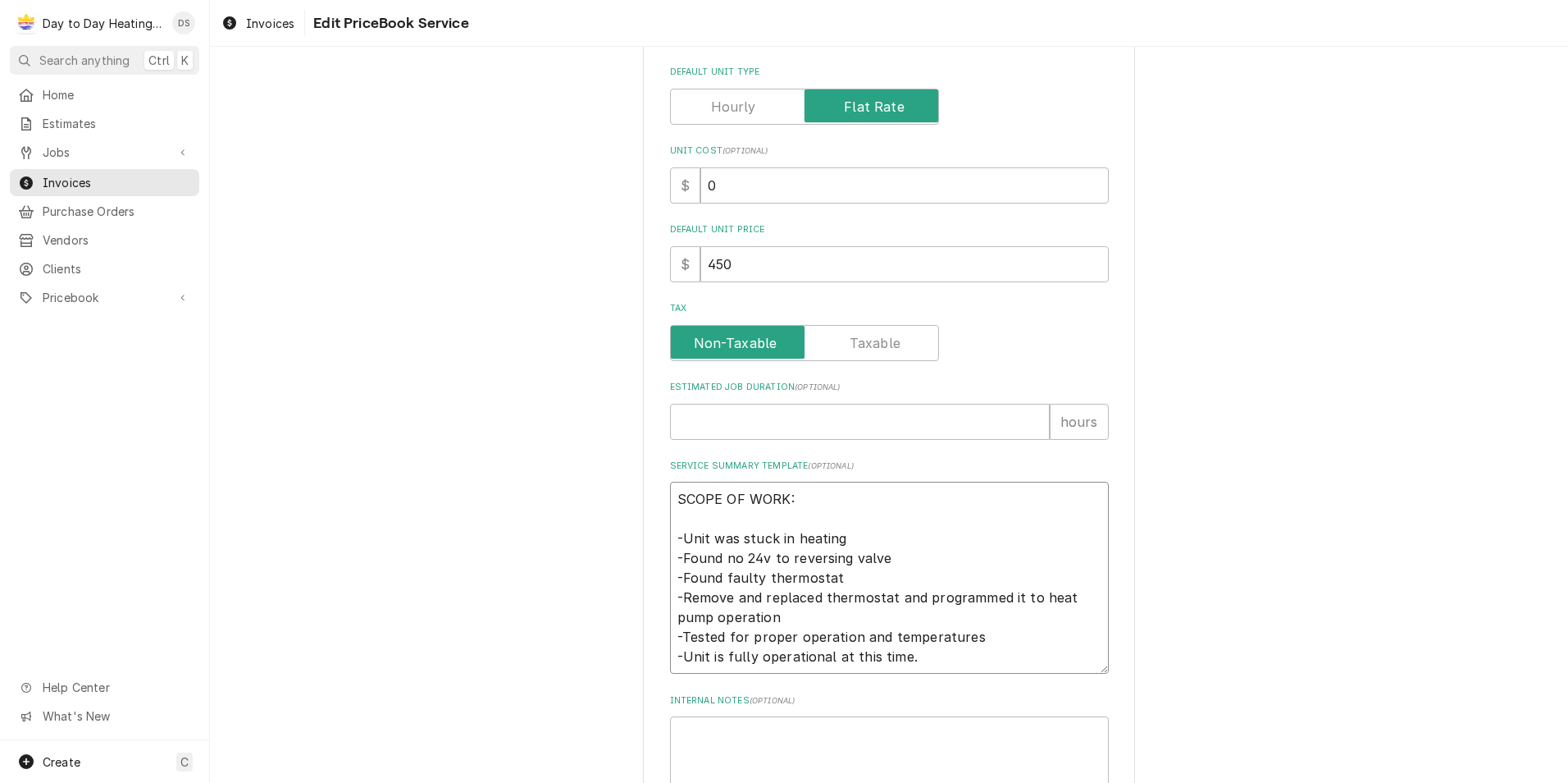
scroll to position [573, 0]
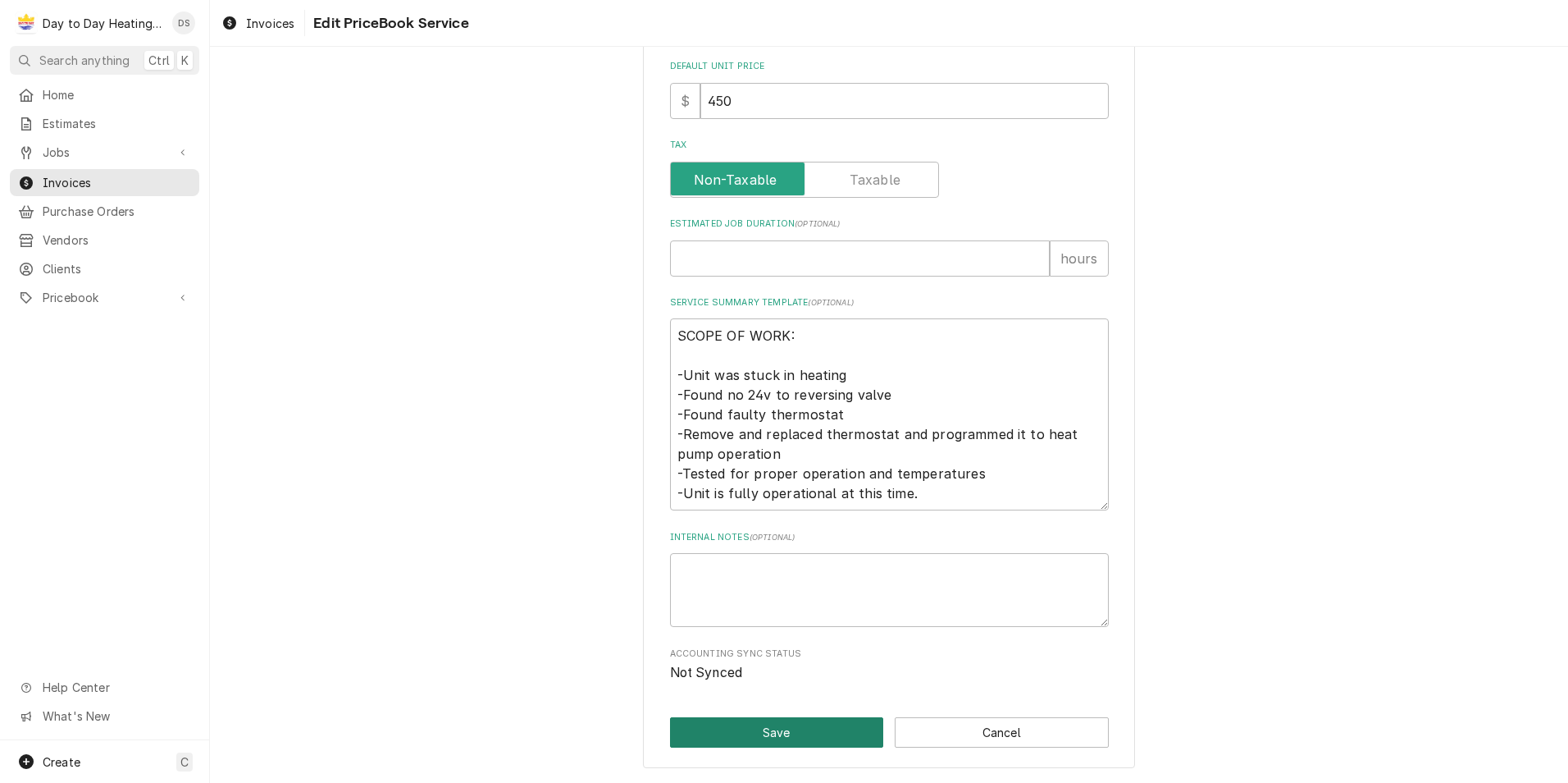
click at [760, 728] on button "Save" at bounding box center [777, 732] width 214 height 30
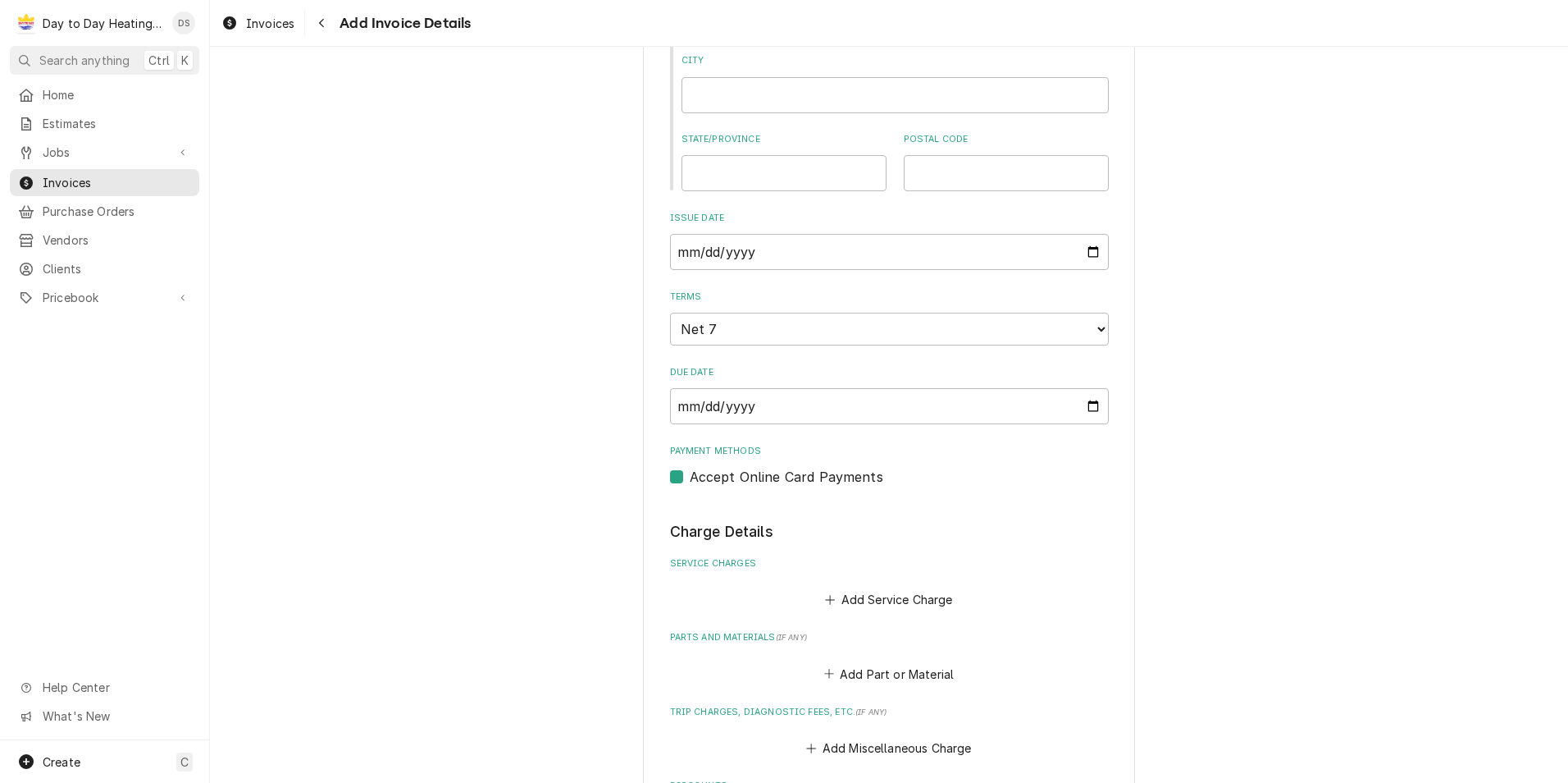
scroll to position [821, 0]
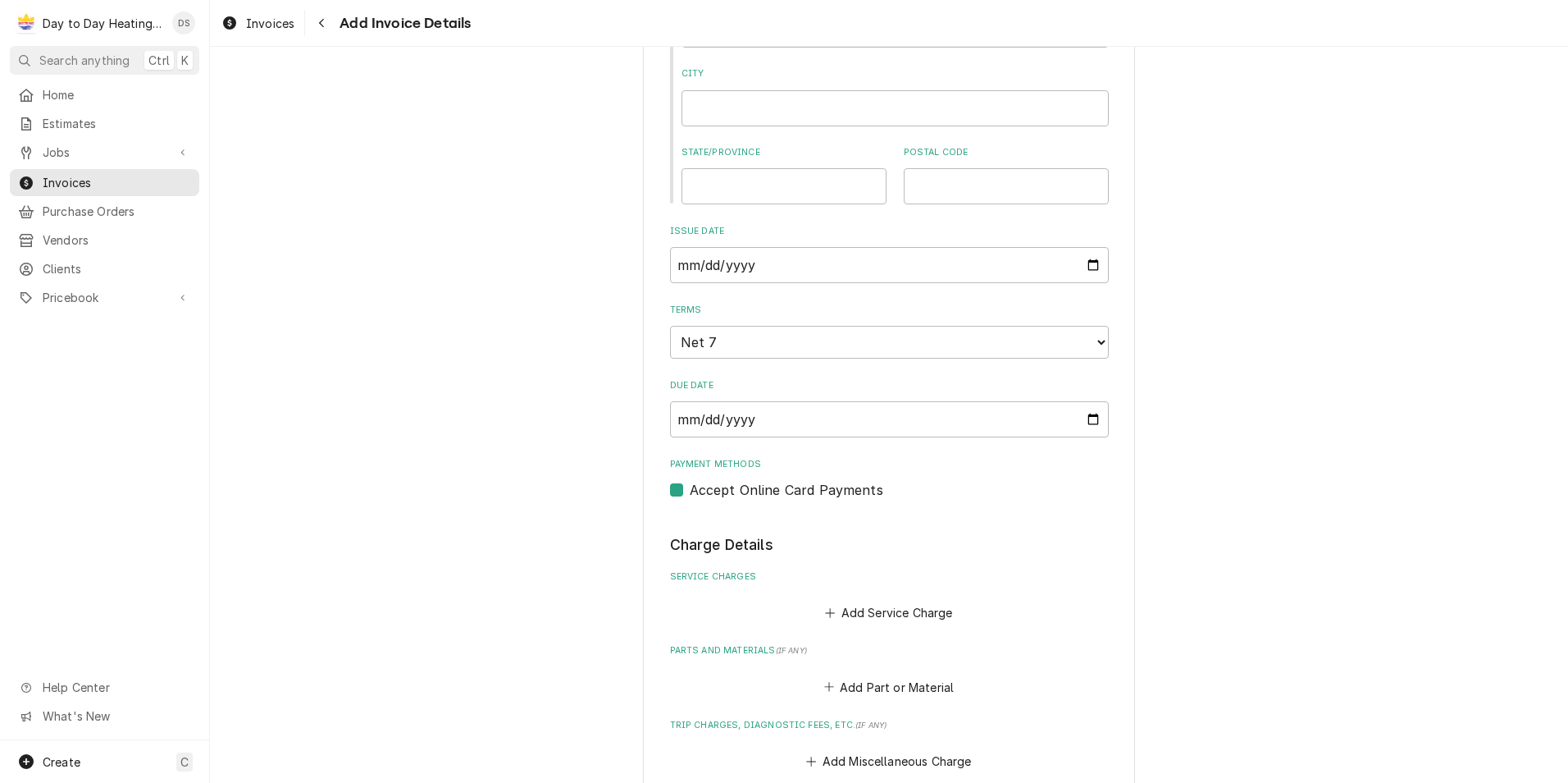
click at [689, 488] on label "Accept Online Card Payments" at bounding box center [786, 489] width 194 height 19
click at [689, 488] on input "Payment Methods" at bounding box center [908, 498] width 438 height 36
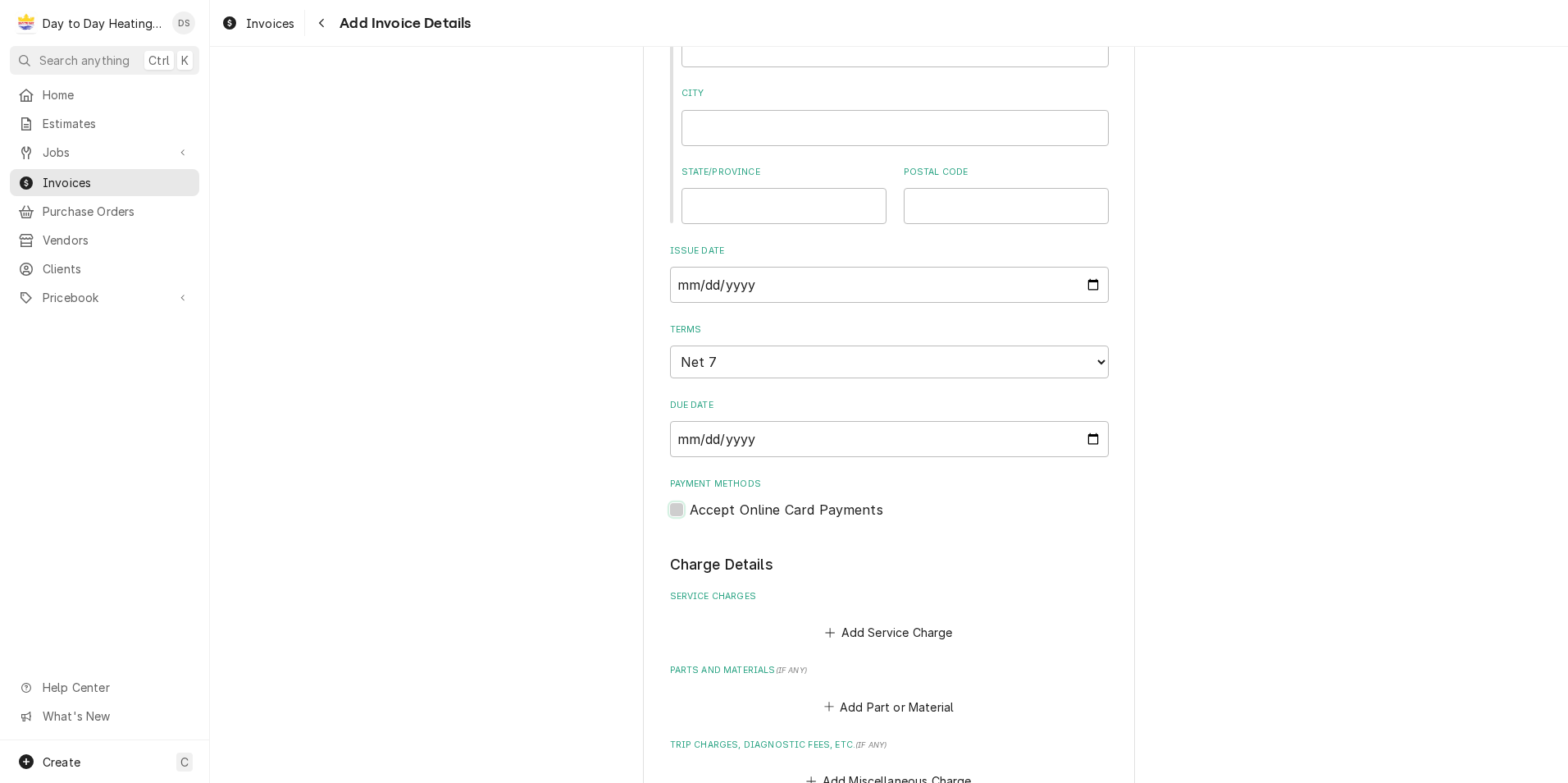
scroll to position [902, 0]
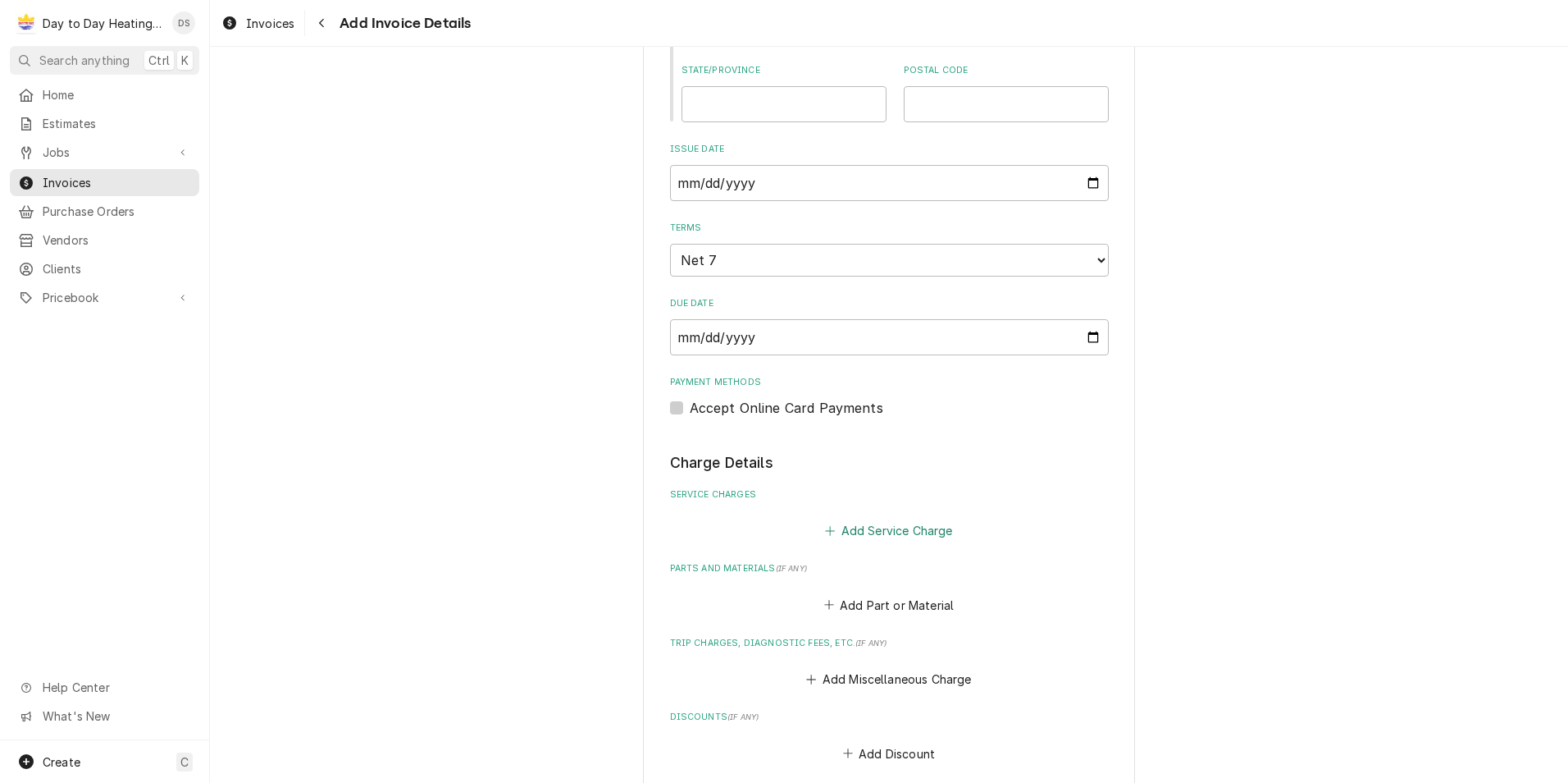
click at [881, 525] on button "Add Service Charge" at bounding box center [889, 530] width 133 height 23
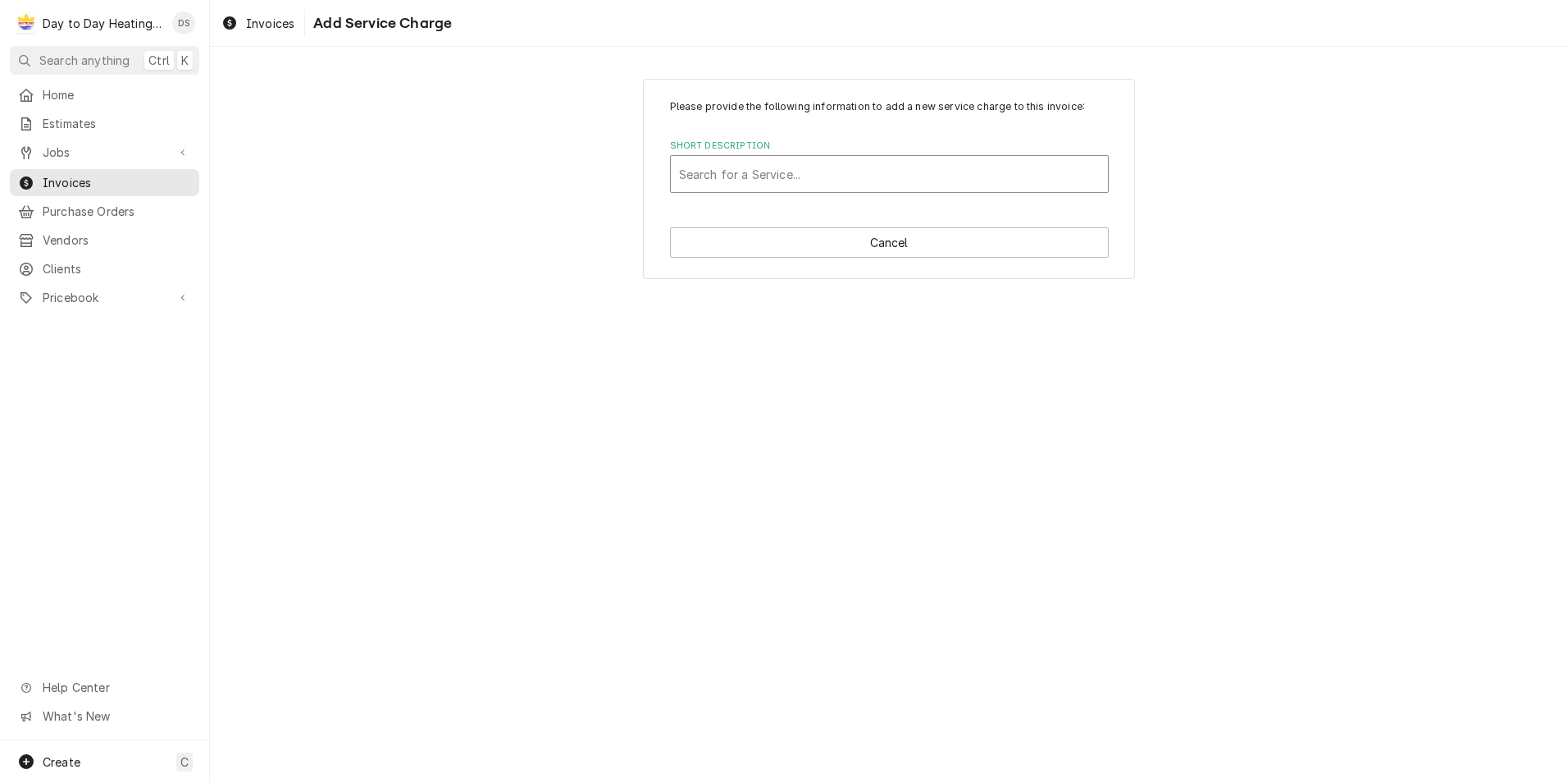
click at [786, 159] on div "Short Description" at bounding box center [890, 174] width 421 height 30
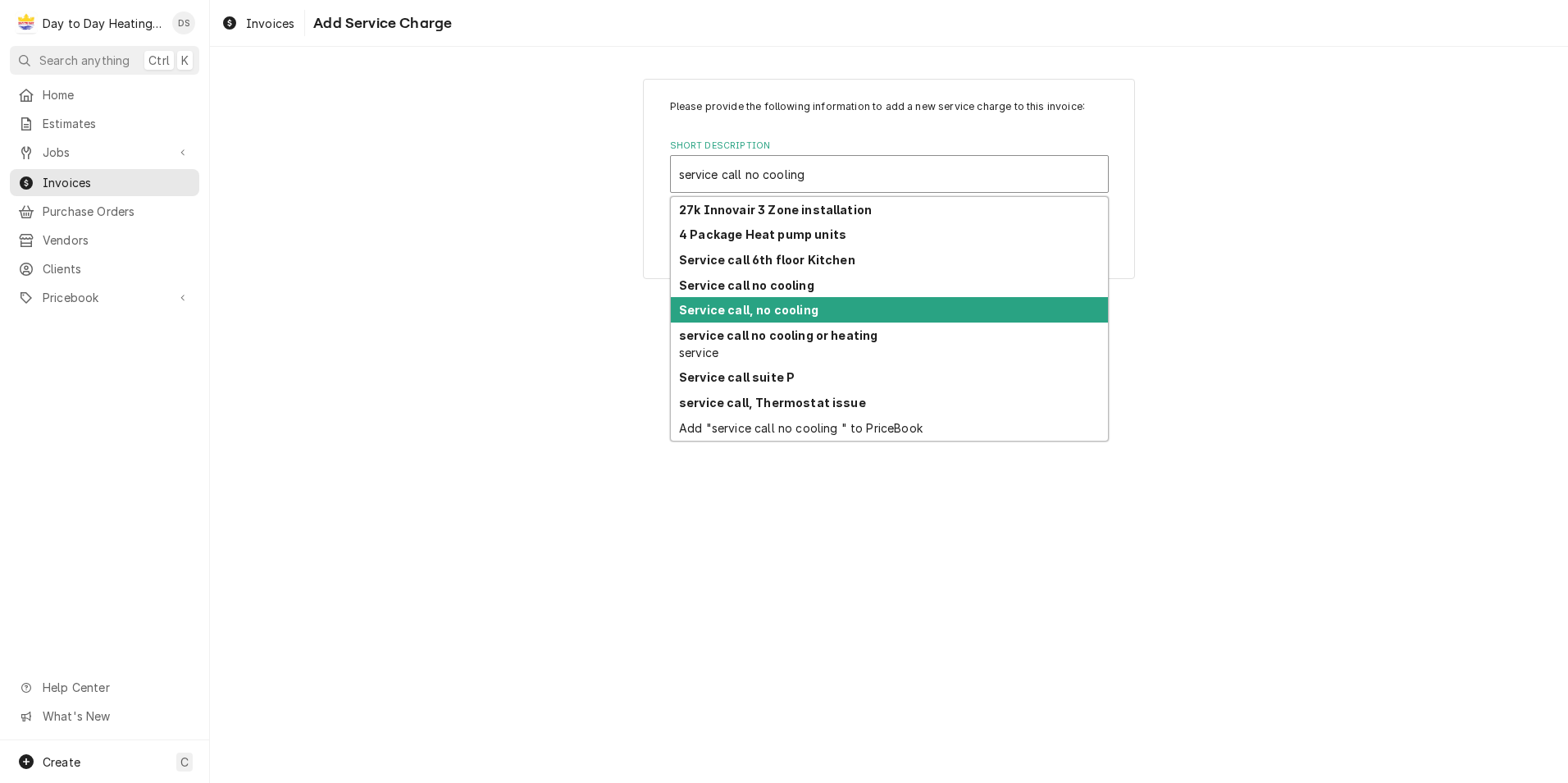
click at [804, 306] on strong "Service call, no cooling" at bounding box center [748, 309] width 139 height 14
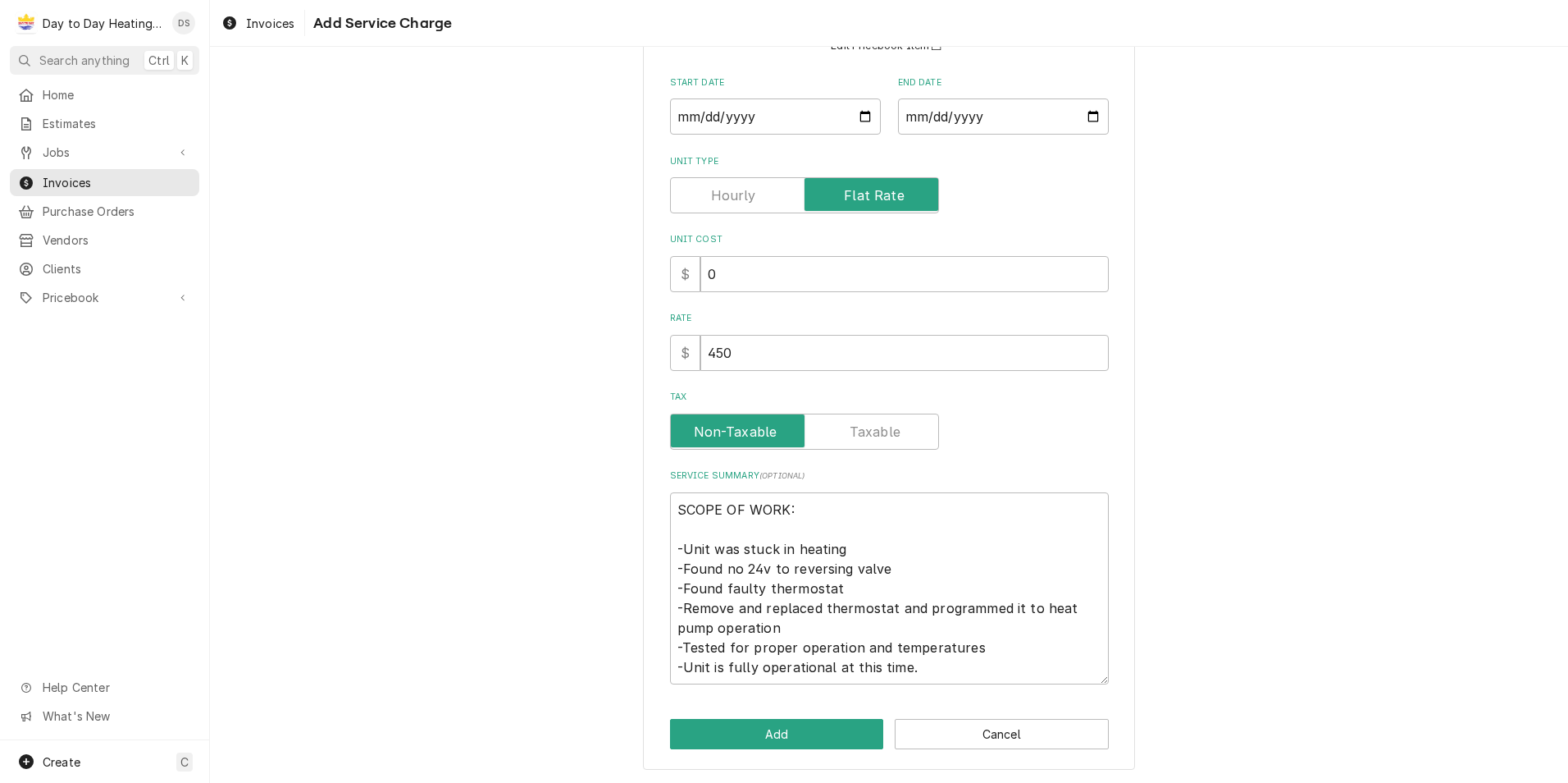
scroll to position [166, 0]
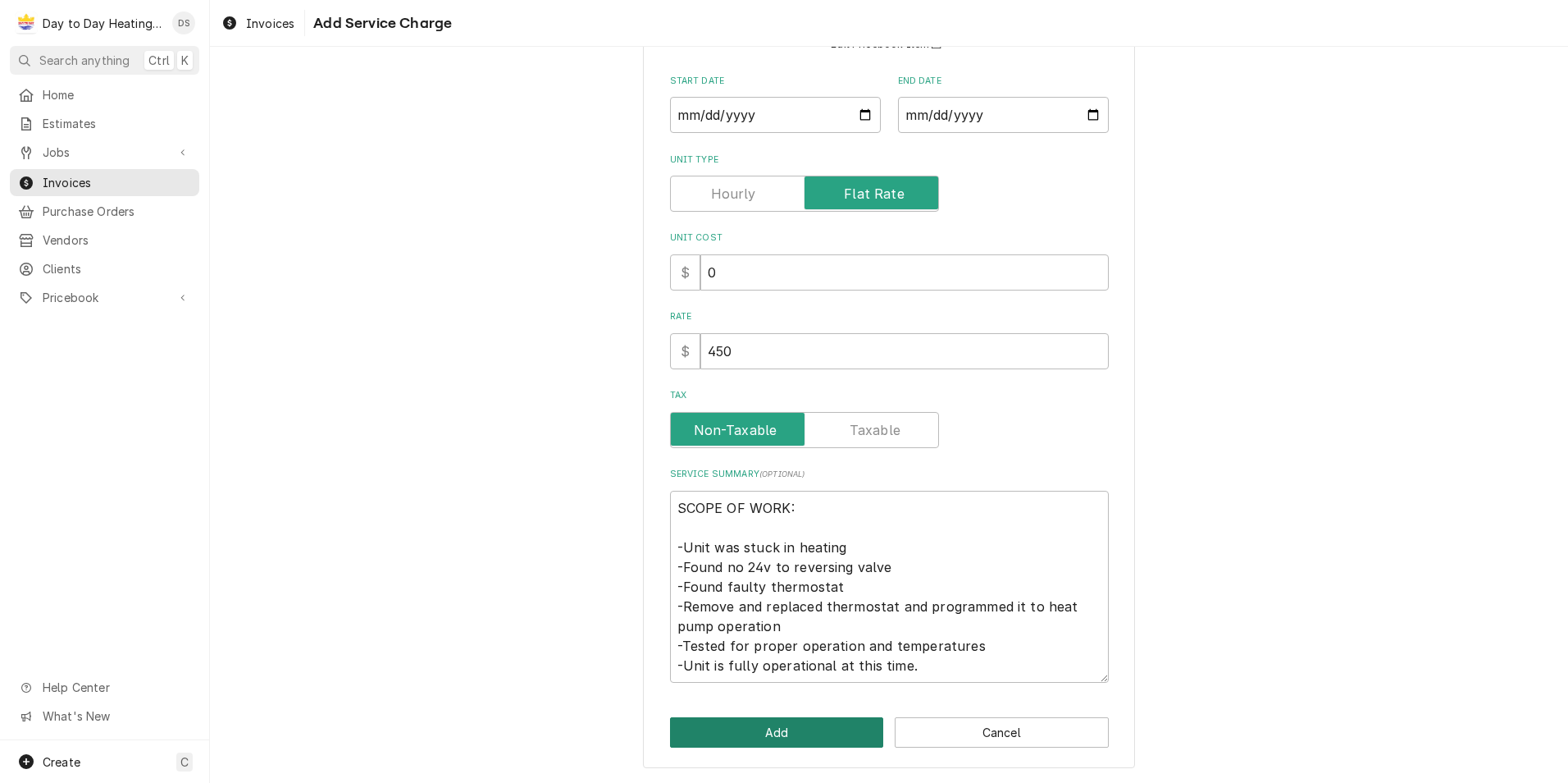
click at [820, 736] on button "Add" at bounding box center [777, 732] width 214 height 30
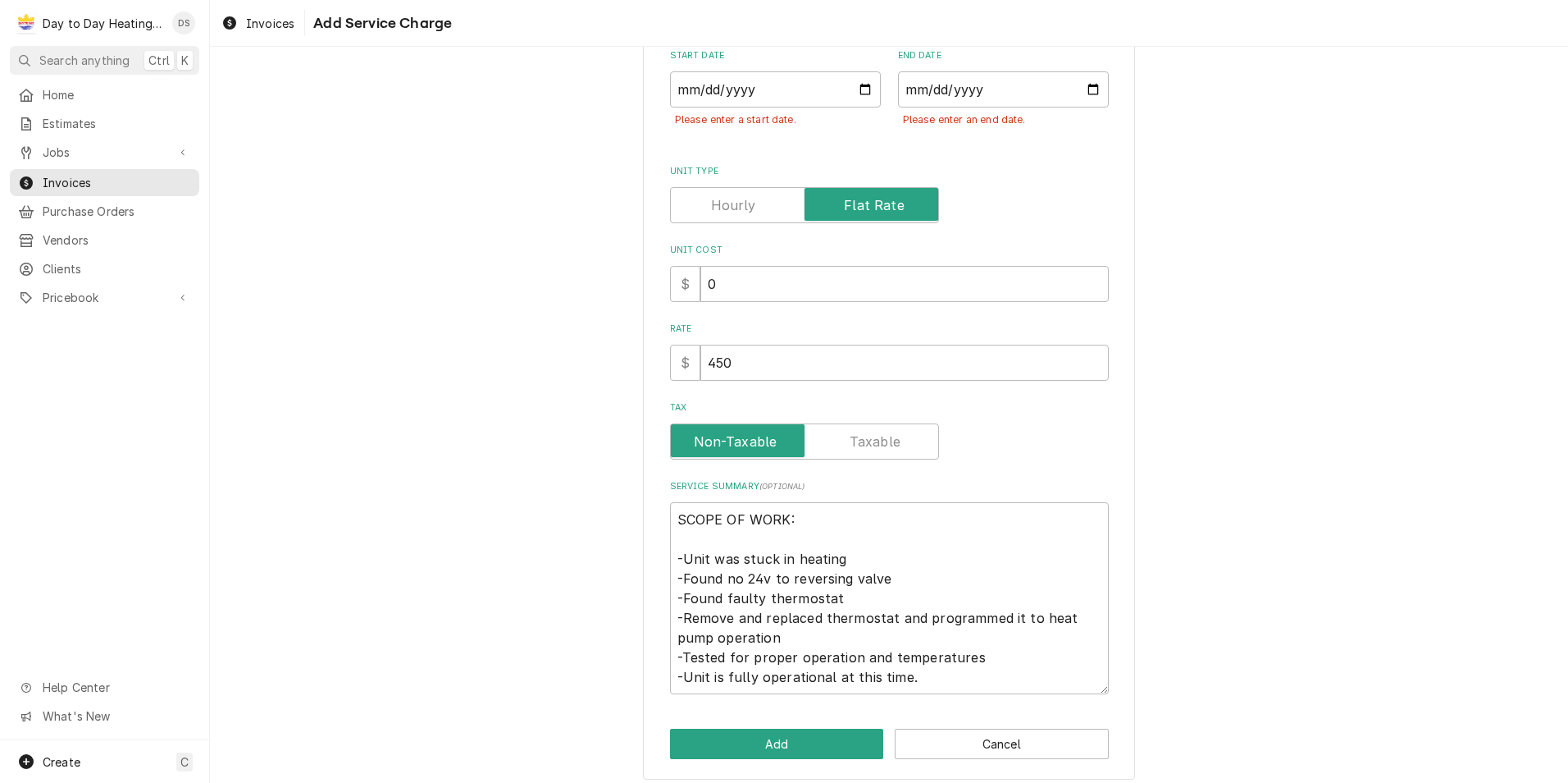
scroll to position [203, 0]
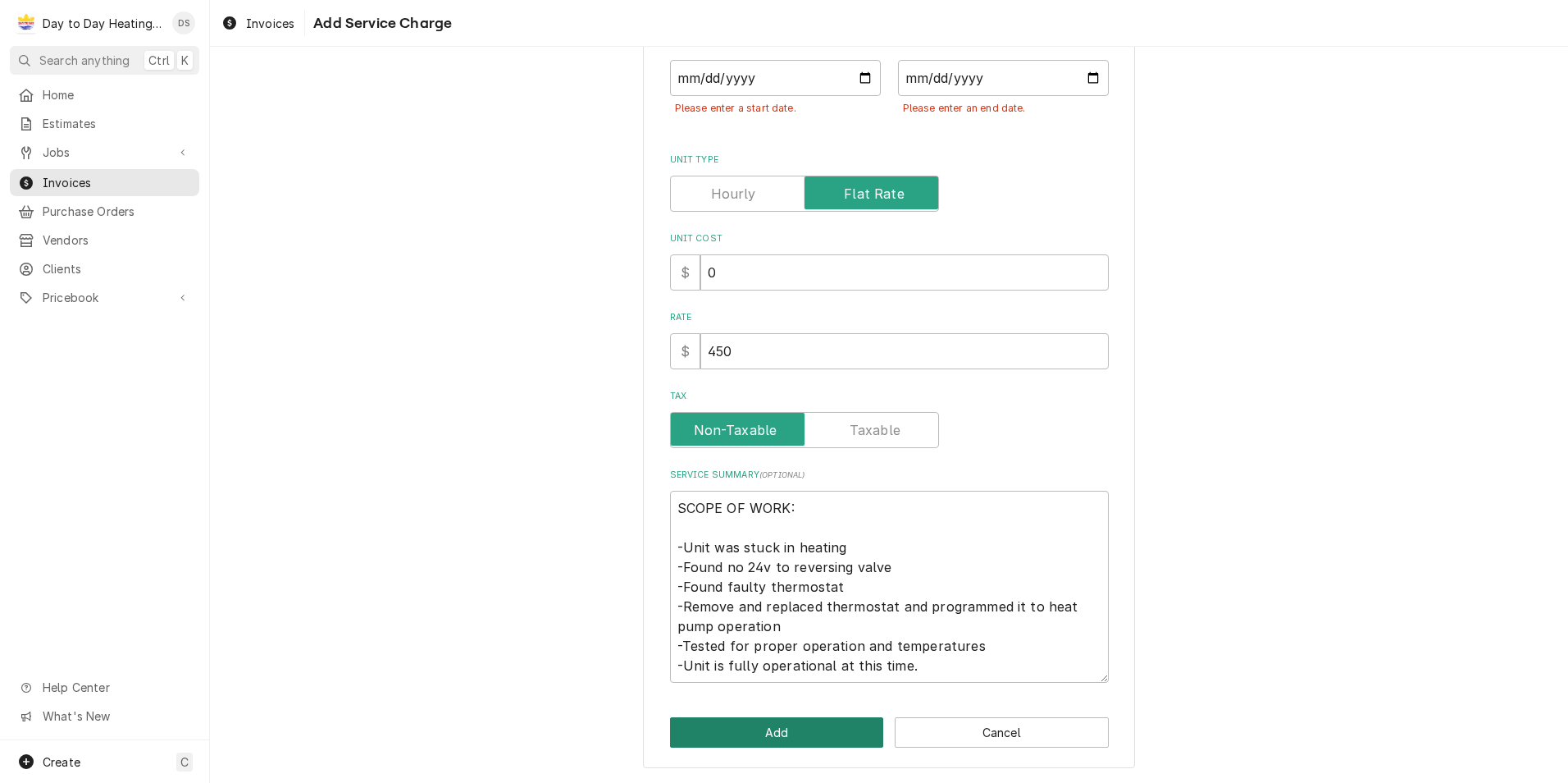
click at [761, 731] on button "Add" at bounding box center [777, 732] width 214 height 30
click at [863, 67] on input "Start Date" at bounding box center [775, 78] width 210 height 36
click at [858, 80] on input "Start Date" at bounding box center [775, 78] width 210 height 36
click at [1090, 71] on input "End Date" at bounding box center [1003, 78] width 210 height 36
click at [812, 726] on button "Add" at bounding box center [777, 732] width 214 height 30
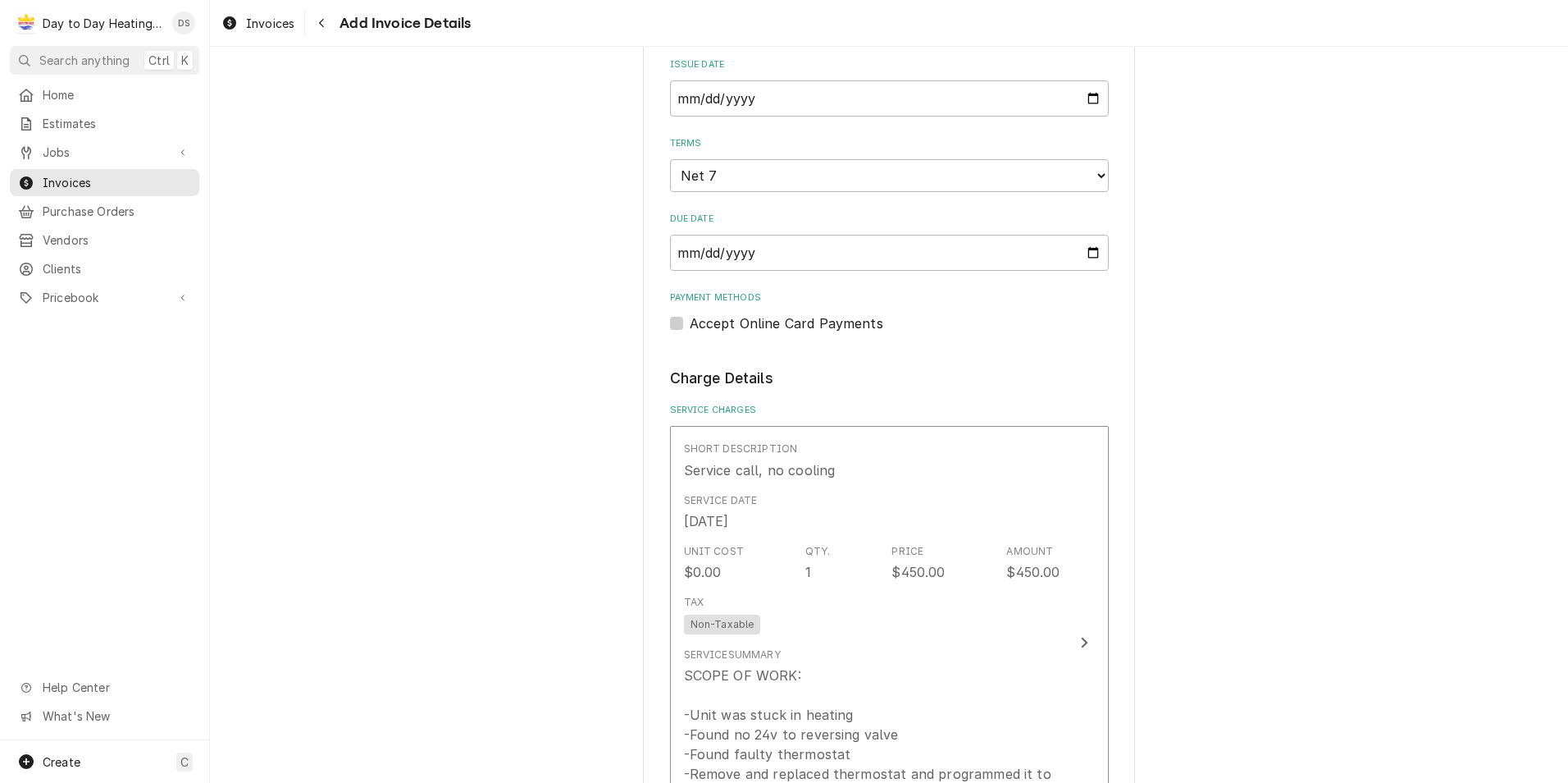
scroll to position [821, 0]
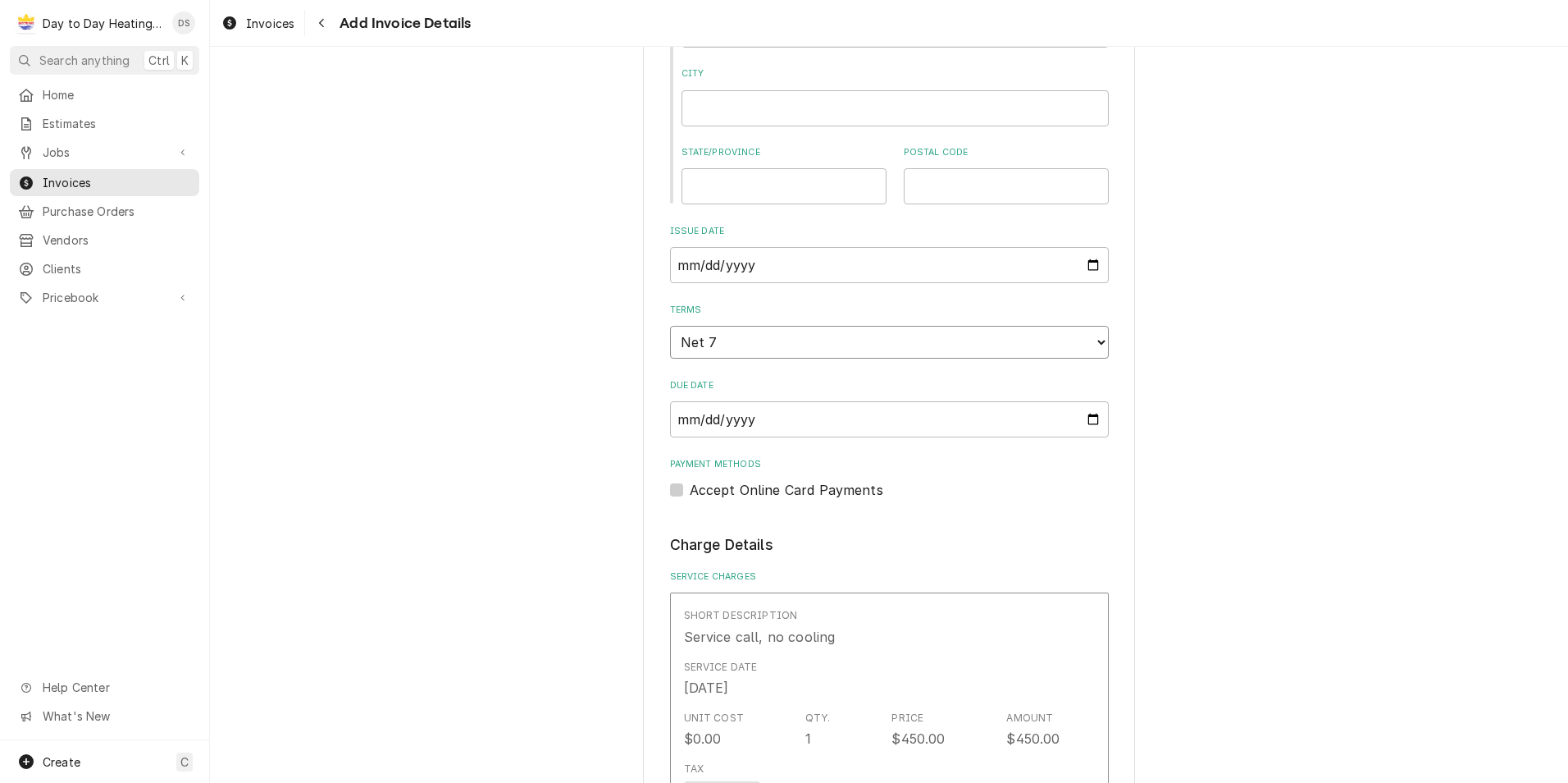
click at [1074, 343] on select "Choose payment terms... Same Day Net 7 Net 14 Net 21 Net 30 Net 45 Net 60 Net 90" at bounding box center [889, 343] width 438 height 33
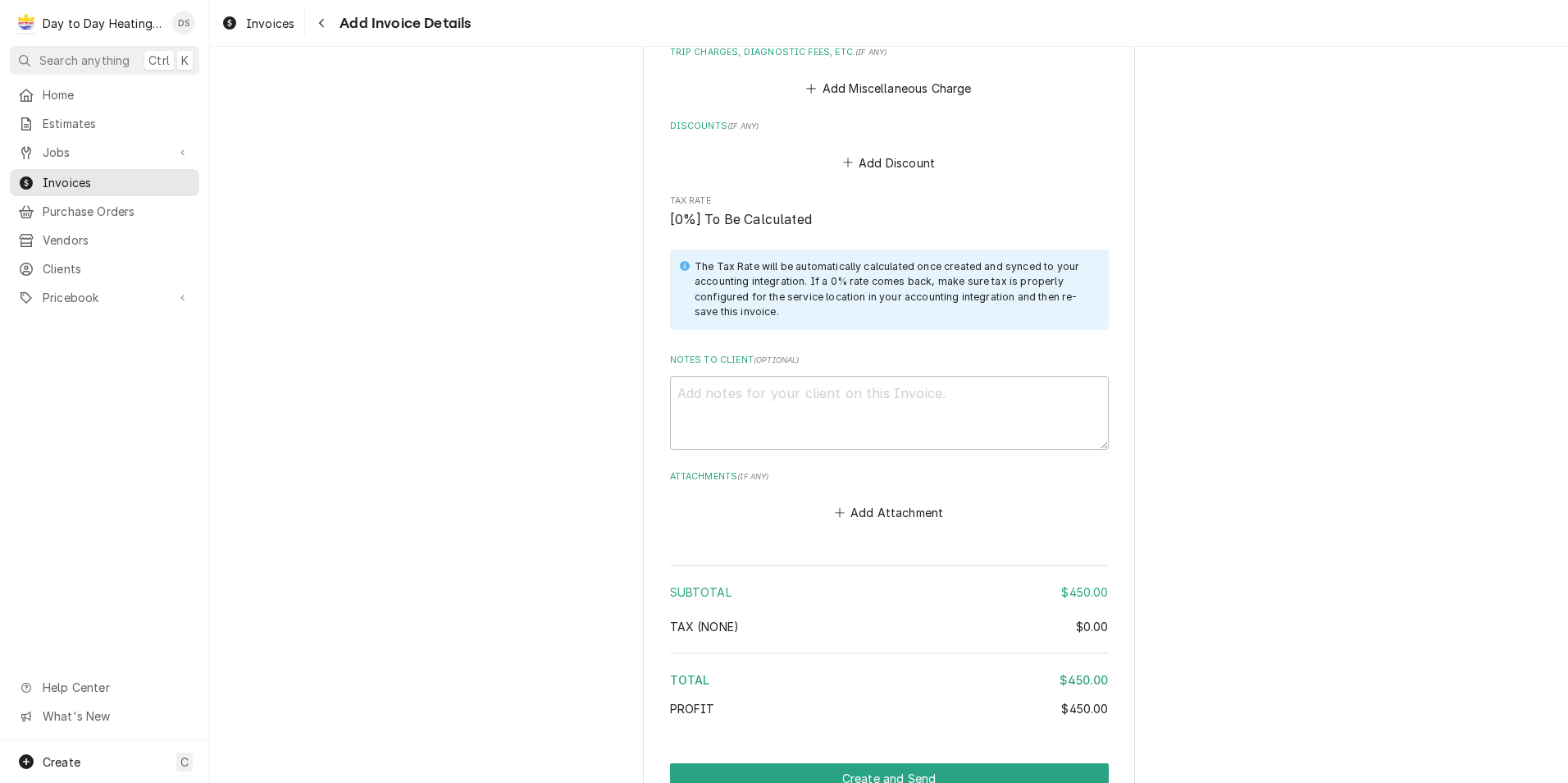
scroll to position [2021, 0]
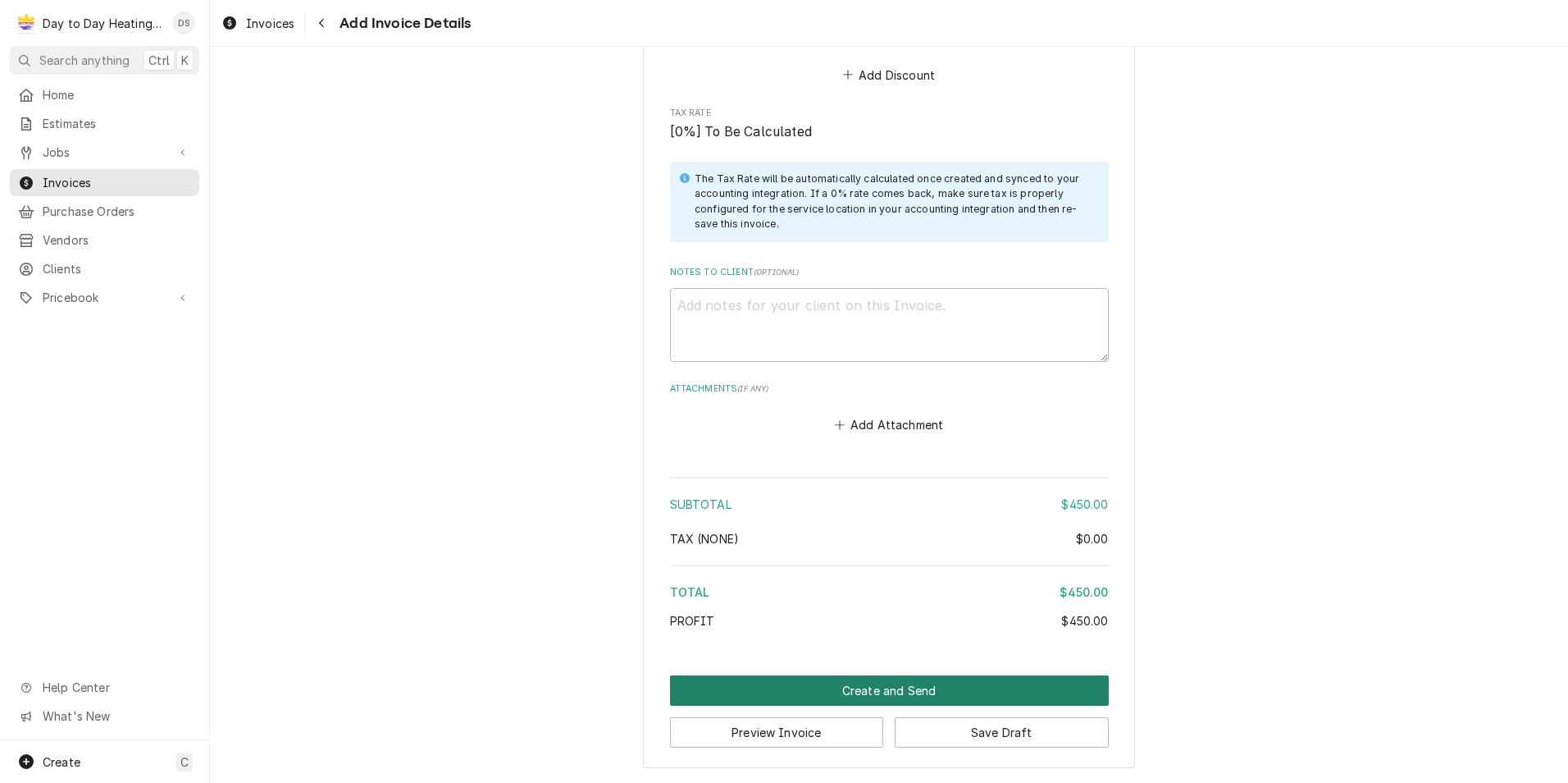
click at [926, 690] on button "Create and Send" at bounding box center [889, 690] width 438 height 30
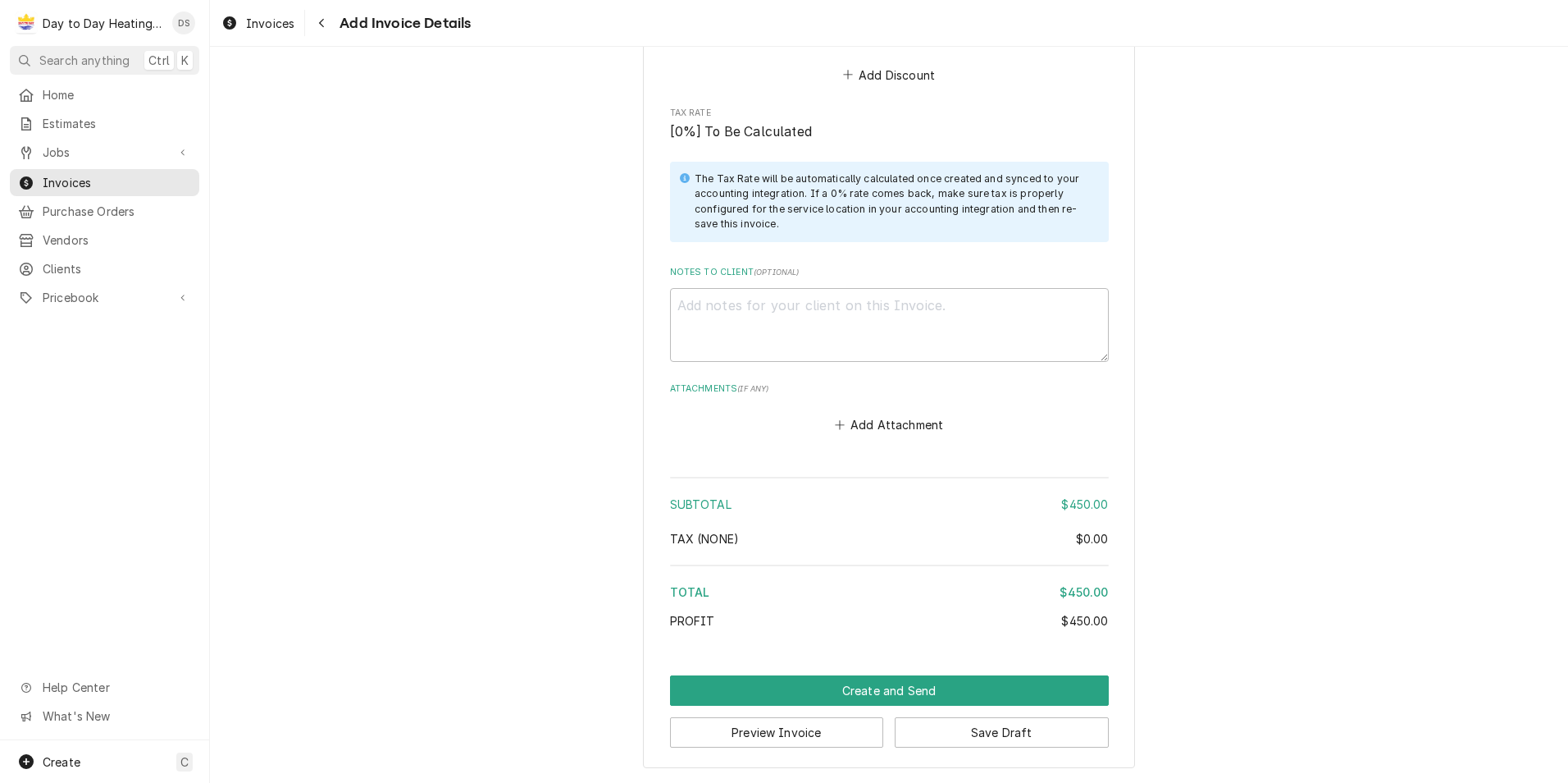
scroll to position [2013, 0]
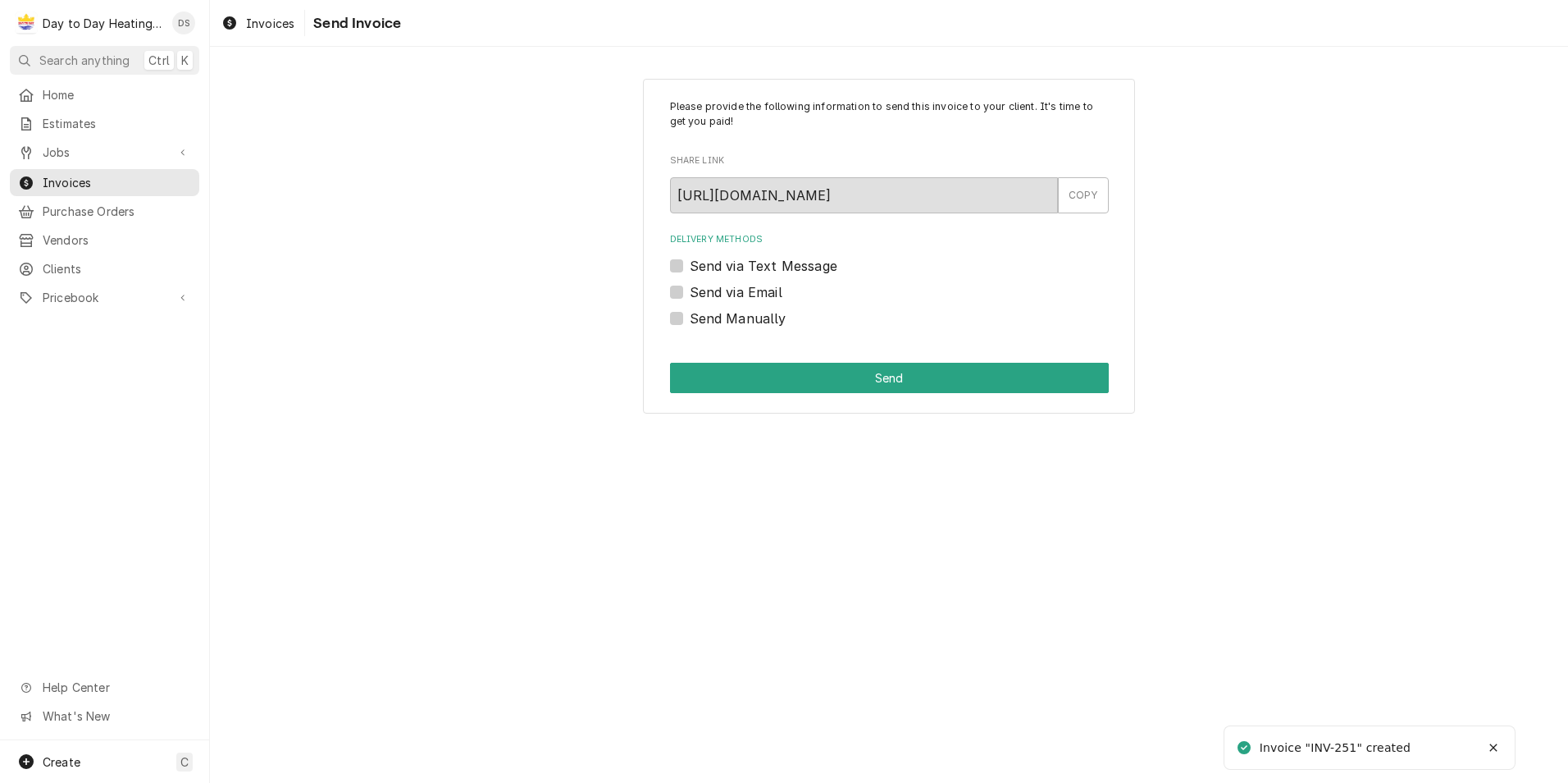
click at [759, 294] on label "Send via Email" at bounding box center [736, 292] width 92 height 19
click at [759, 294] on input "Send via Email" at bounding box center [908, 300] width 438 height 36
checkbox input "true"
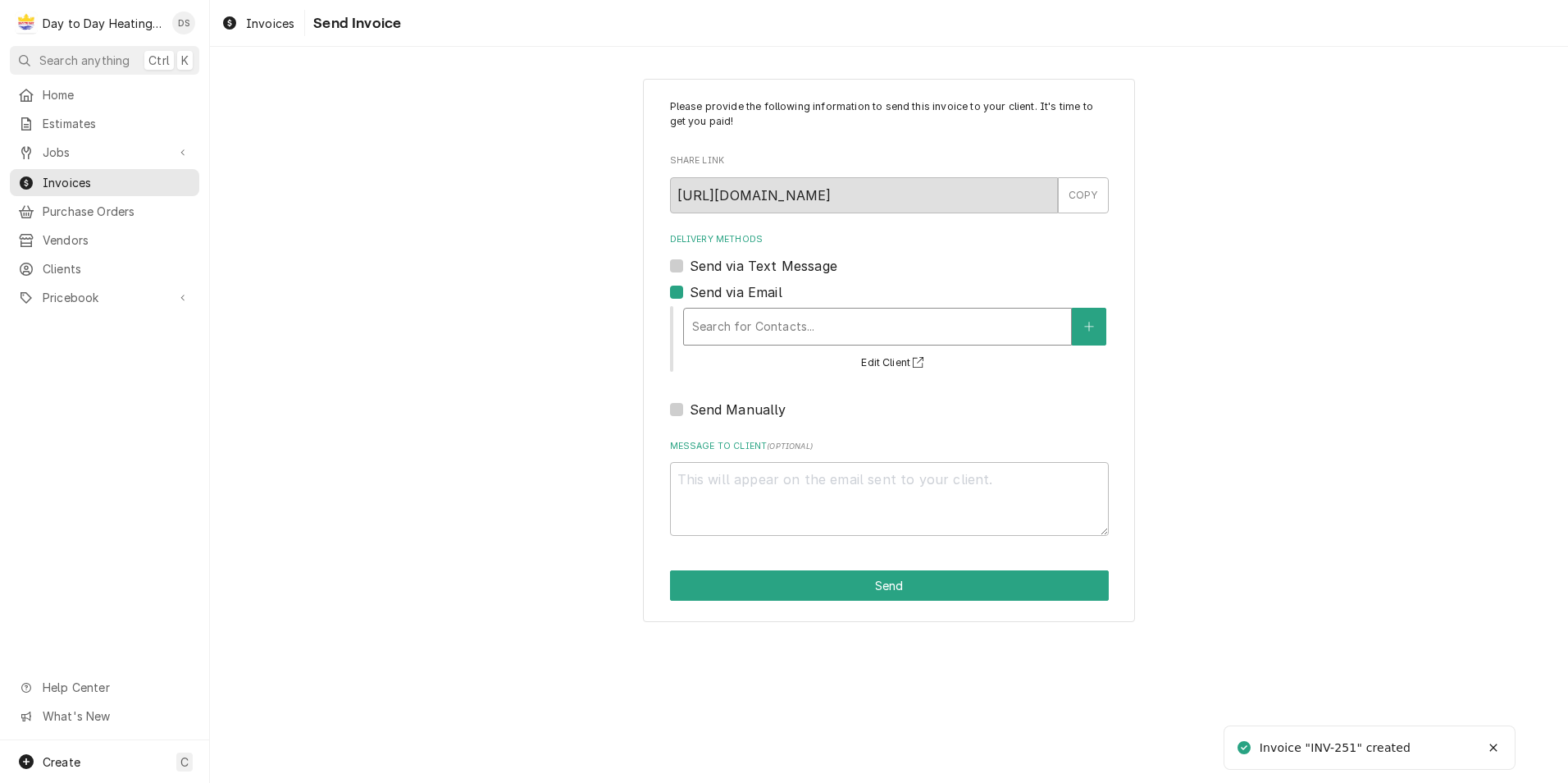
click at [776, 313] on div "Delivery Methods" at bounding box center [878, 327] width 371 height 30
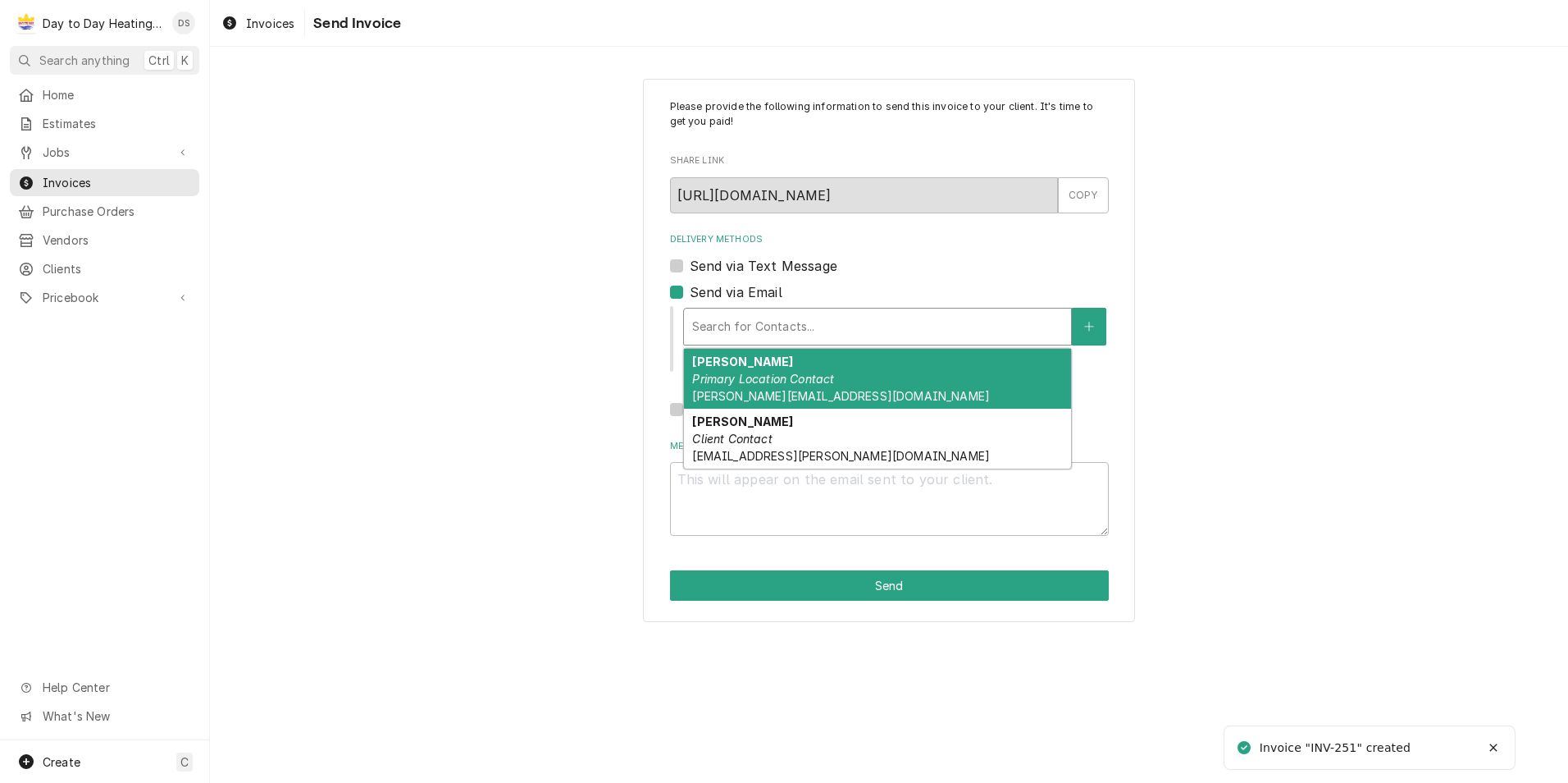
click at [784, 377] on em "Primary Location Contact" at bounding box center [763, 378] width 142 height 14
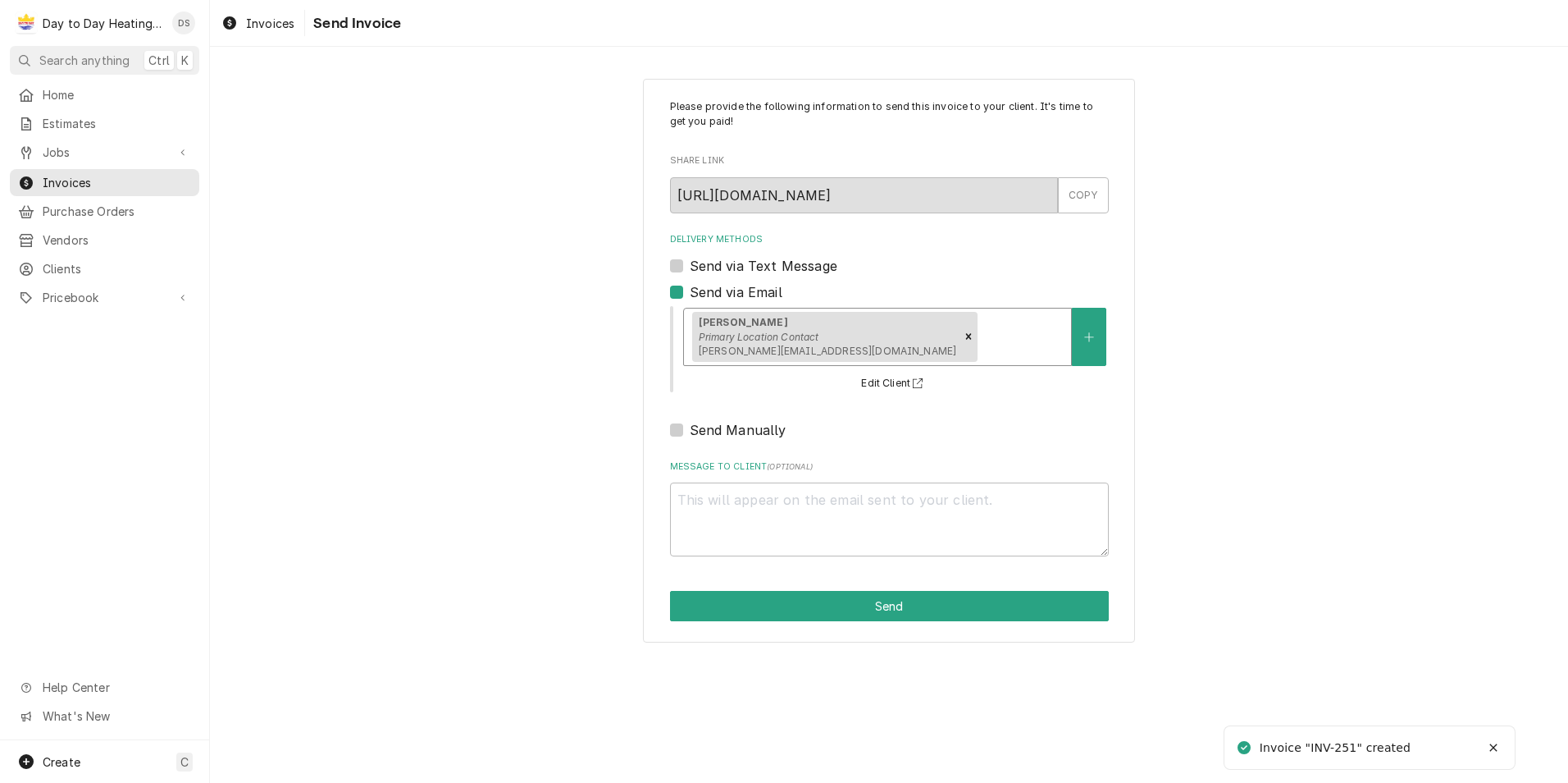
click at [981, 323] on div "Delivery Methods" at bounding box center [1022, 336] width 82 height 30
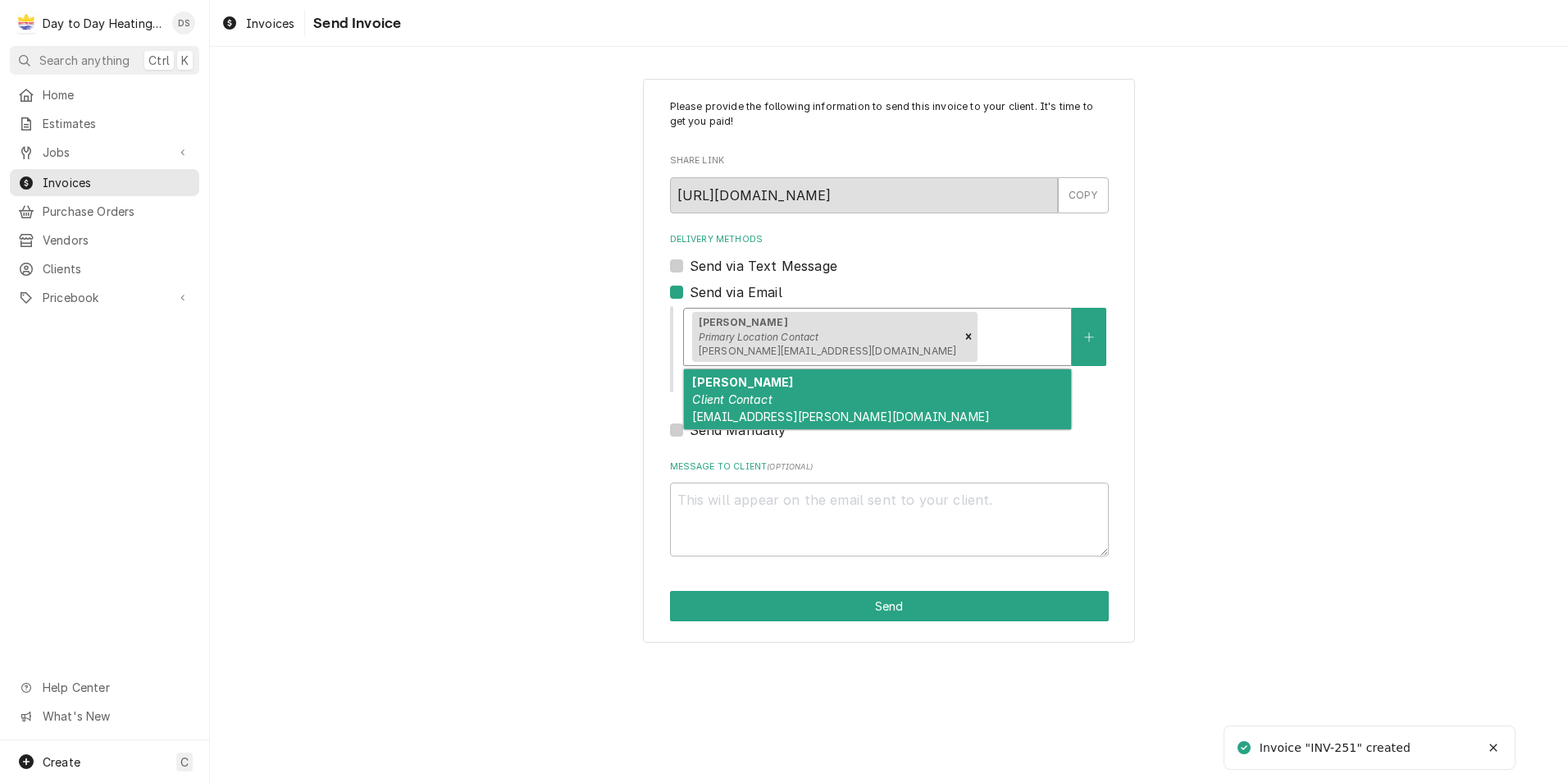
click at [841, 408] on div "Tony Client Contact Antonio.Cornejo@HHG-Hotels.com" at bounding box center [877, 399] width 387 height 60
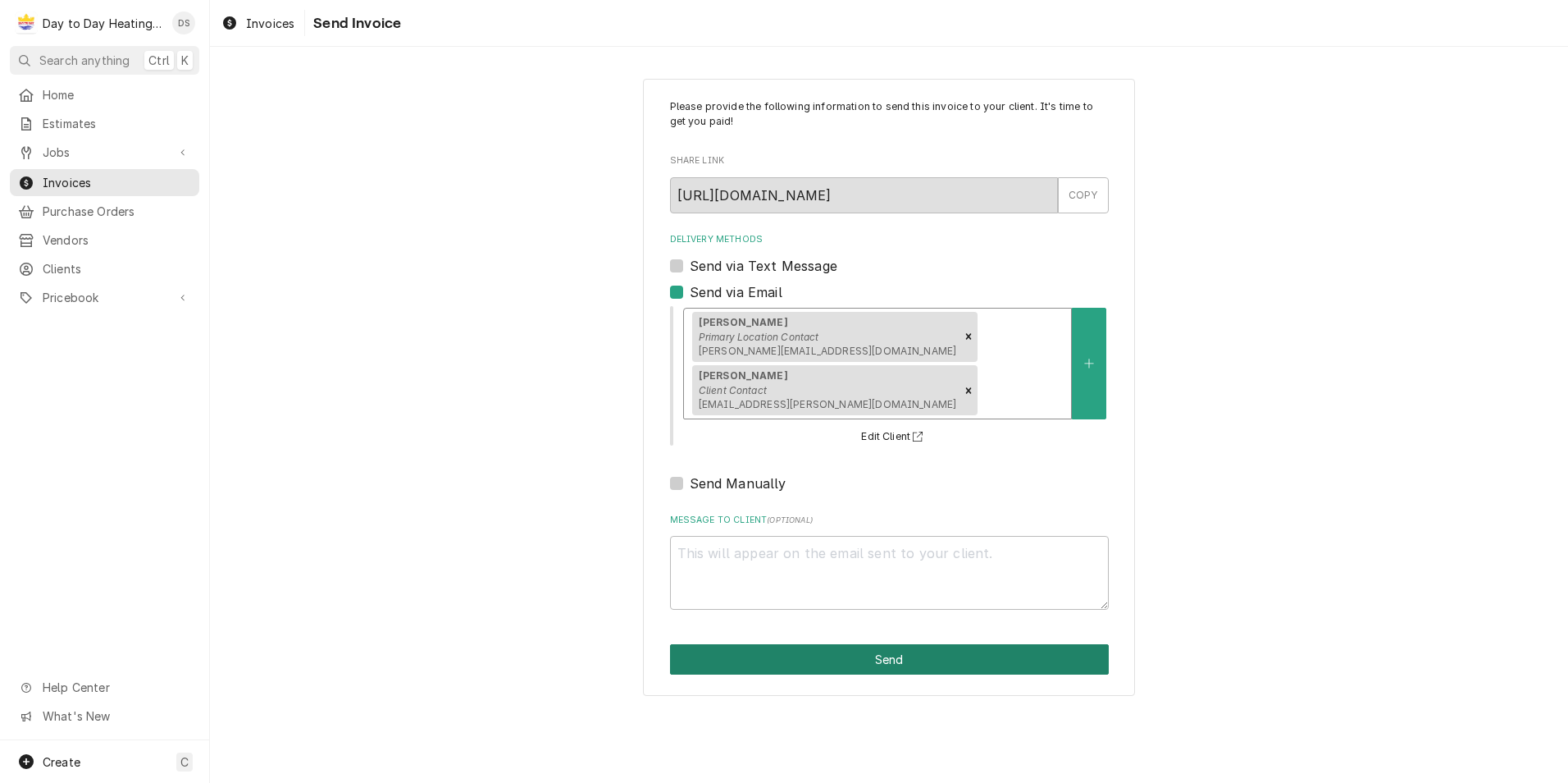
click at [901, 644] on button "Send" at bounding box center [889, 658] width 438 height 30
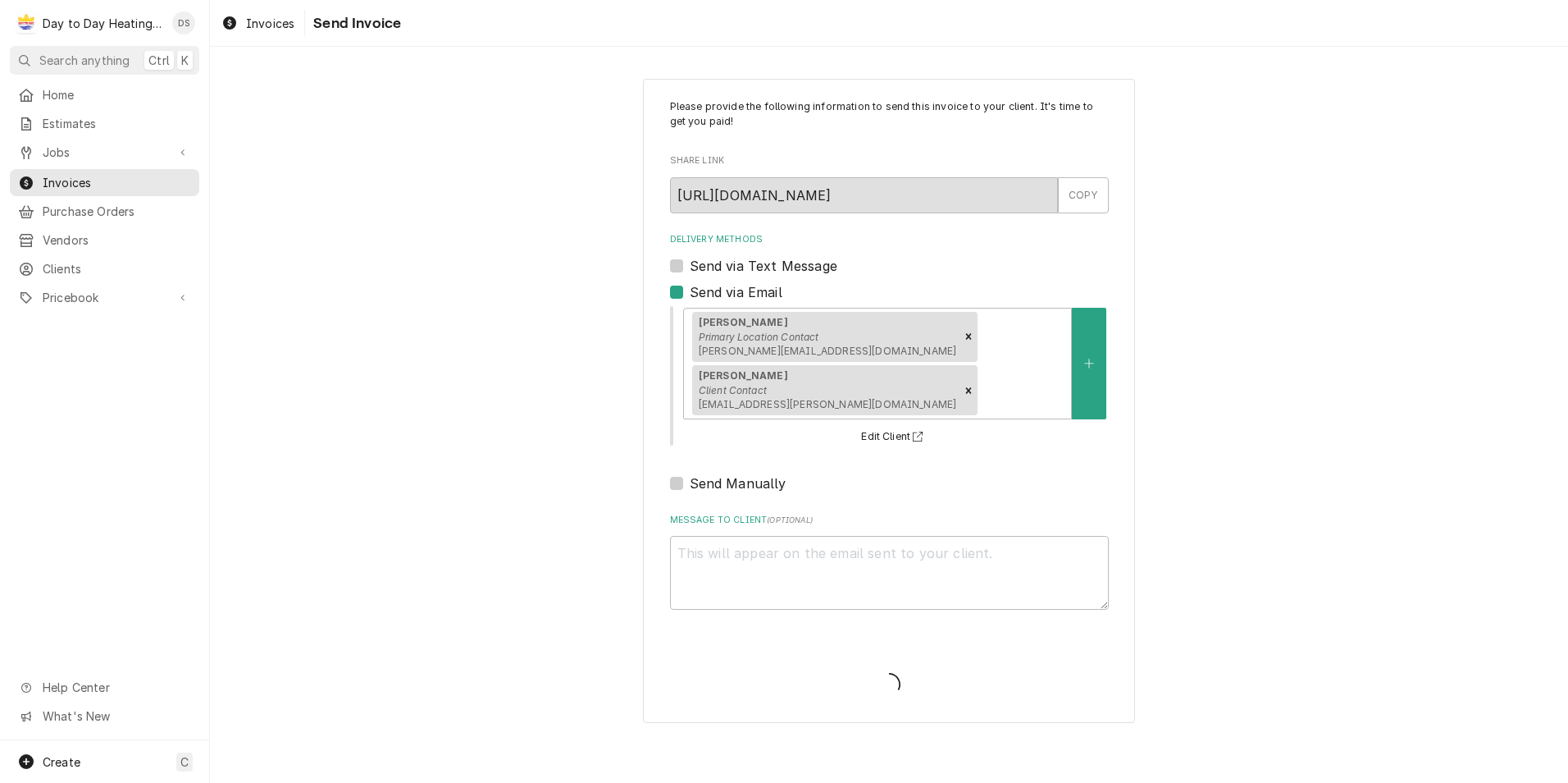
type textarea "x"
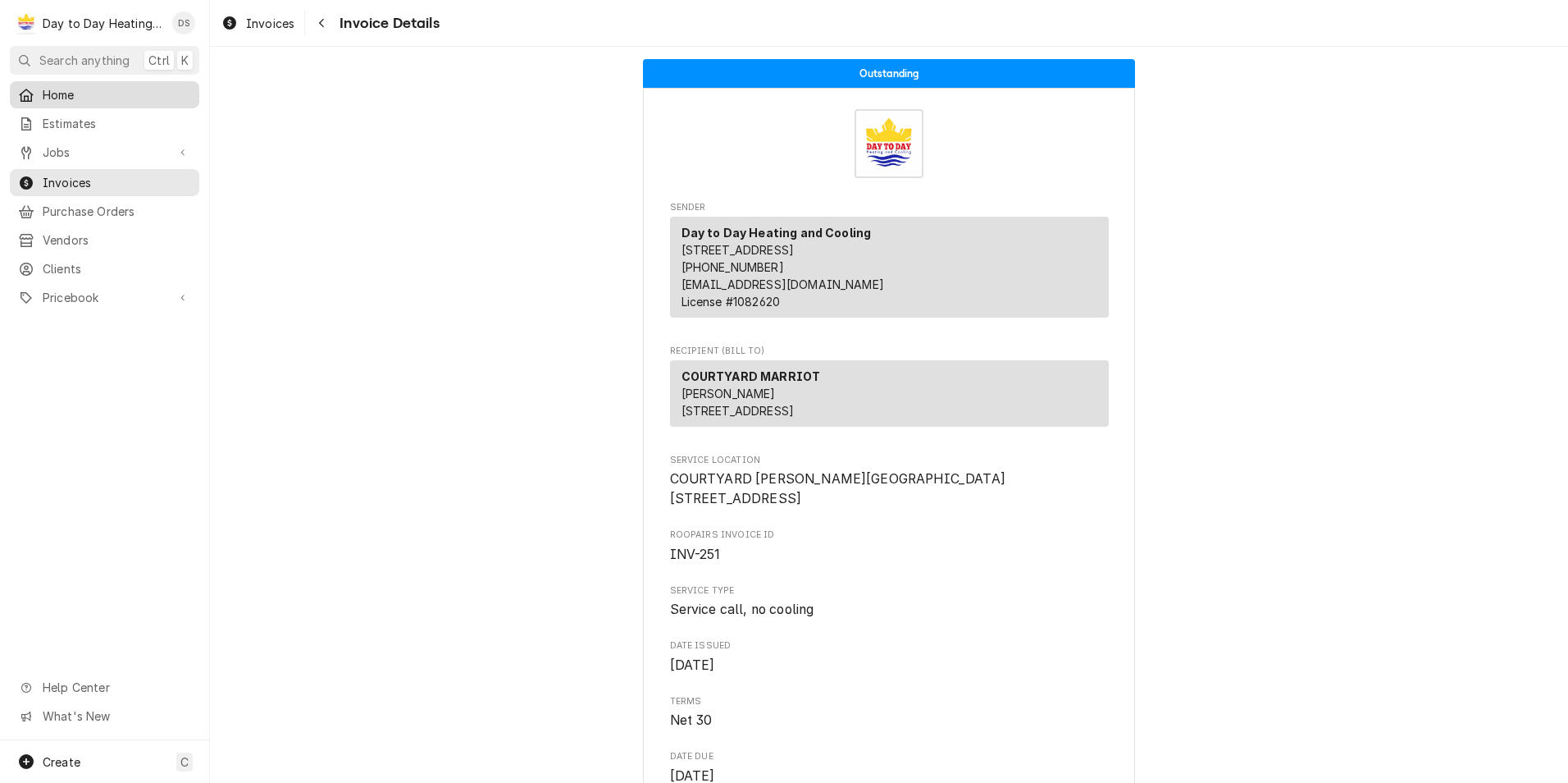
click at [82, 92] on span "Home" at bounding box center [116, 94] width 149 height 18
